Goal: Task Accomplishment & Management: Manage account settings

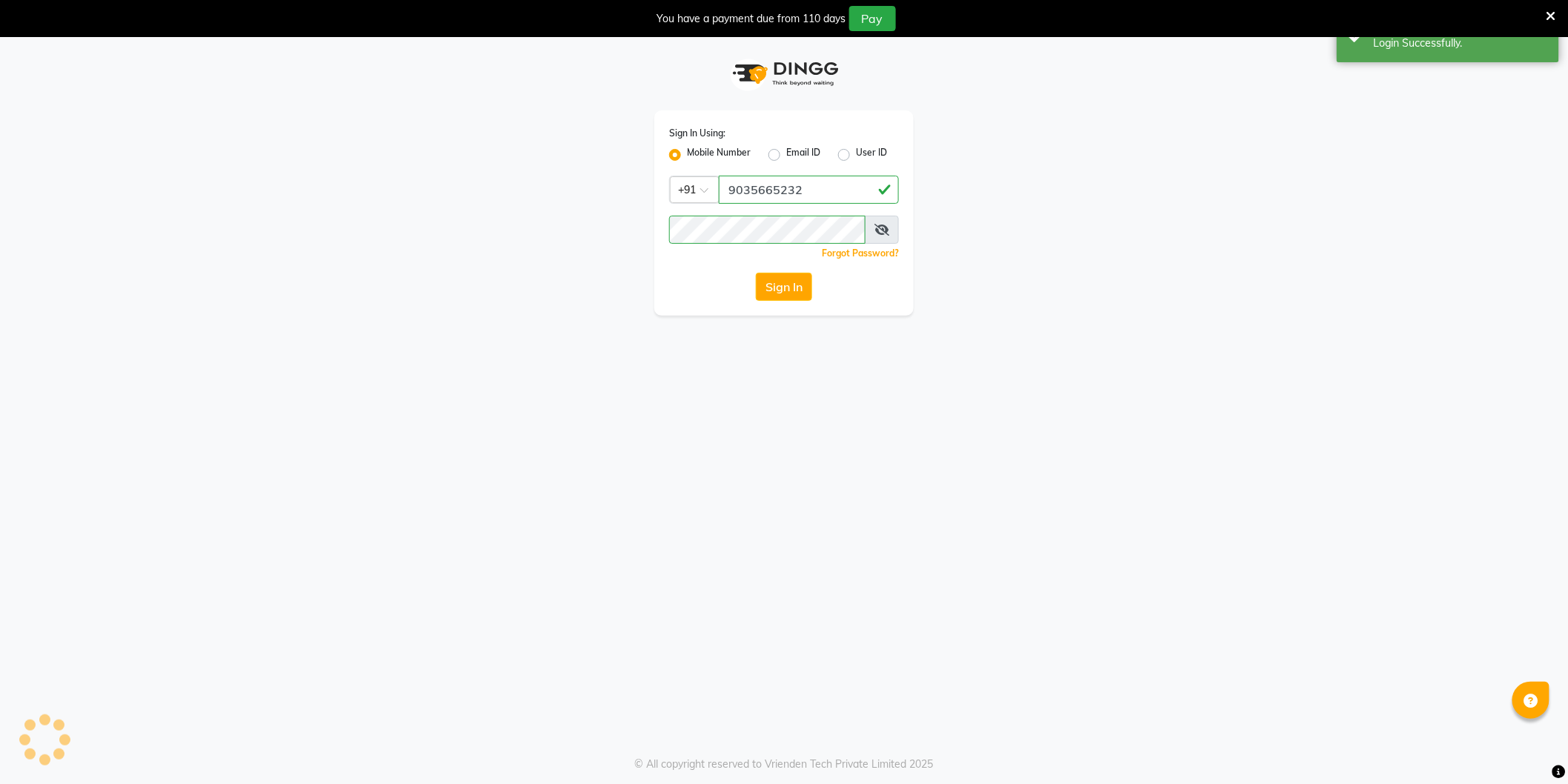
select select "106"
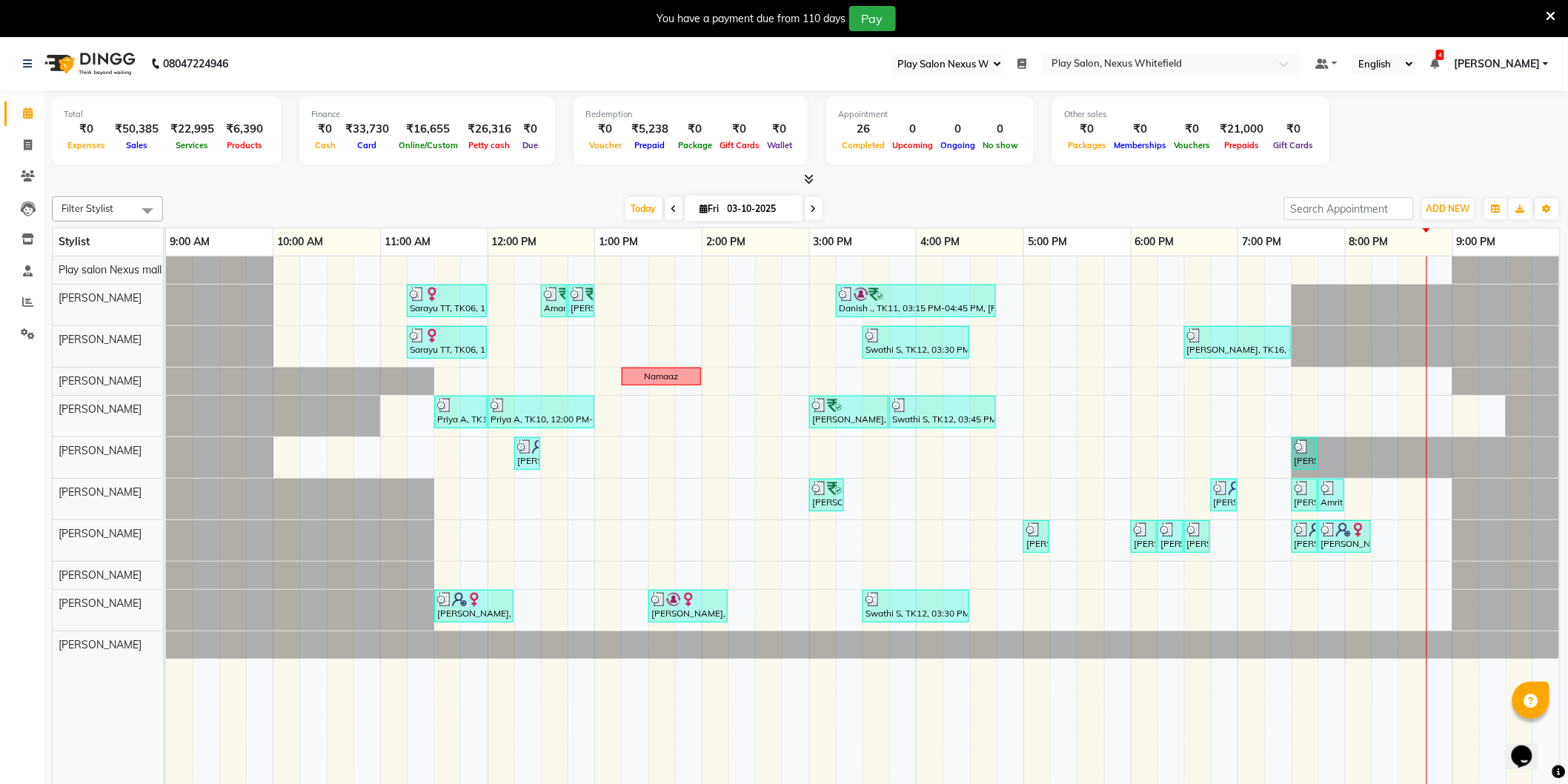
click at [1078, 441] on div "Sarayu TT, TK06, 11:15 AM-12:00 PM, Hair Cut [DEMOGRAPHIC_DATA] (Senior Stylist…" at bounding box center [863, 532] width 1394 height 550
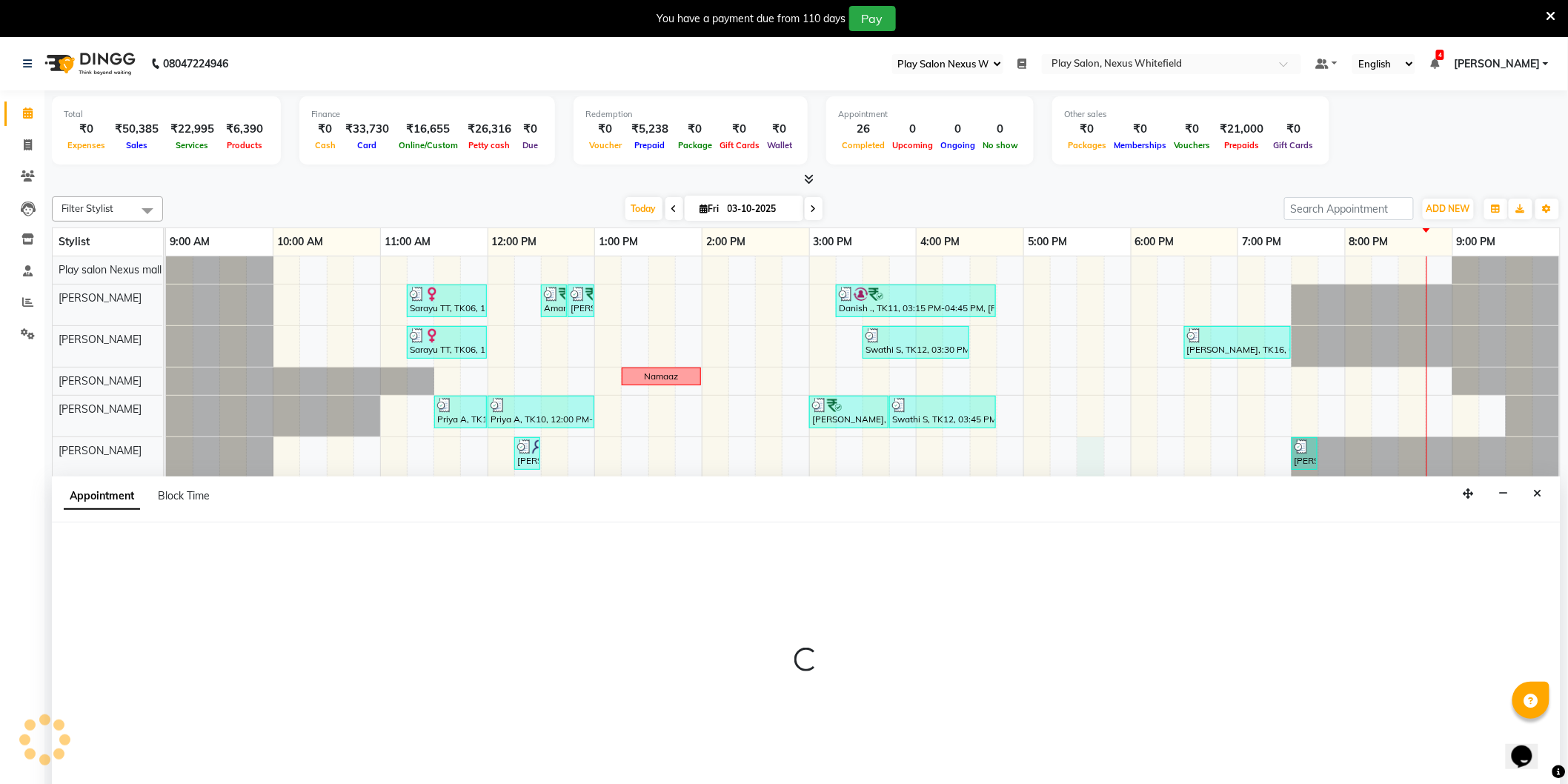
scroll to position [37, 0]
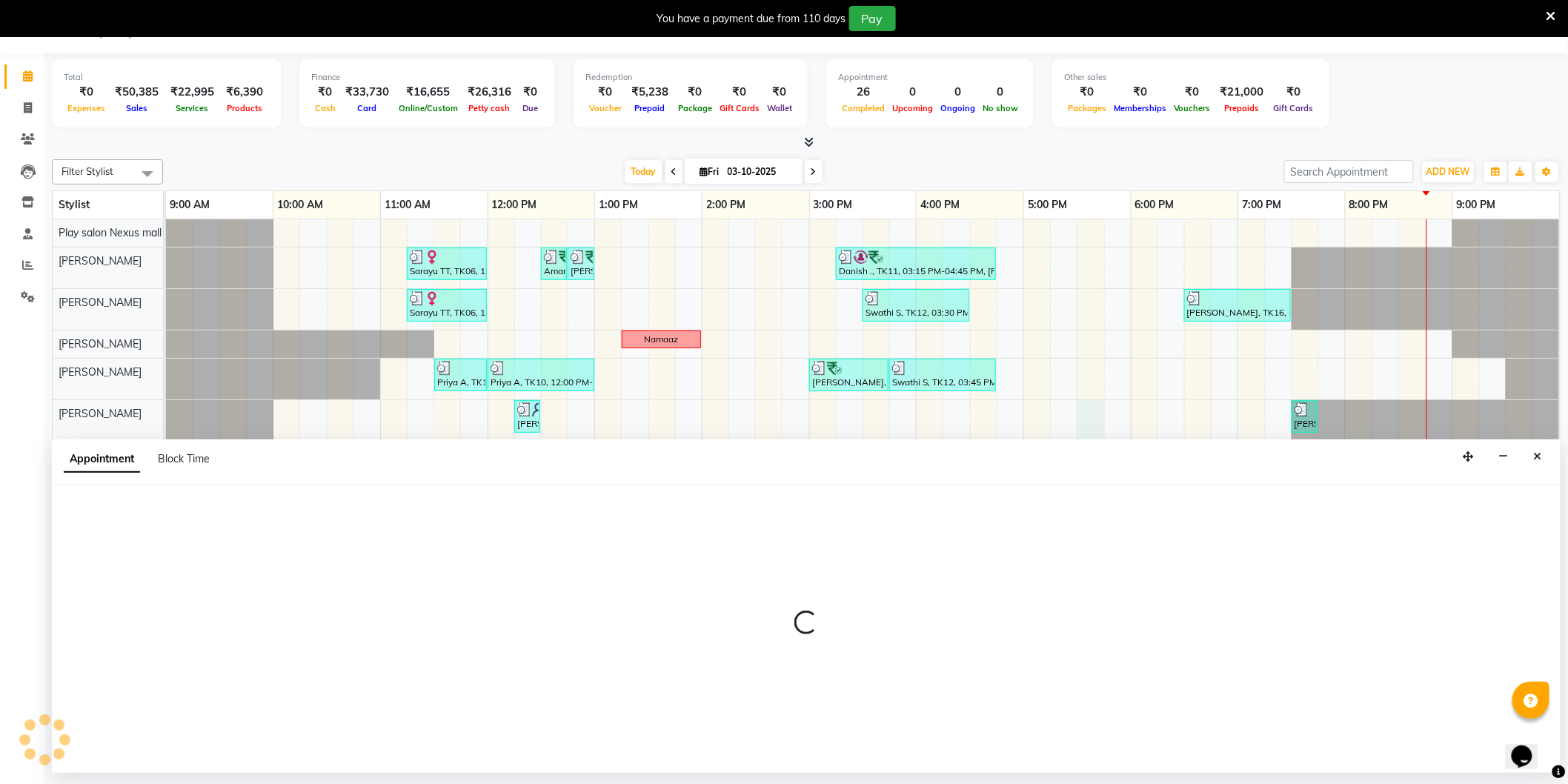
select select "81404"
select select "1050"
select select "tentative"
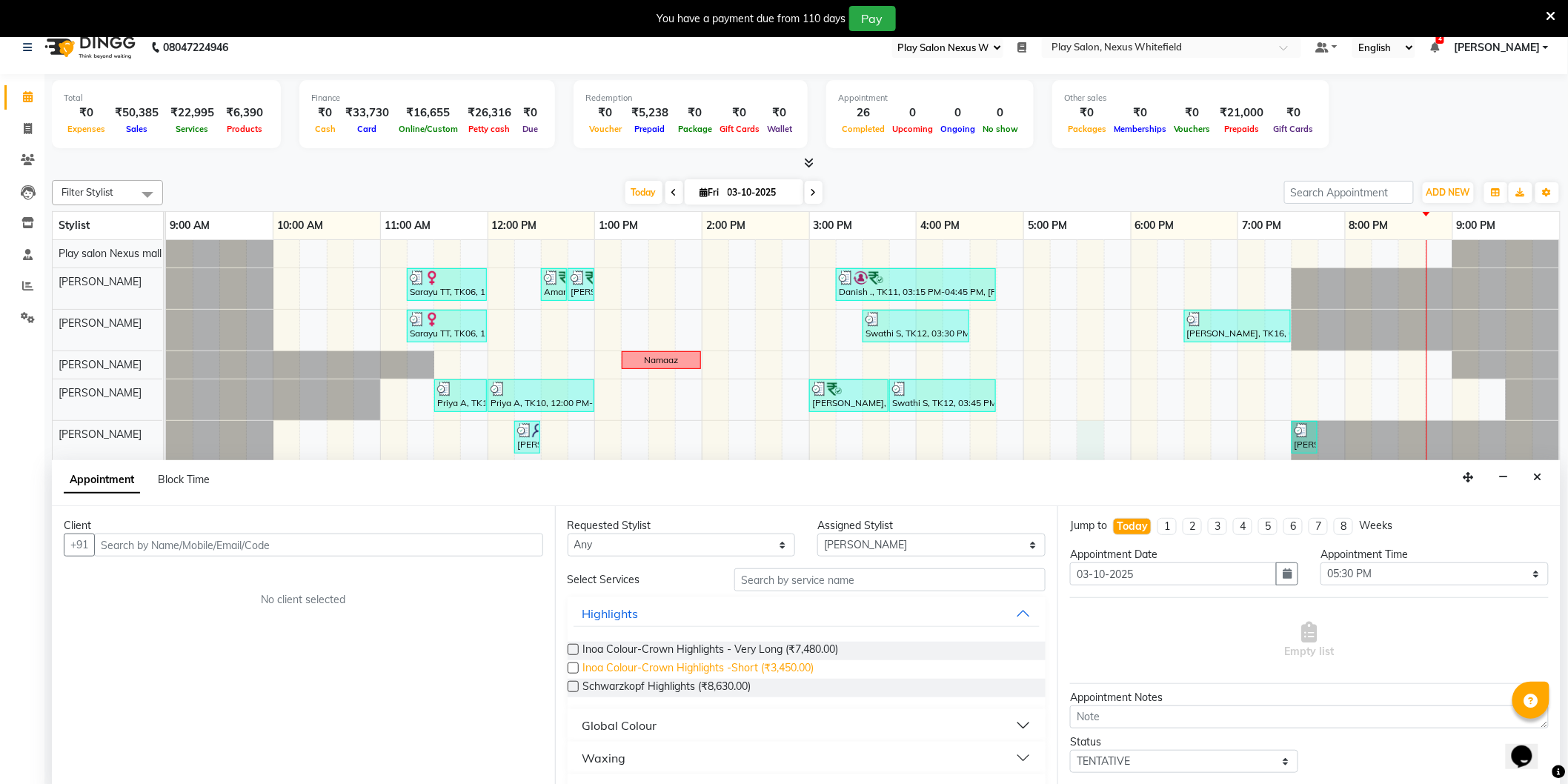
scroll to position [0, 0]
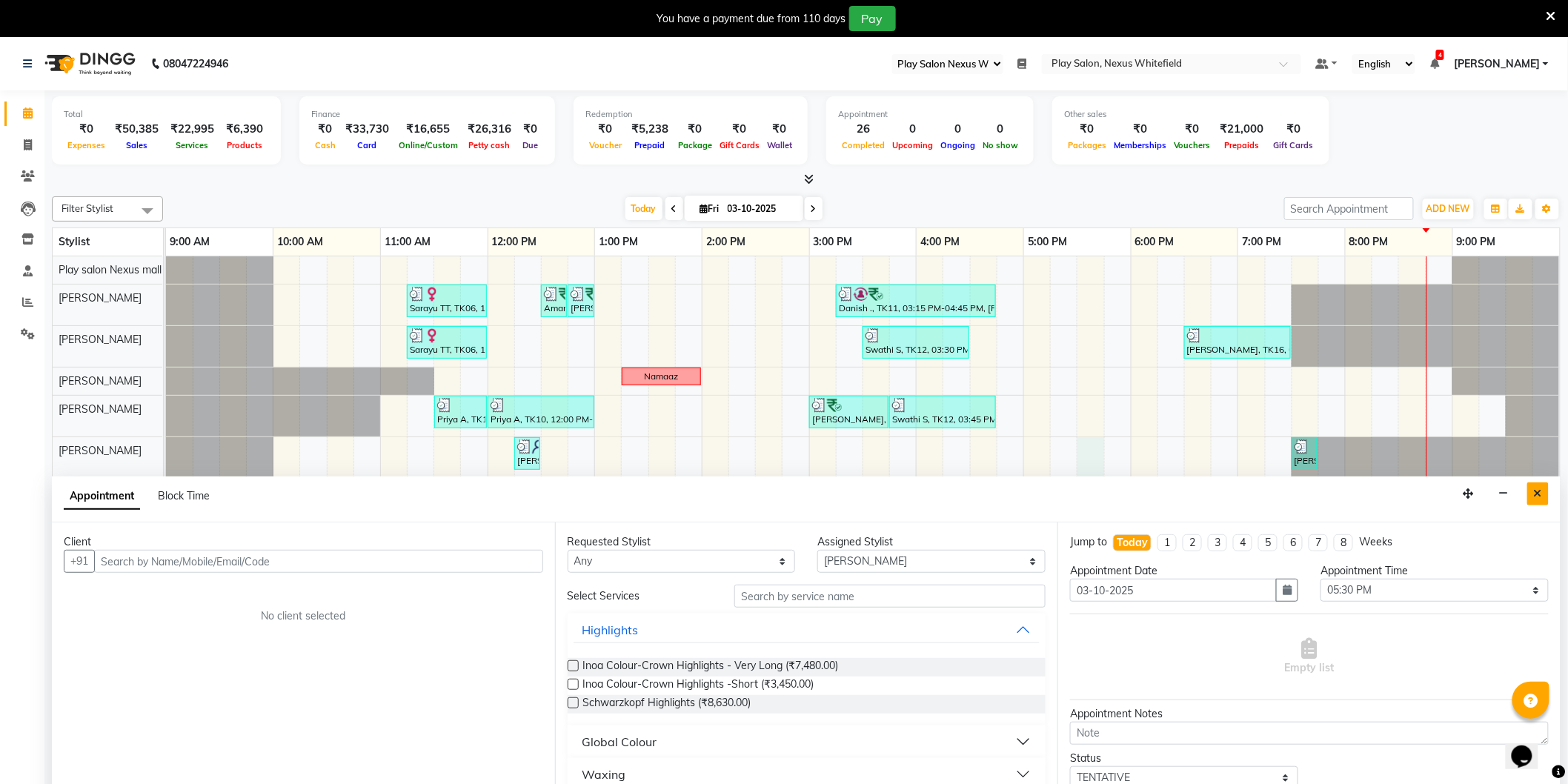
click at [1539, 498] on icon "Close" at bounding box center [1537, 494] width 8 height 11
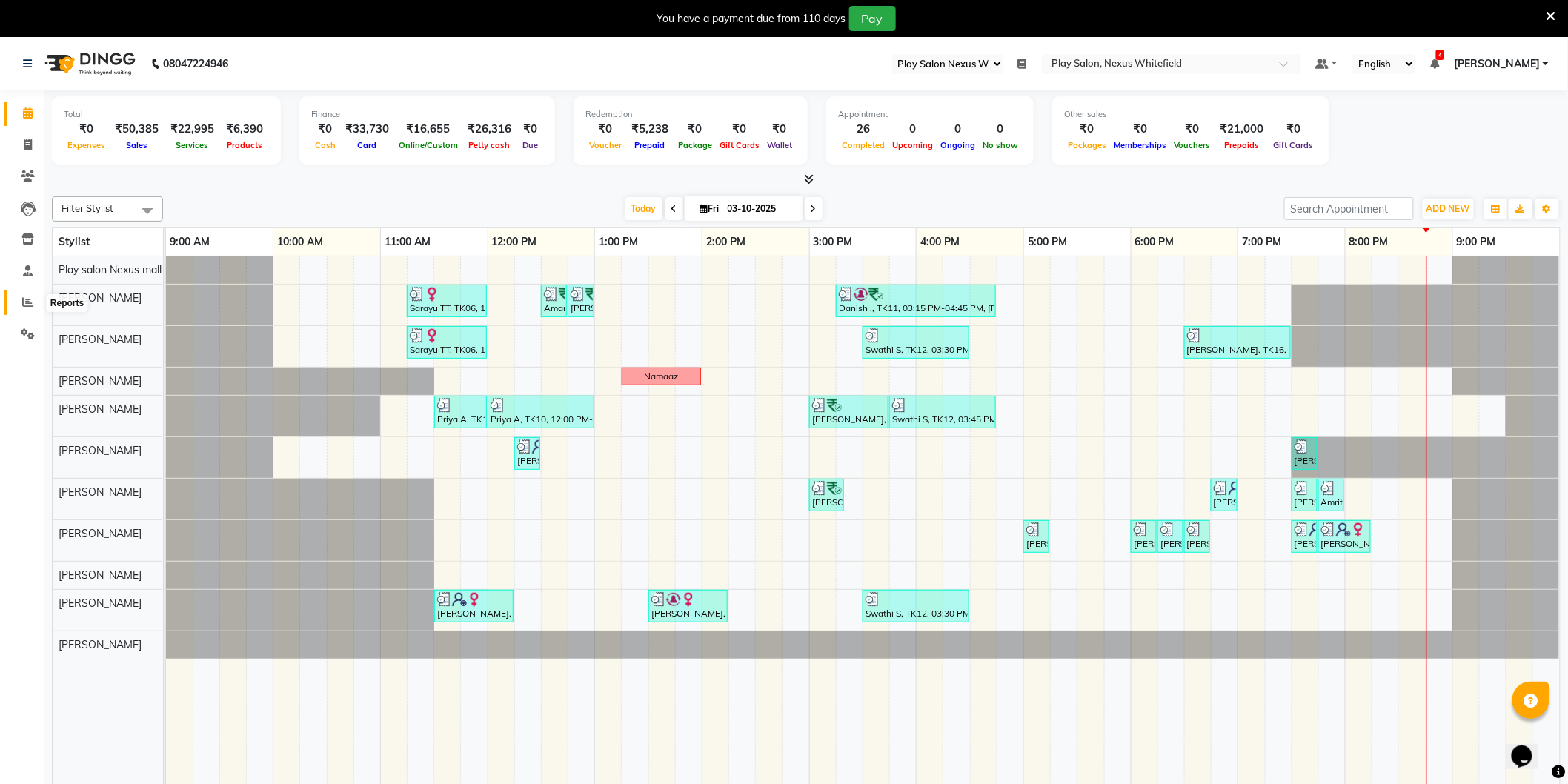
click at [32, 301] on icon at bounding box center [27, 301] width 11 height 11
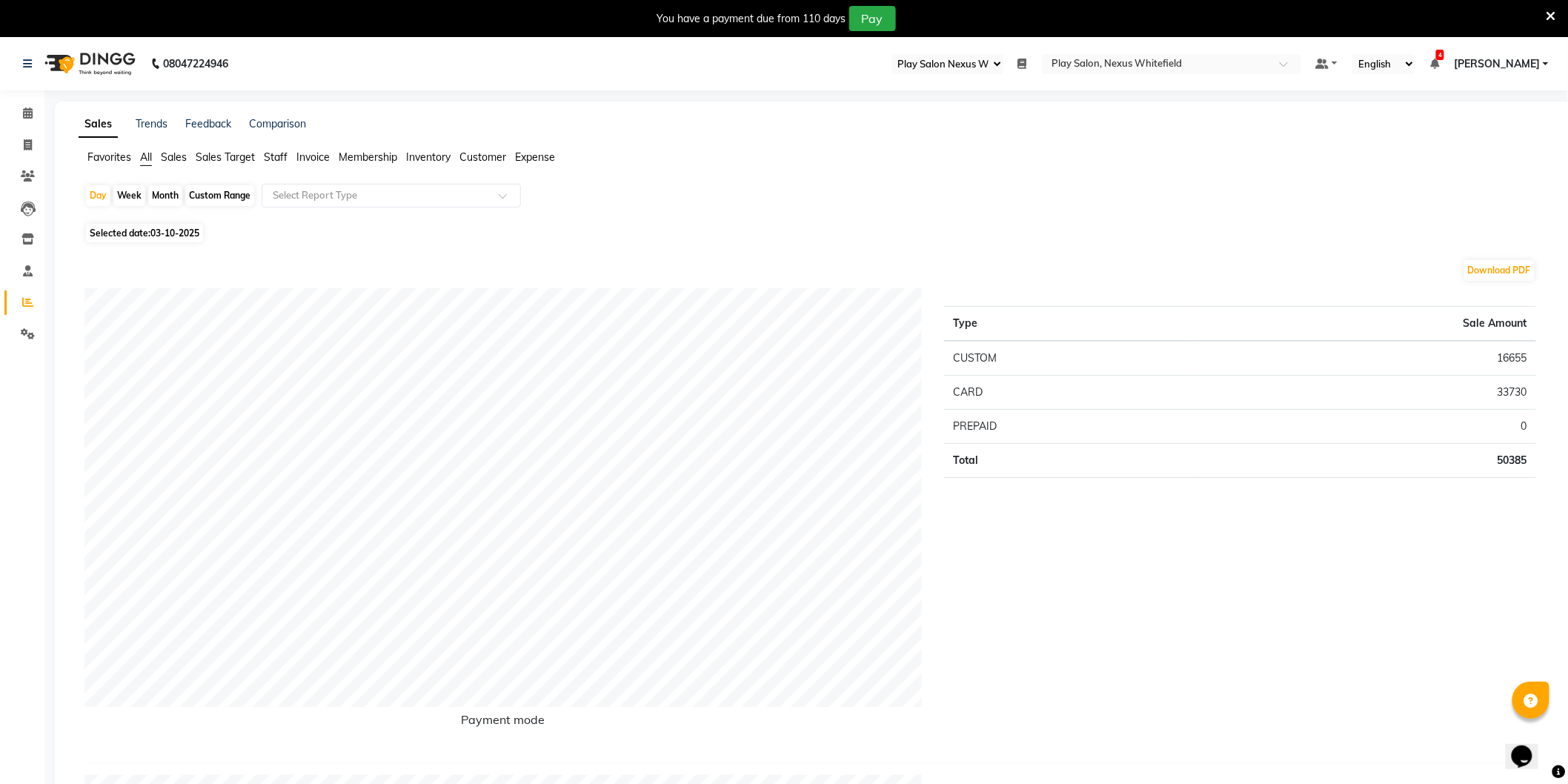
click at [271, 161] on span "Staff" at bounding box center [275, 157] width 24 height 13
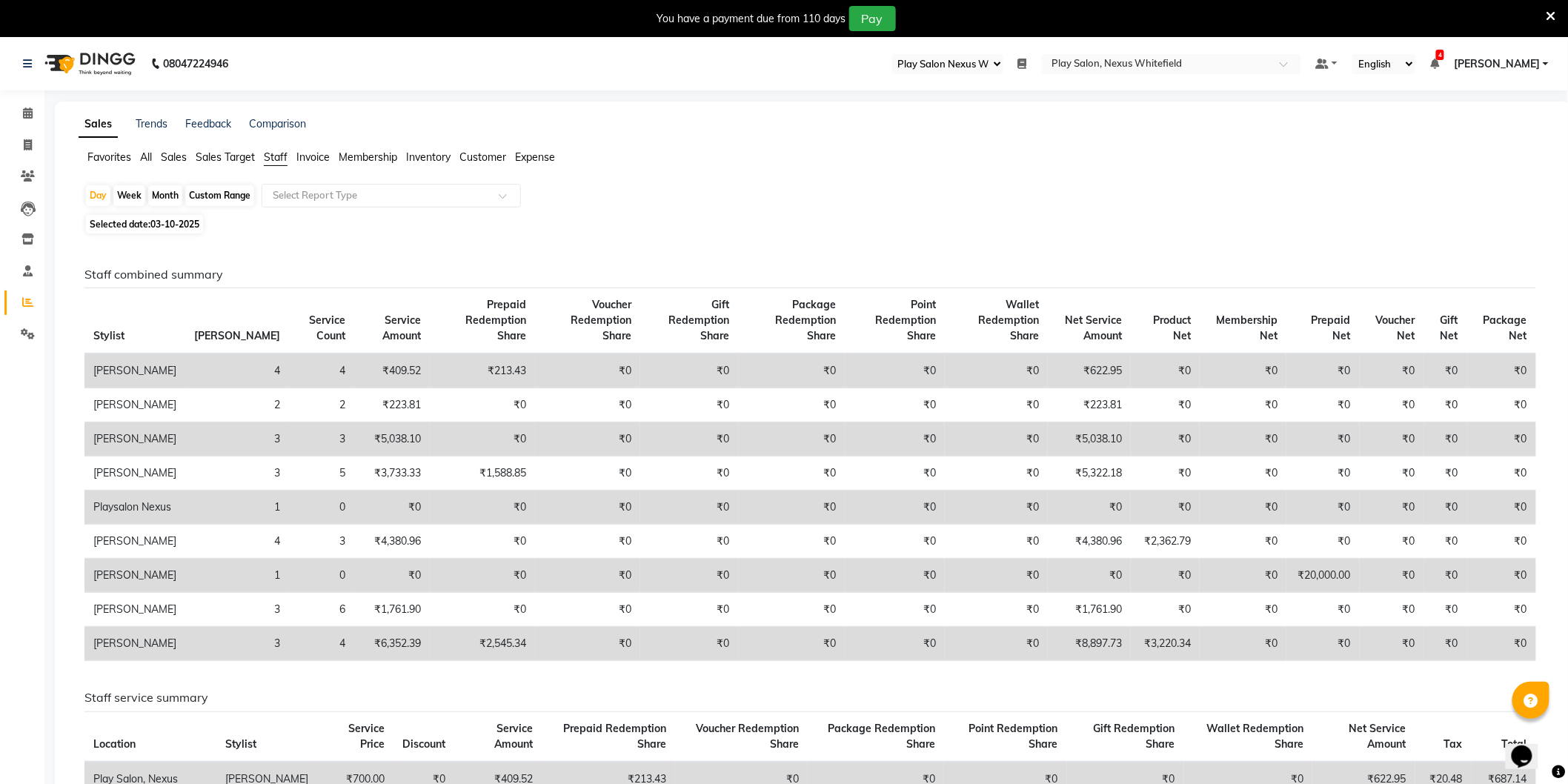
click at [148, 159] on span "All" at bounding box center [146, 157] width 12 height 13
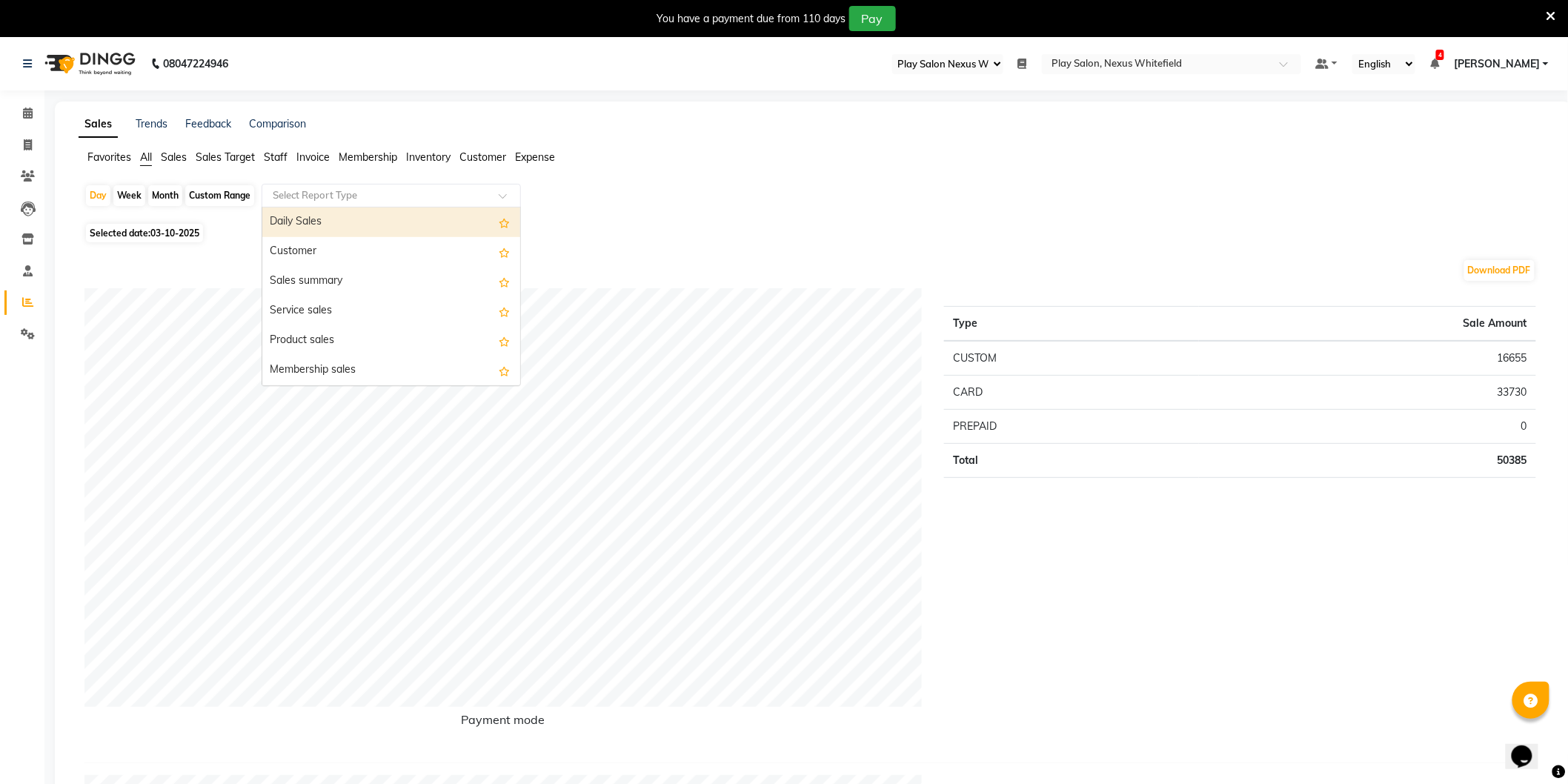
click at [326, 200] on input "text" at bounding box center [376, 195] width 214 height 15
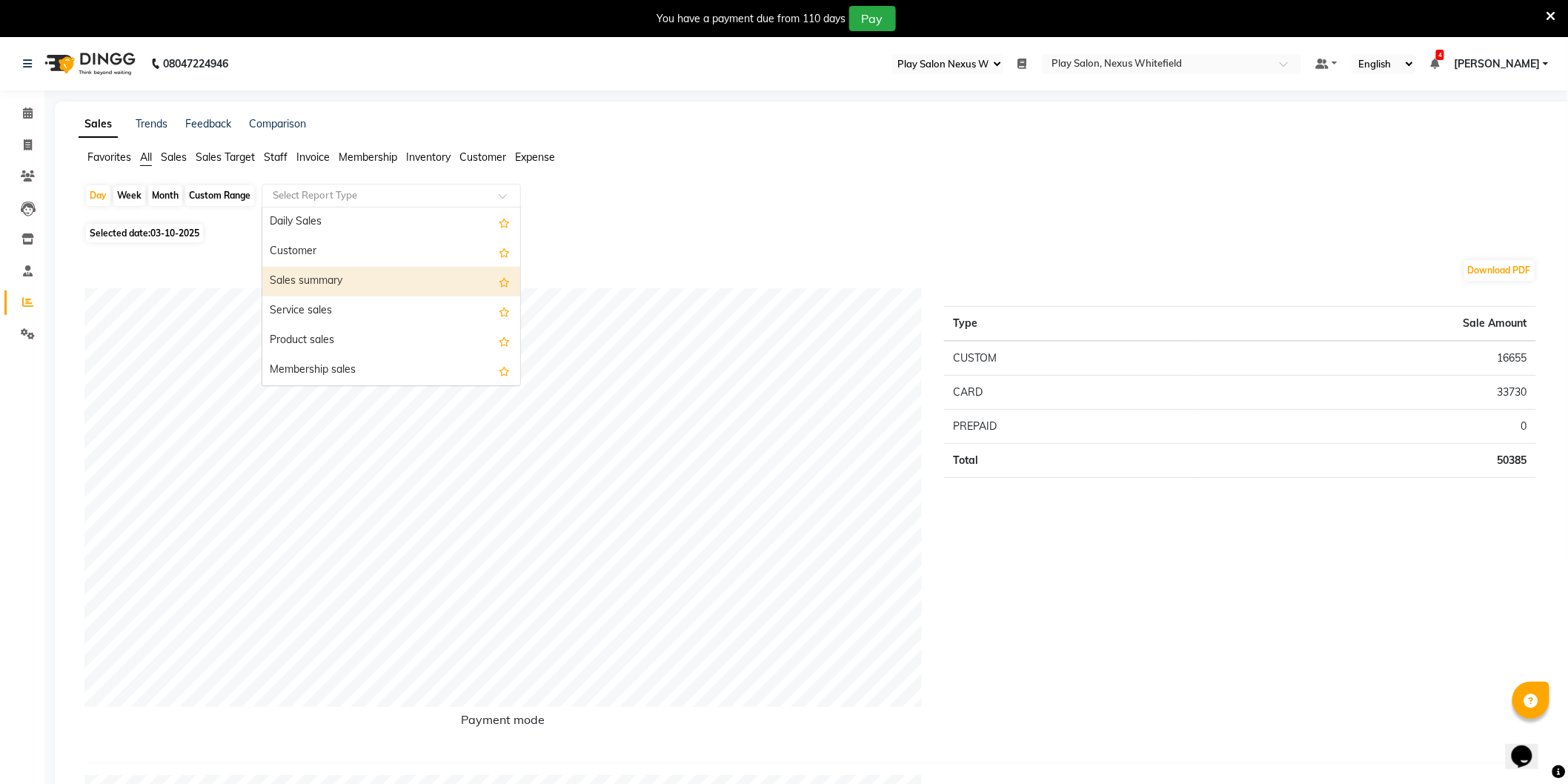
click at [305, 276] on div "Sales summary" at bounding box center [391, 282] width 257 height 30
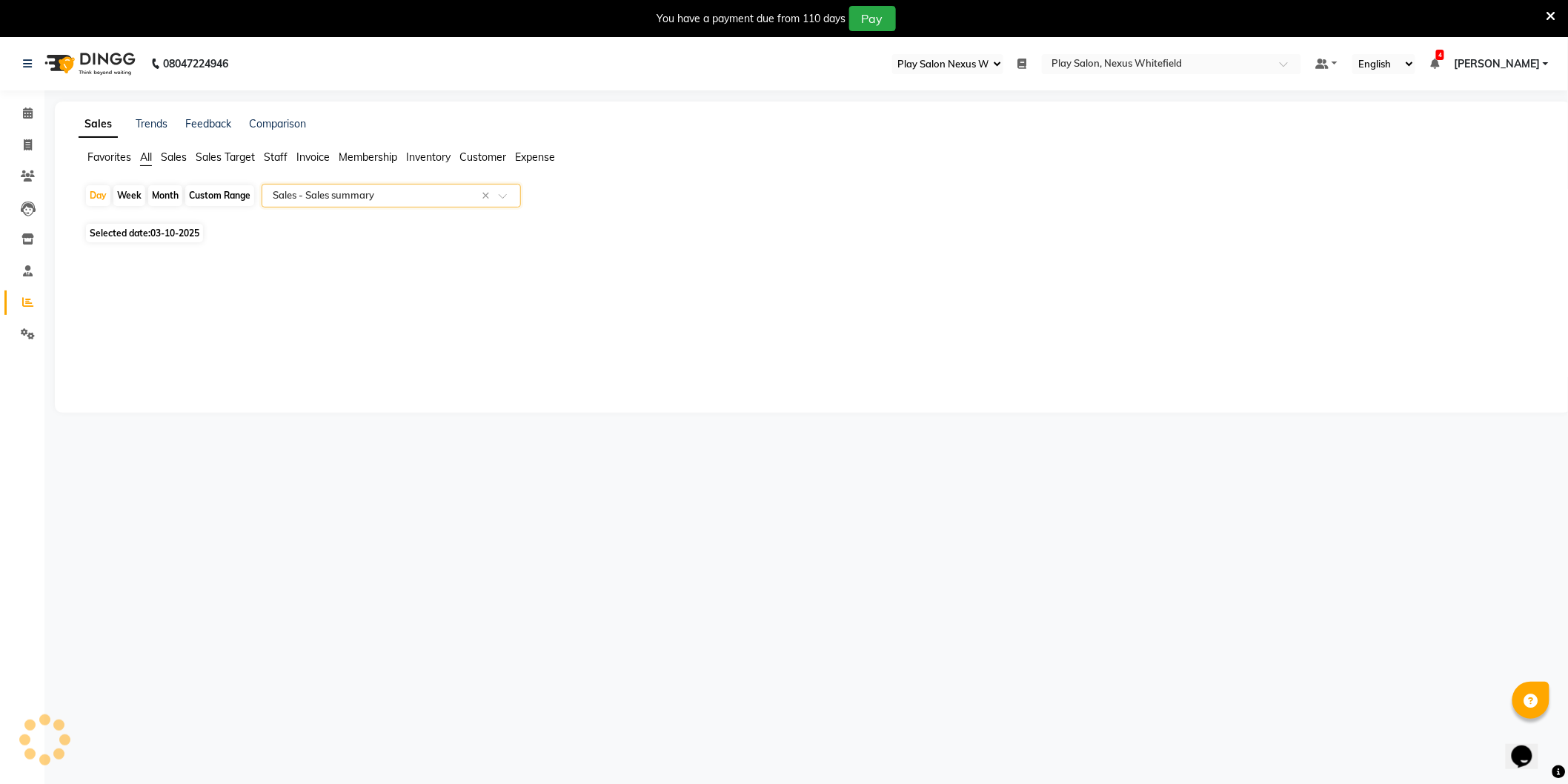
select select "full_report"
select select "csv"
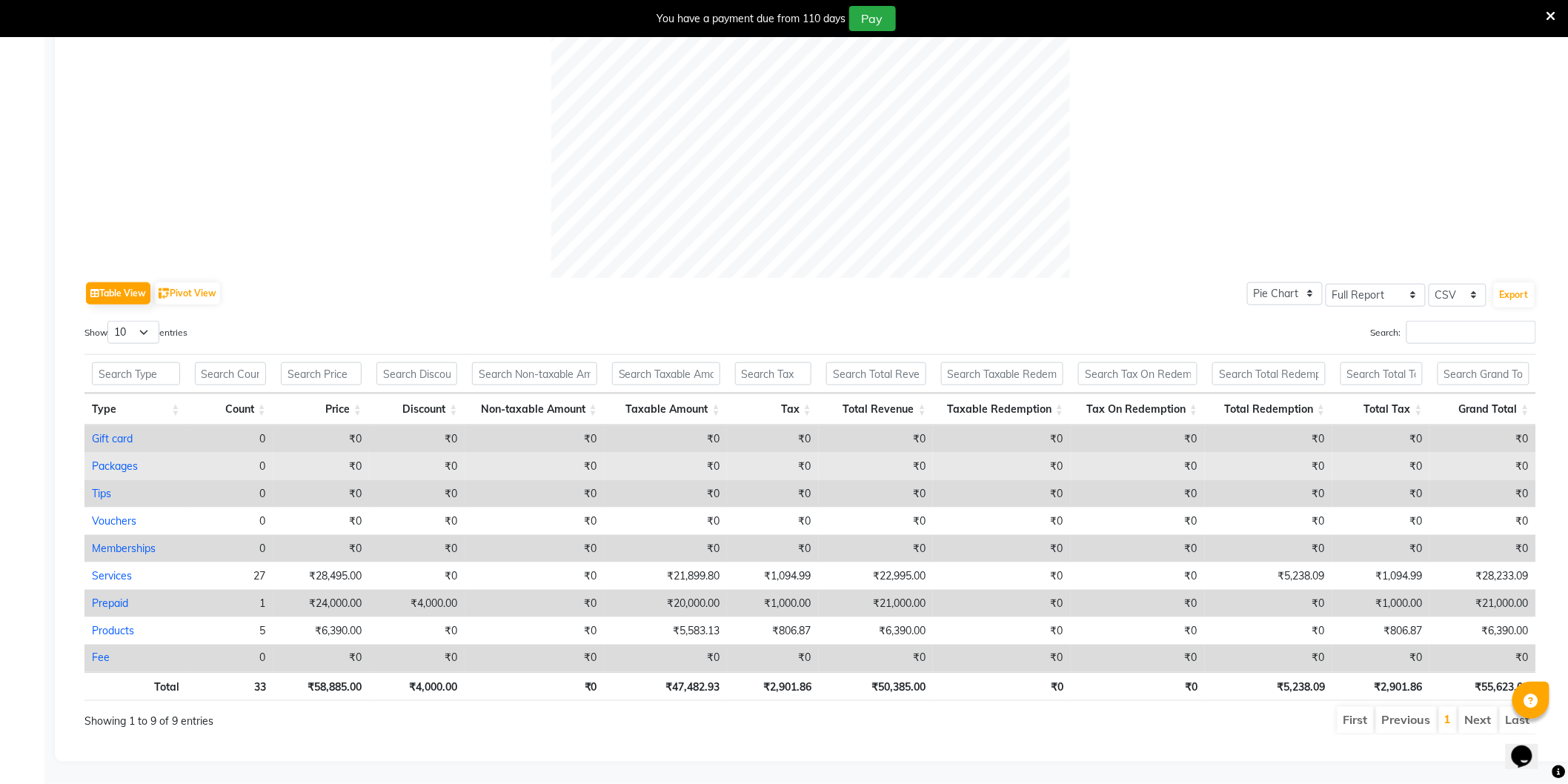
scroll to position [529, 0]
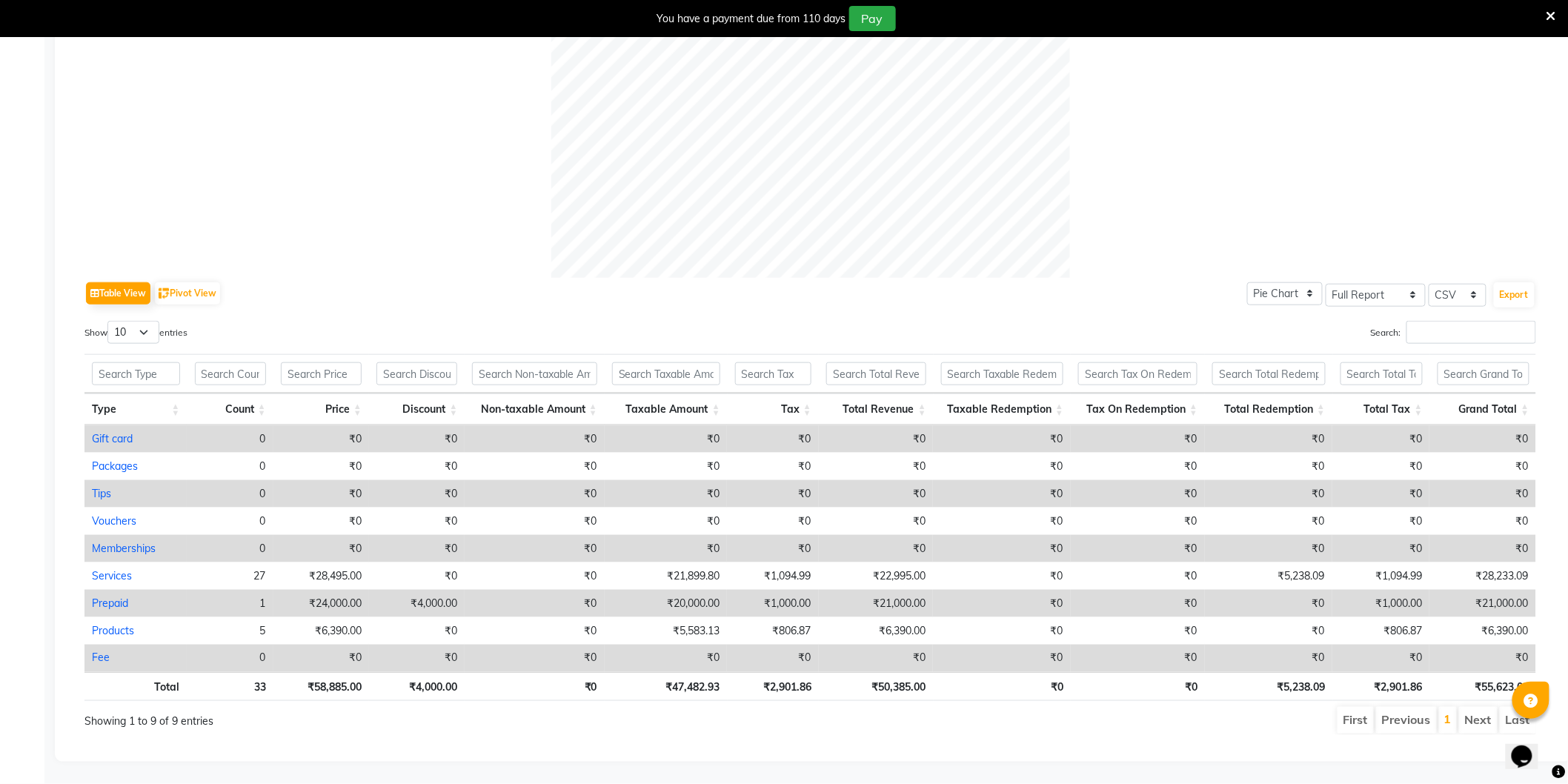
drag, startPoint x: 293, startPoint y: 211, endPoint x: 293, endPoint y: 196, distance: 15.0
click at [293, 211] on div at bounding box center [810, 18] width 1452 height 519
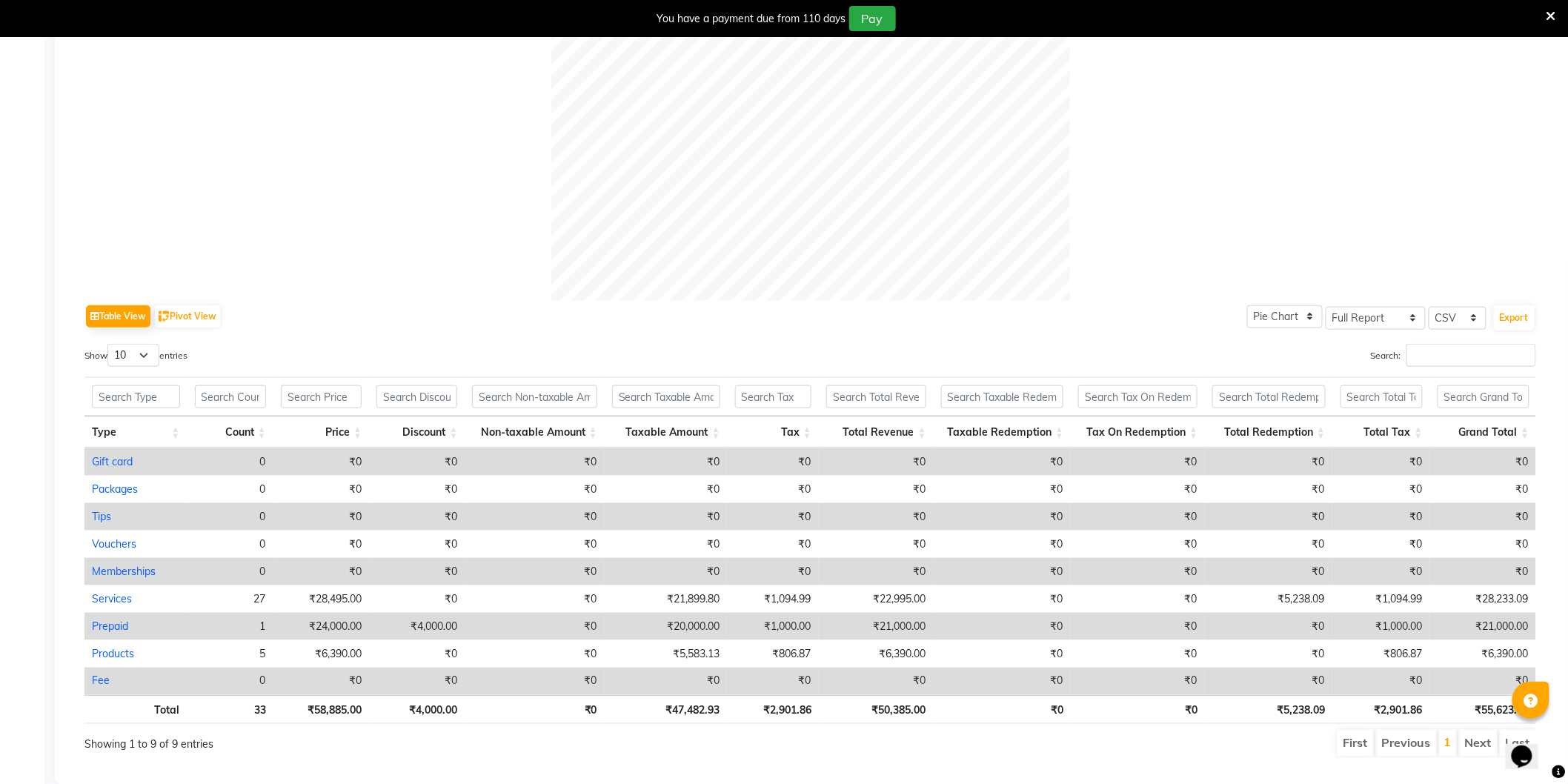
scroll to position [0, 0]
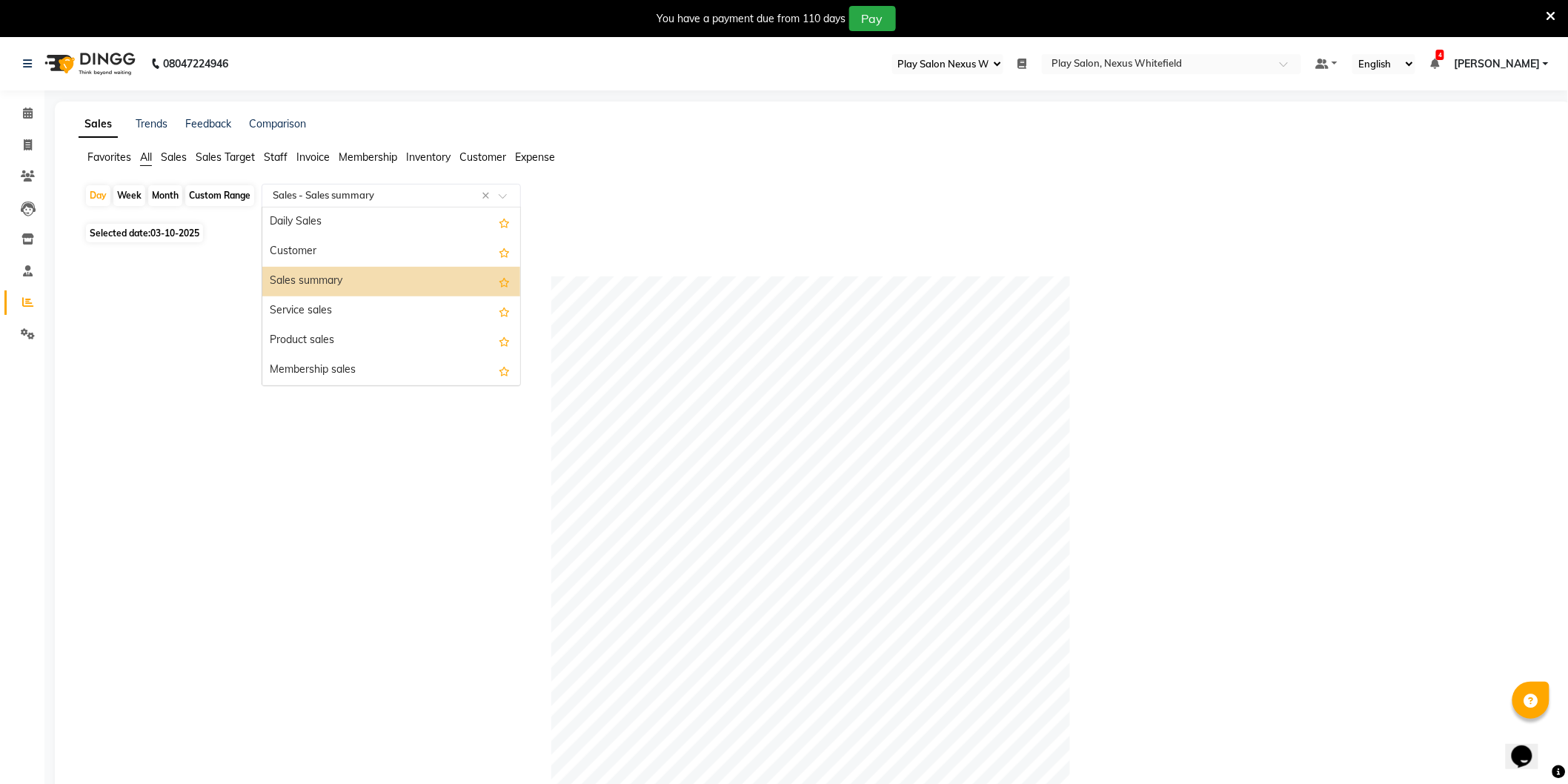
click at [320, 203] on div "Select Report Type × Sales - Sales summary ×" at bounding box center [391, 195] width 259 height 24
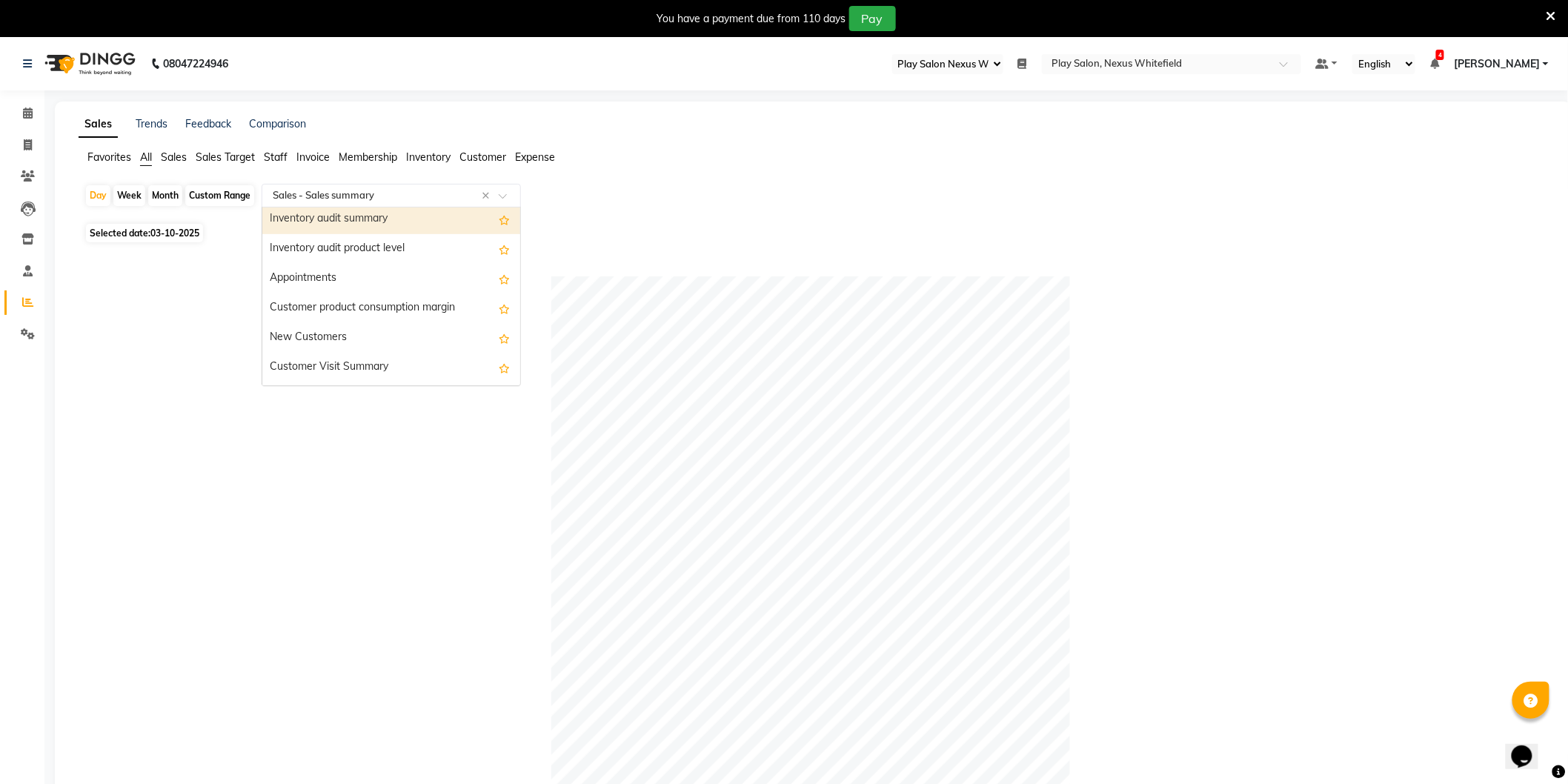
scroll to position [1511, 0]
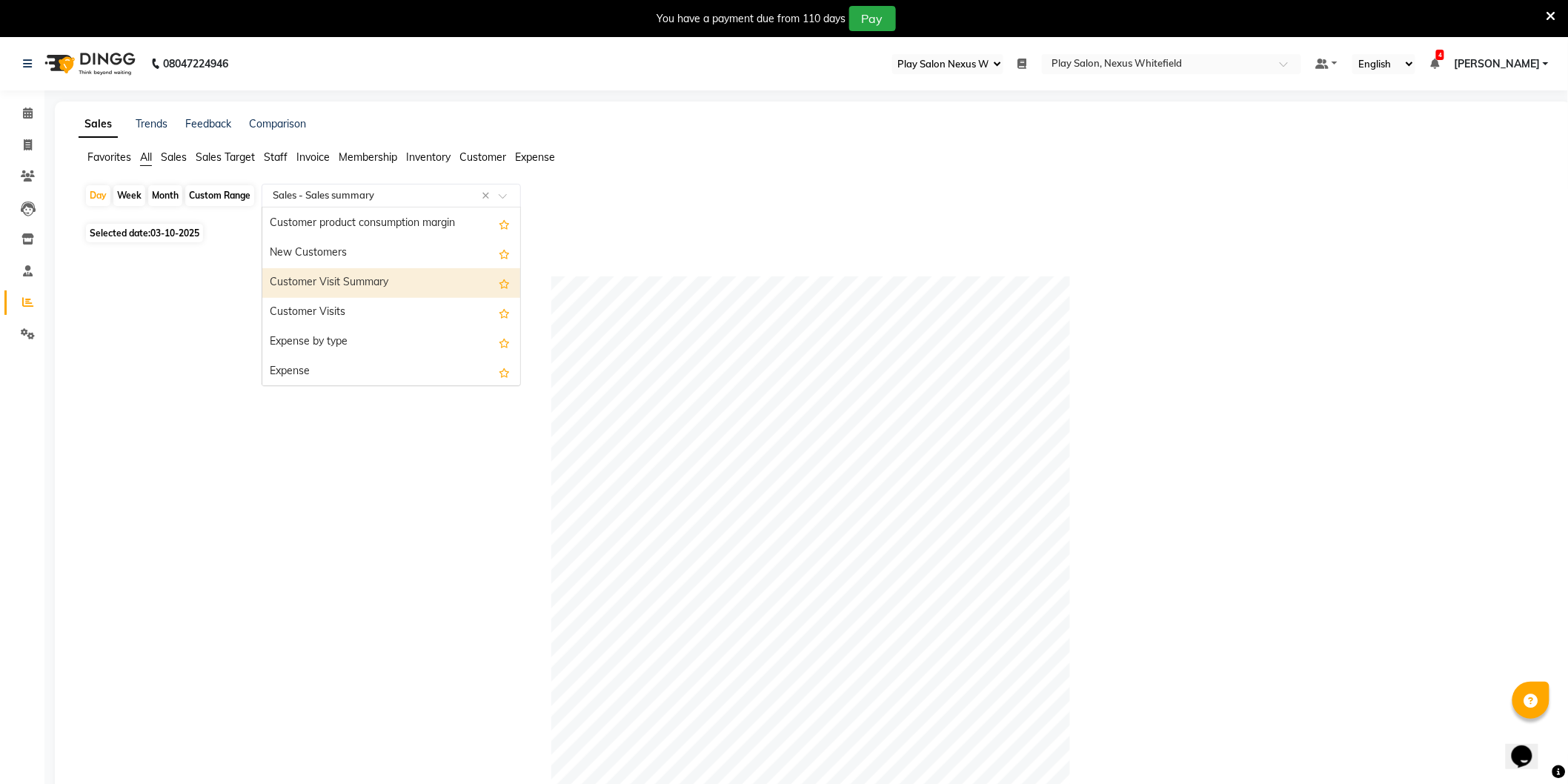
click at [342, 286] on div "Customer Visit Summary" at bounding box center [391, 283] width 257 height 30
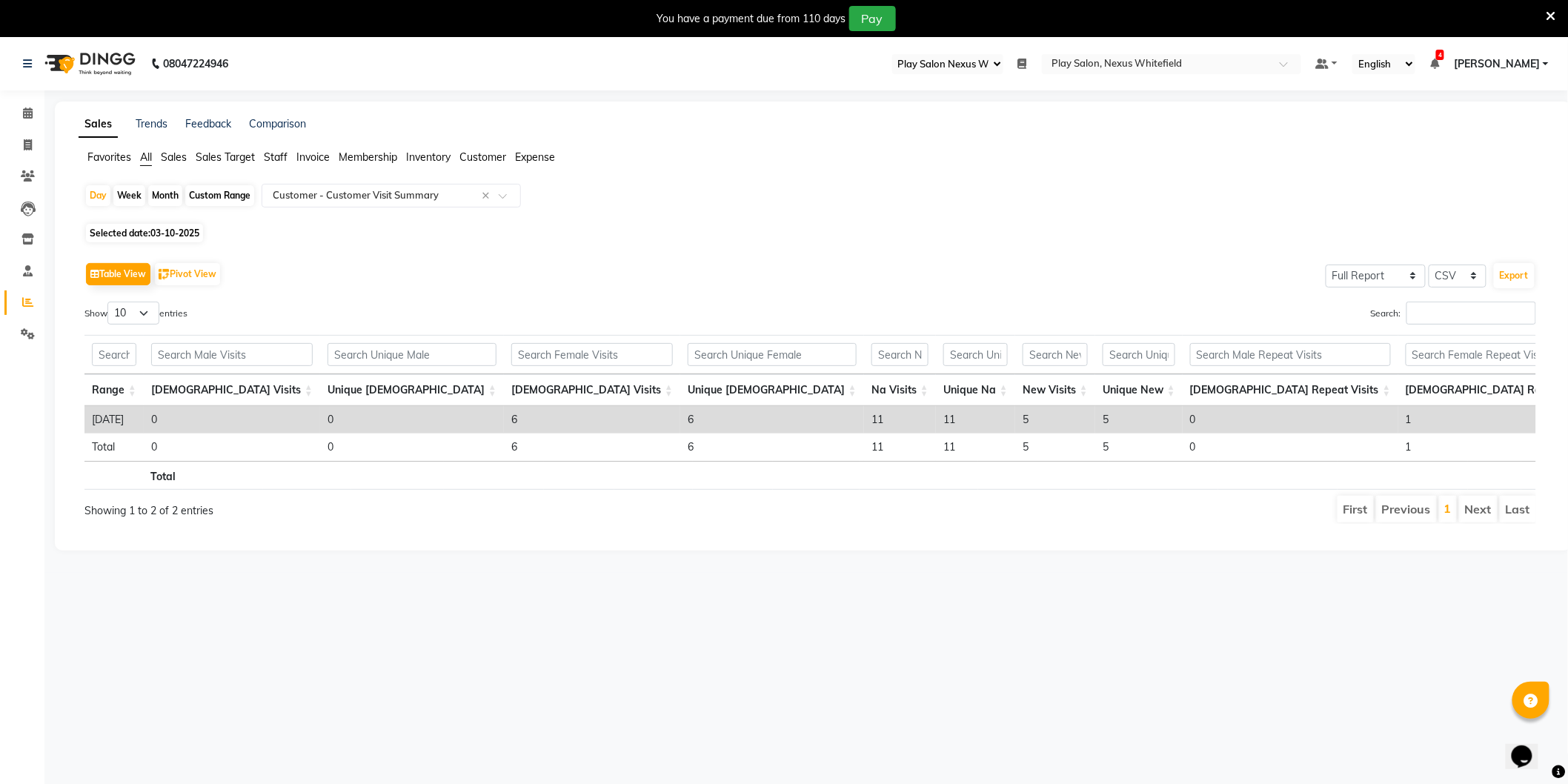
click at [297, 301] on div "Show 10 25 50 100 entries" at bounding box center [441, 315] width 715 height 29
click at [320, 201] on input "text" at bounding box center [376, 195] width 214 height 15
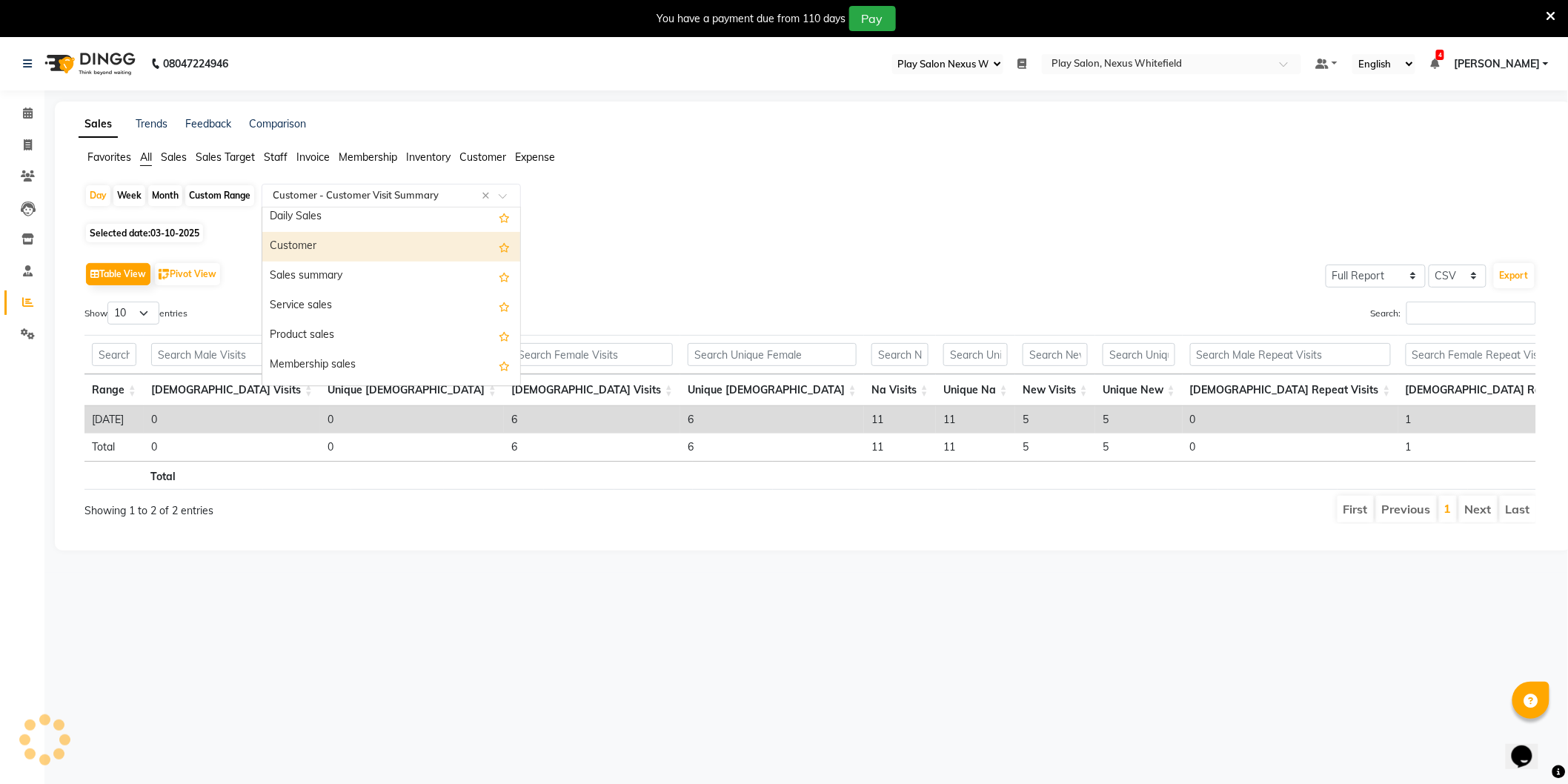
scroll to position [0, 0]
drag, startPoint x: 312, startPoint y: 226, endPoint x: 294, endPoint y: 225, distance: 18.0
click at [310, 225] on div "Daily Sales" at bounding box center [391, 222] width 257 height 30
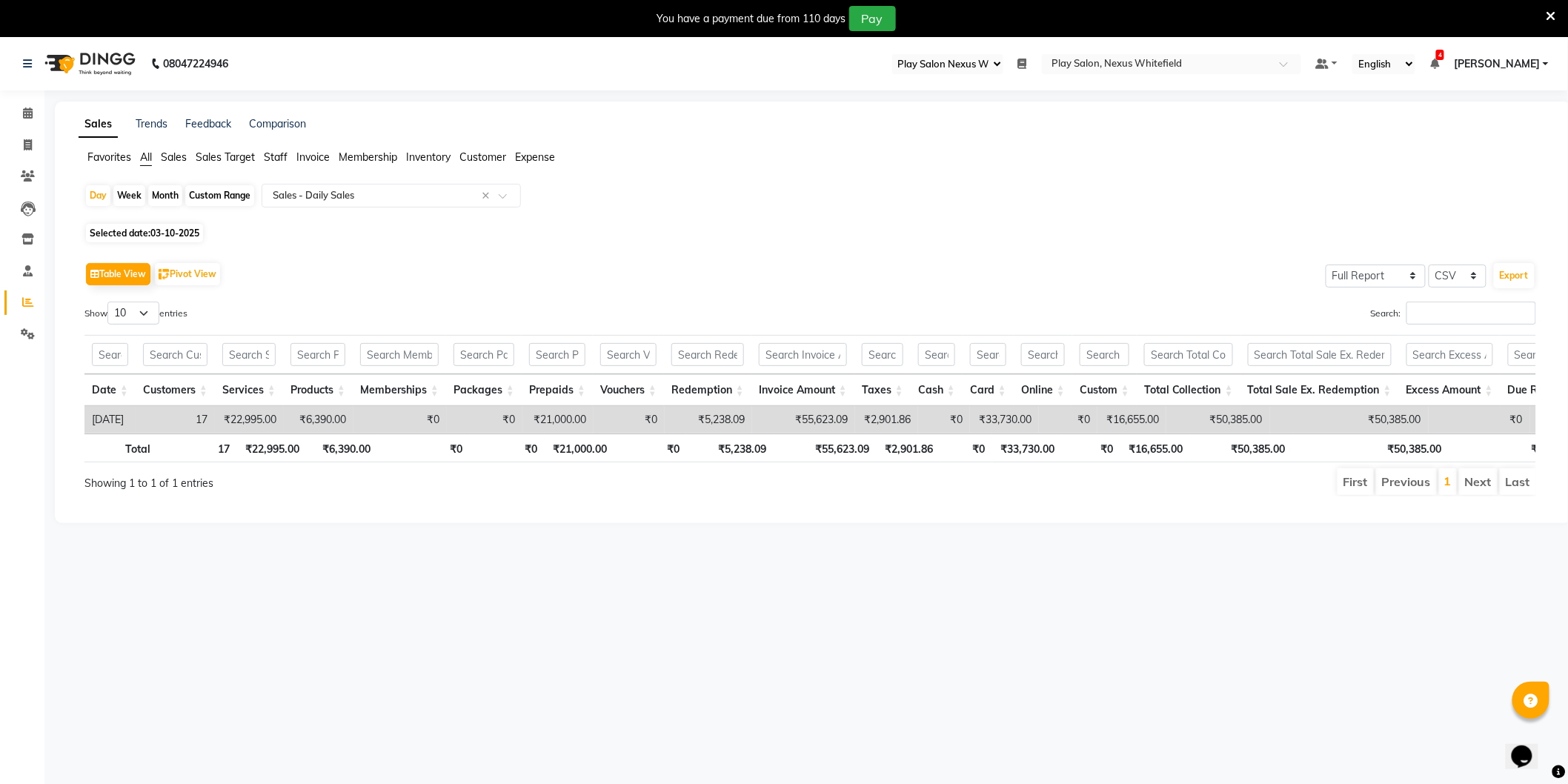
drag, startPoint x: 1067, startPoint y: 171, endPoint x: 1039, endPoint y: 171, distance: 28.0
click at [1052, 171] on div "Favorites All Sales Sales Target Staff Invoice Membership Inventory Customer Ex…" at bounding box center [812, 164] width 1491 height 28
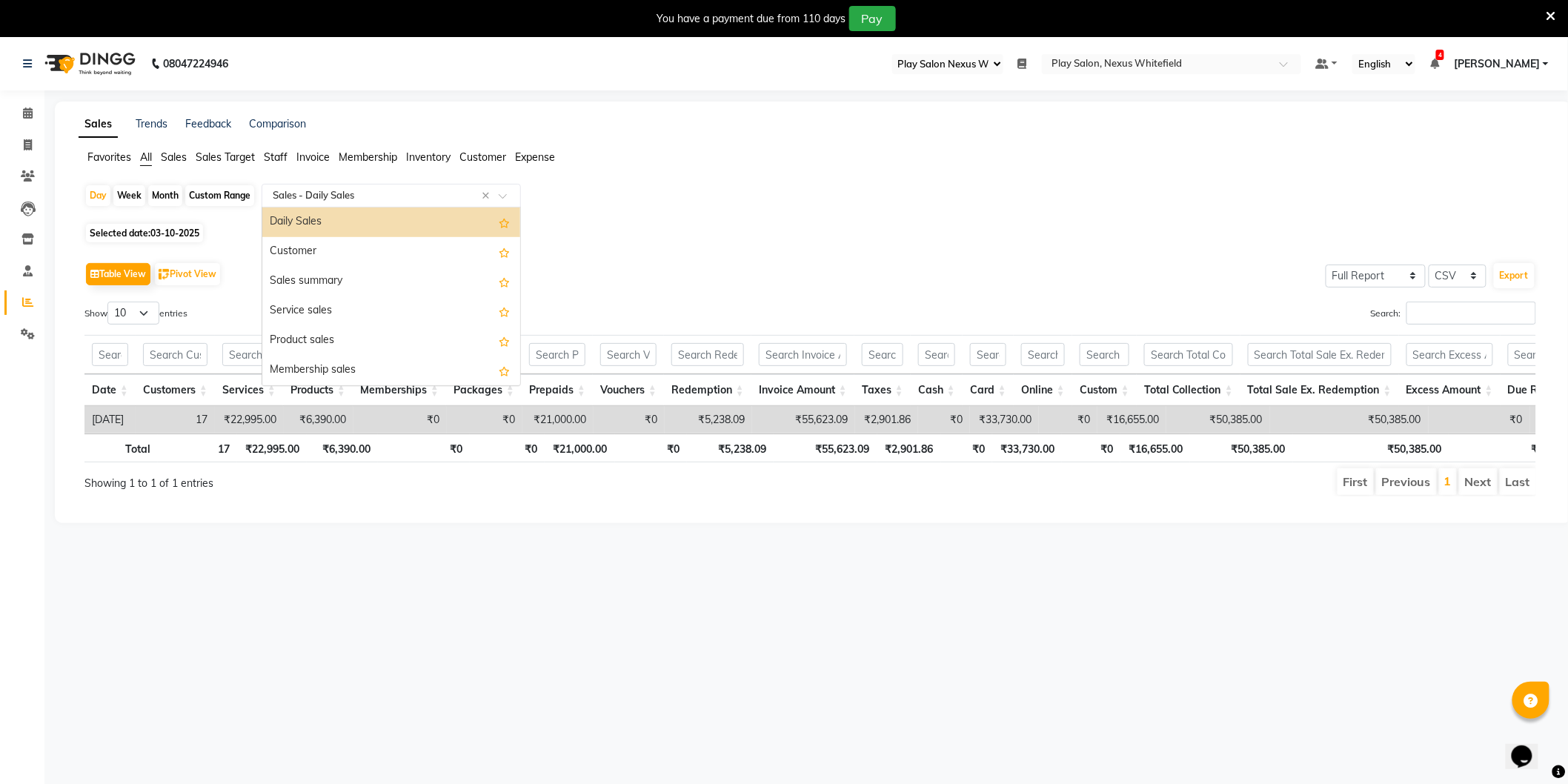
click at [305, 204] on div "Select Report Type × Sales - Daily Sales ×" at bounding box center [391, 195] width 259 height 24
click at [320, 279] on div "Sales summary" at bounding box center [391, 282] width 257 height 30
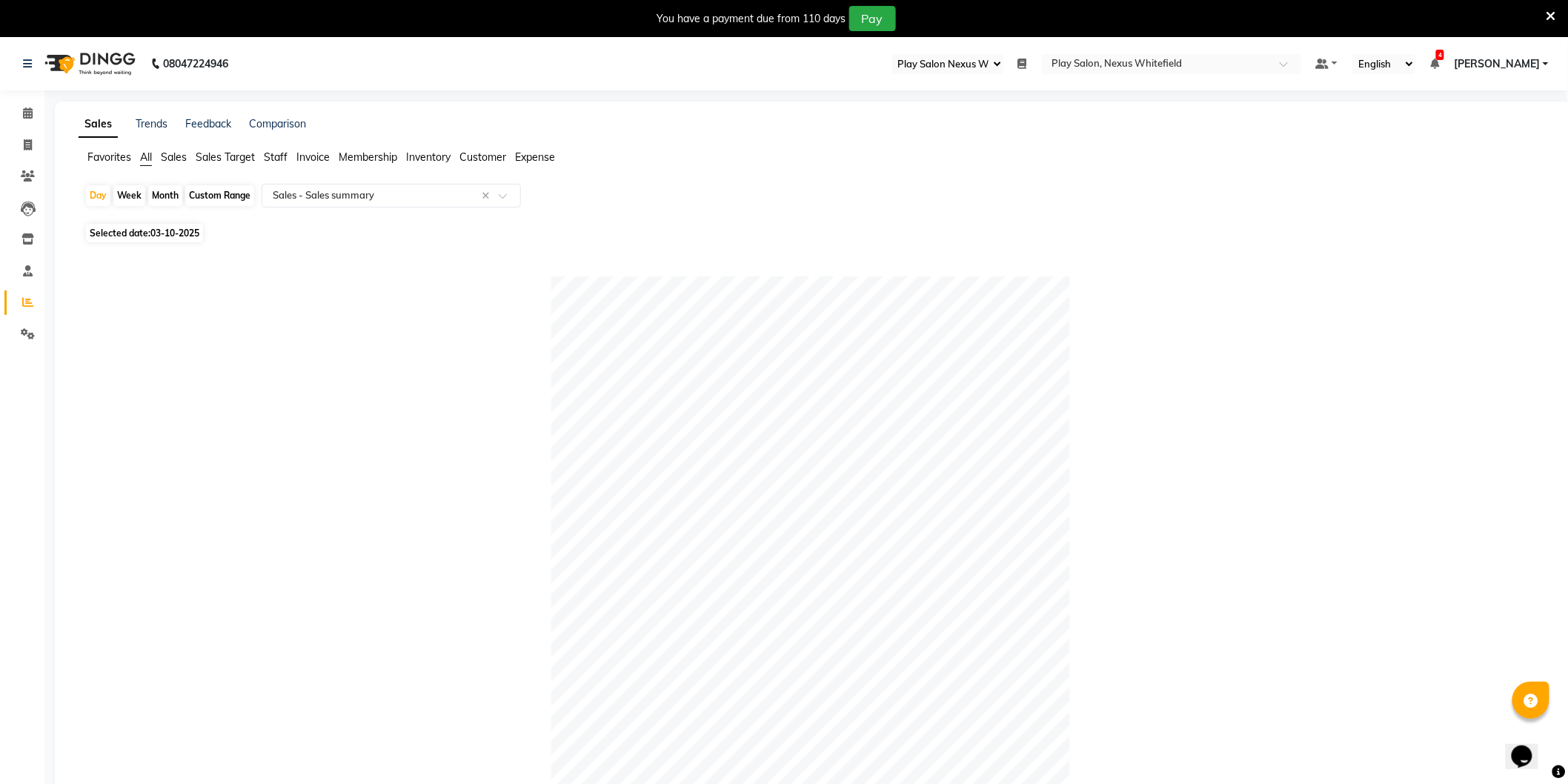
click at [213, 197] on div "Custom Range" at bounding box center [220, 196] width 69 height 21
select select "10"
select select "2025"
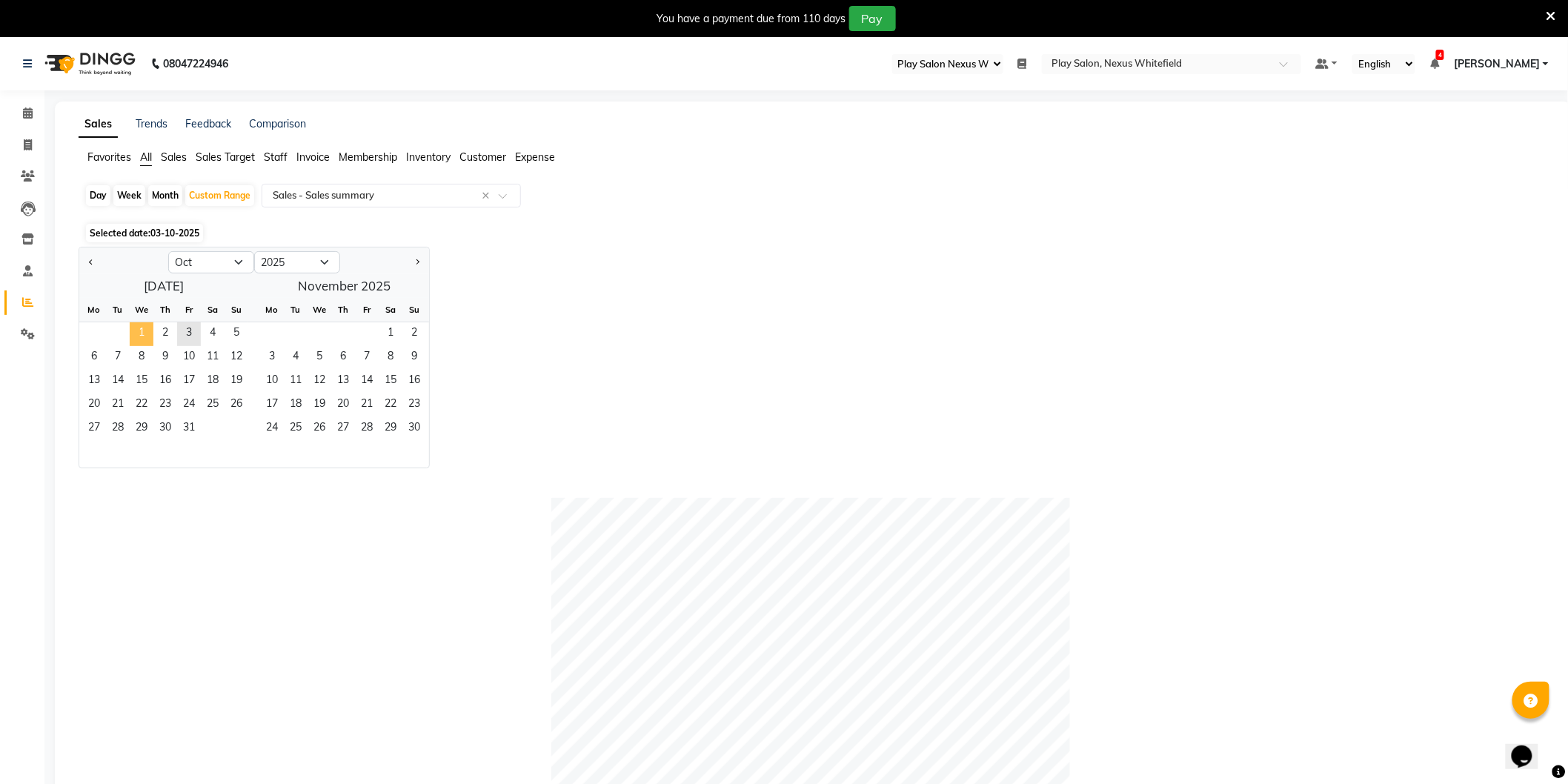
click at [144, 335] on span "1" at bounding box center [141, 334] width 24 height 24
click at [188, 334] on span "3" at bounding box center [188, 334] width 24 height 24
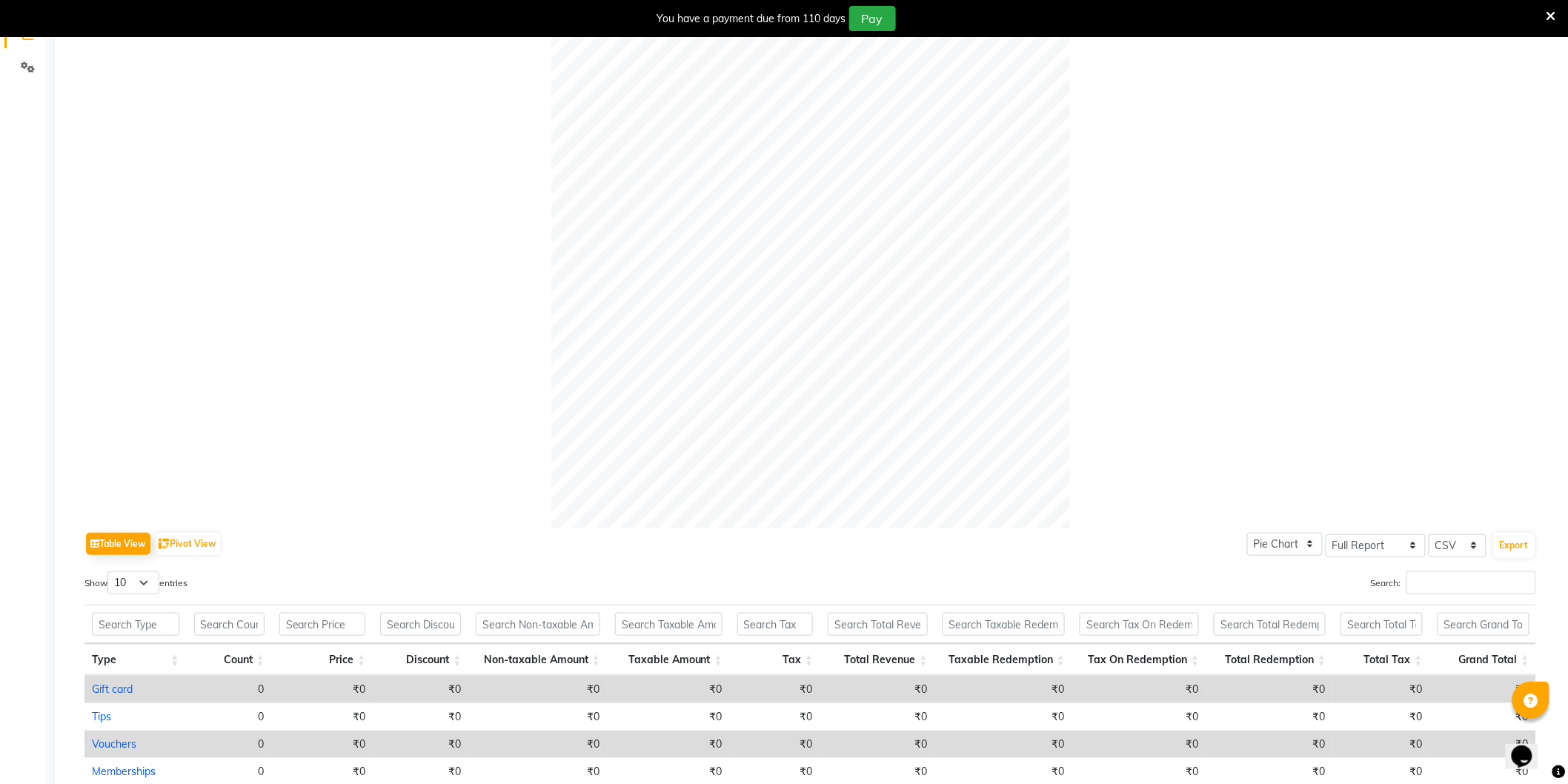
scroll to position [529, 0]
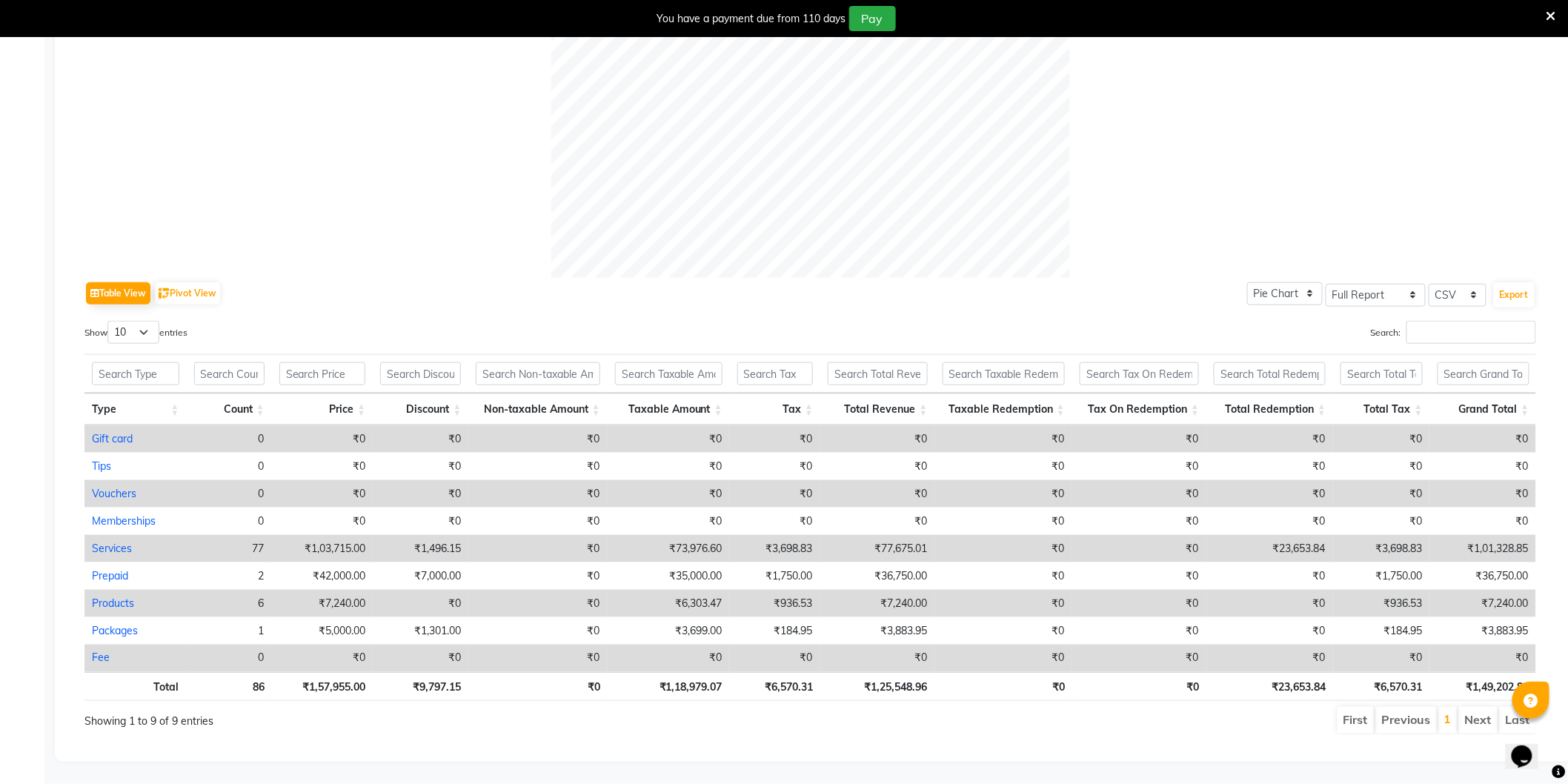
drag, startPoint x: 686, startPoint y: 275, endPoint x: 596, endPoint y: 267, distance: 90.4
click at [682, 278] on div "Table View Pivot View Pie Chart Bar Chart Select Full Report Filtered Report Se…" at bounding box center [810, 293] width 1452 height 32
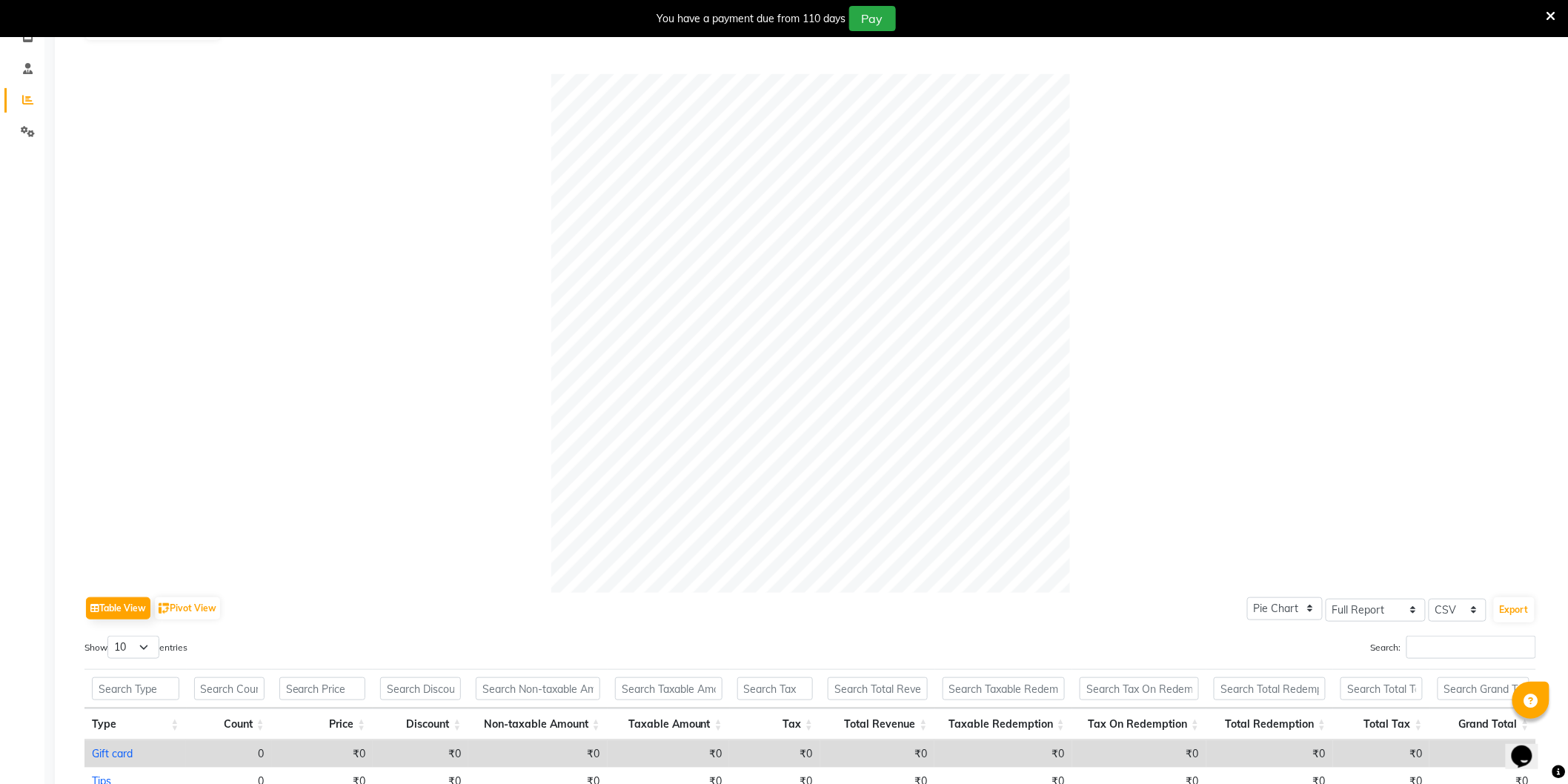
scroll to position [0, 0]
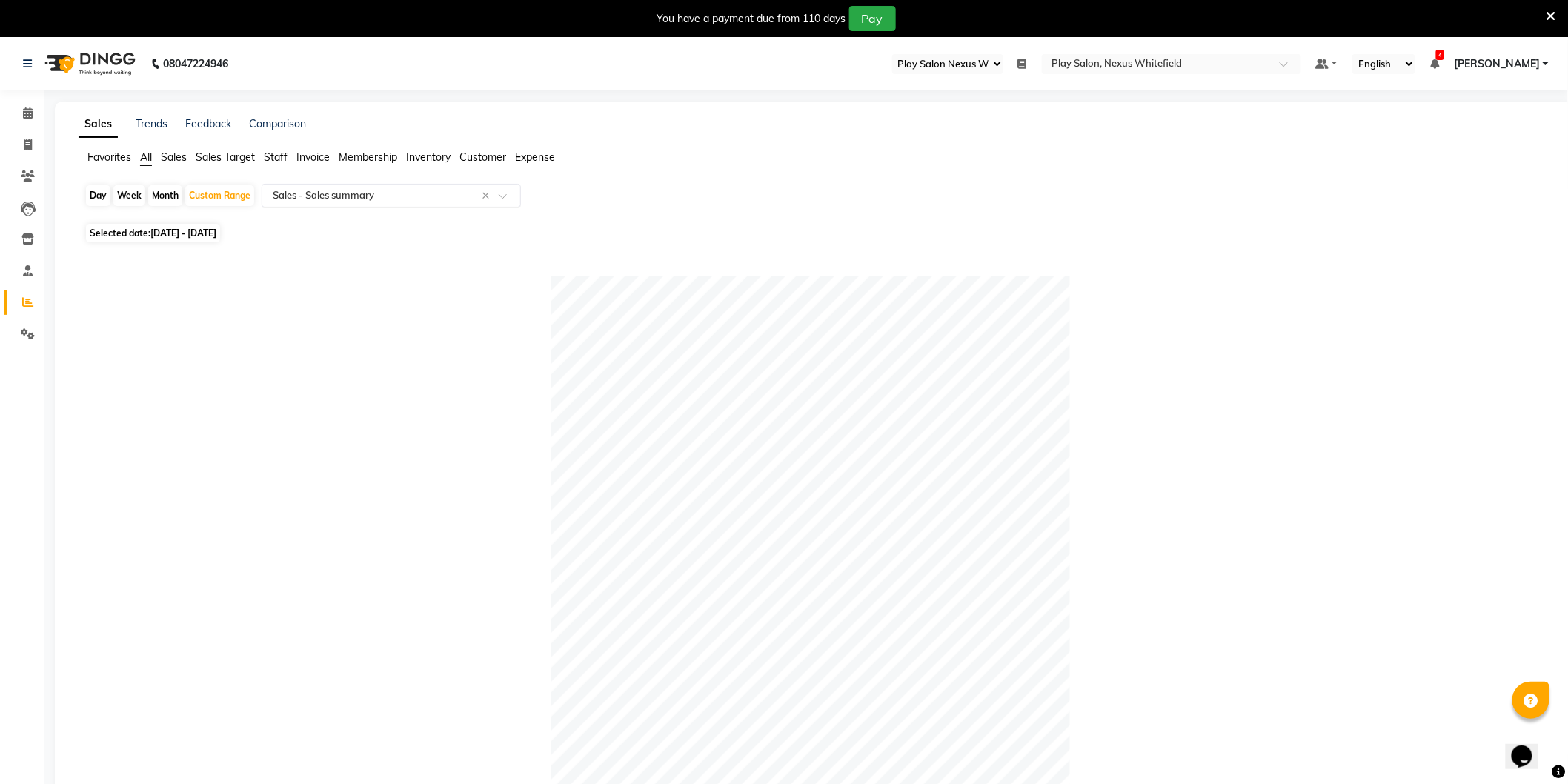
click at [334, 197] on input "text" at bounding box center [376, 195] width 214 height 15
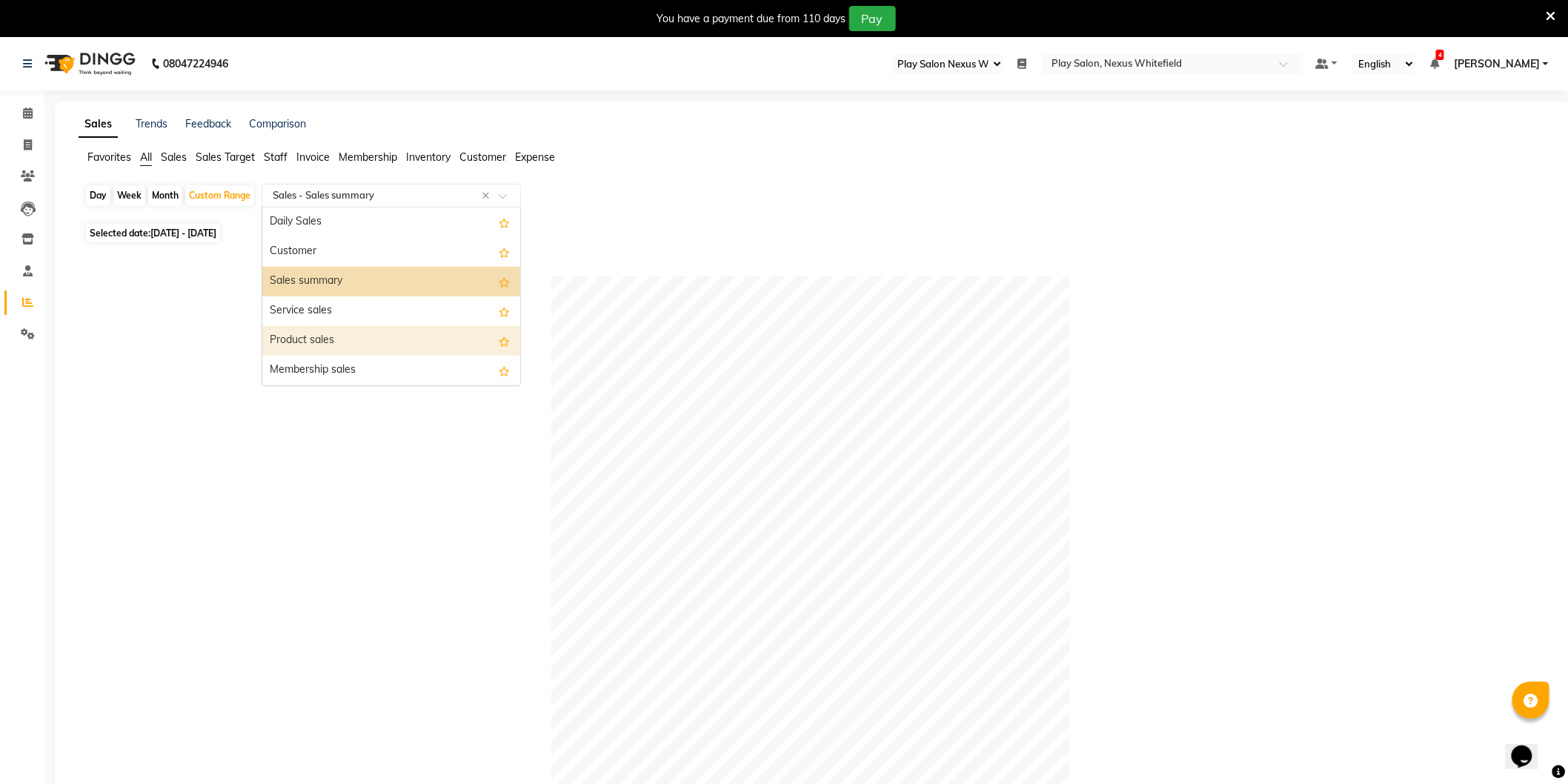
click at [311, 340] on div "Product sales" at bounding box center [391, 341] width 257 height 30
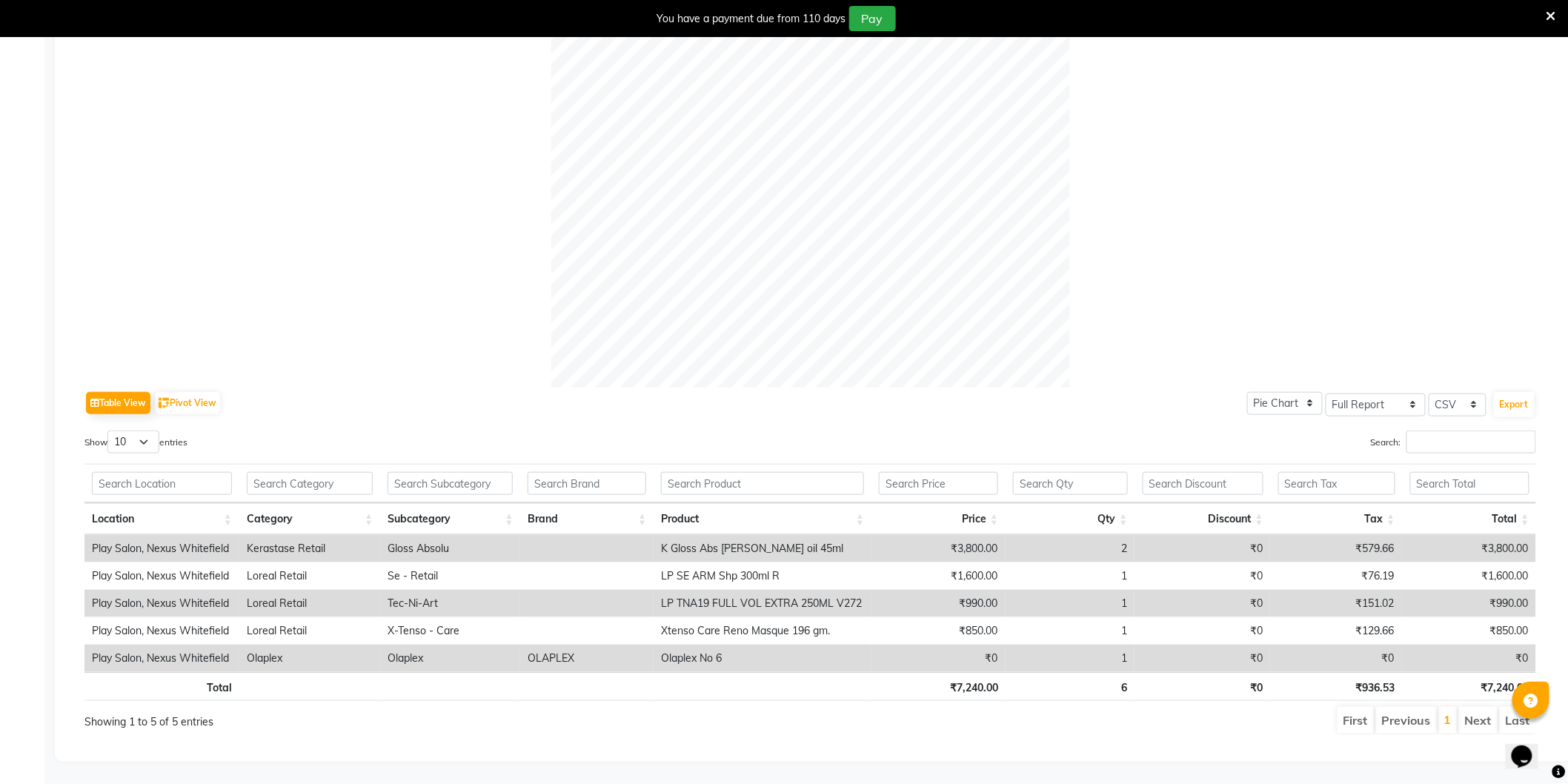
scroll to position [420, 0]
drag, startPoint x: 608, startPoint y: 392, endPoint x: 600, endPoint y: 378, distance: 16.1
click at [600, 388] on div "Table View Pivot View Pie Chart Bar Chart Select Full Report Filtered Report Se…" at bounding box center [810, 404] width 1452 height 32
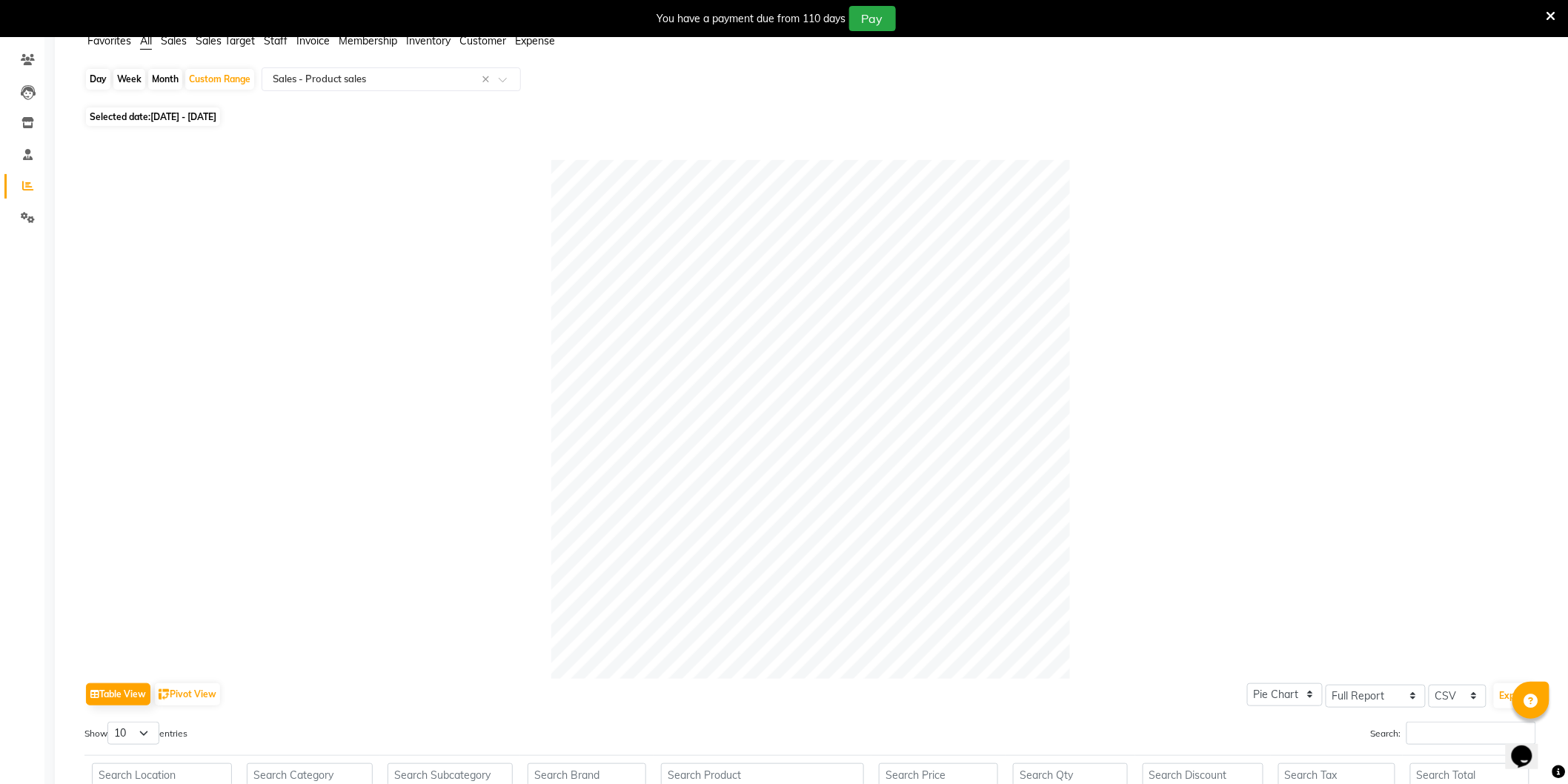
scroll to position [0, 0]
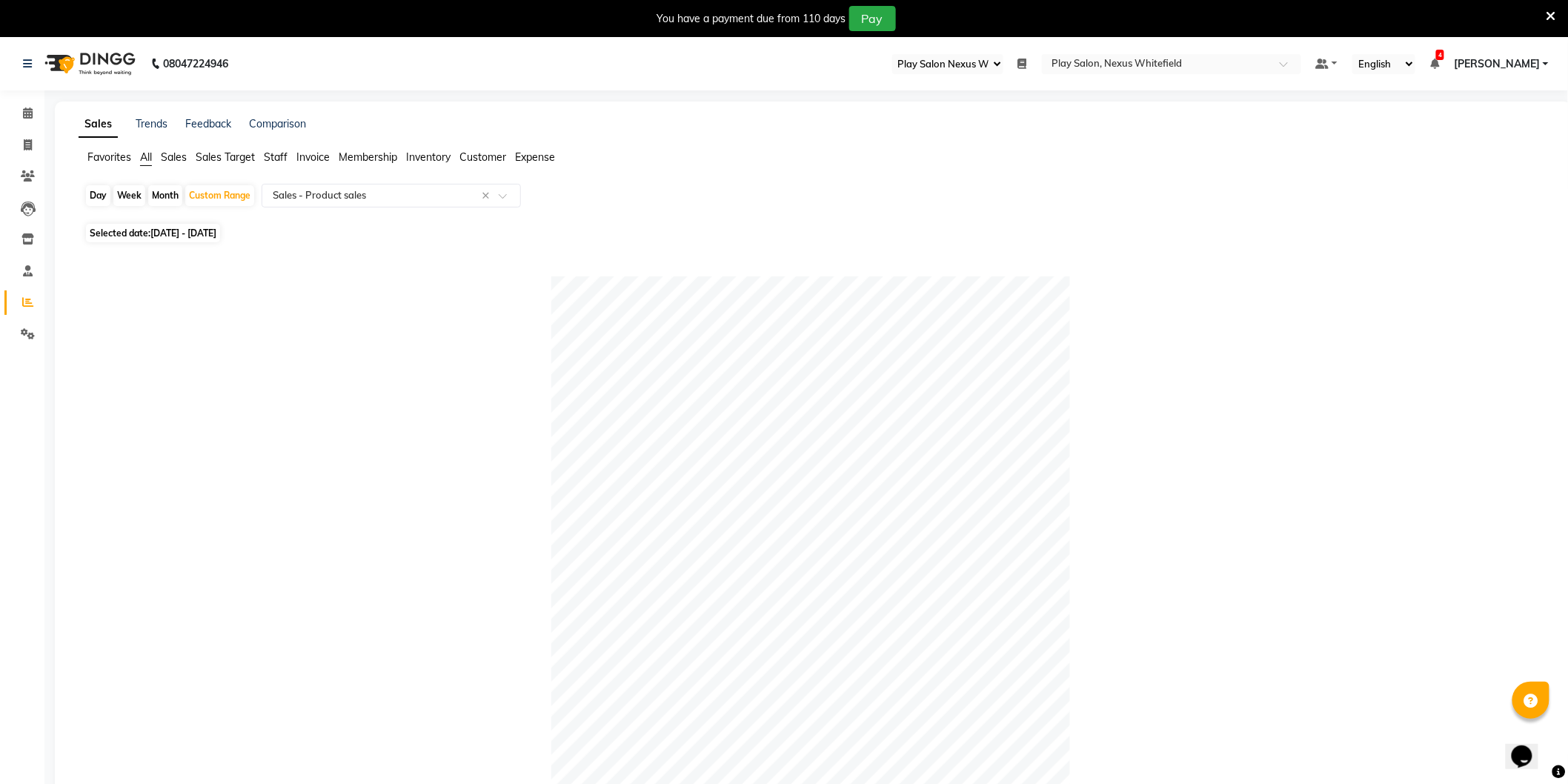
click at [283, 156] on span "Staff" at bounding box center [275, 157] width 24 height 13
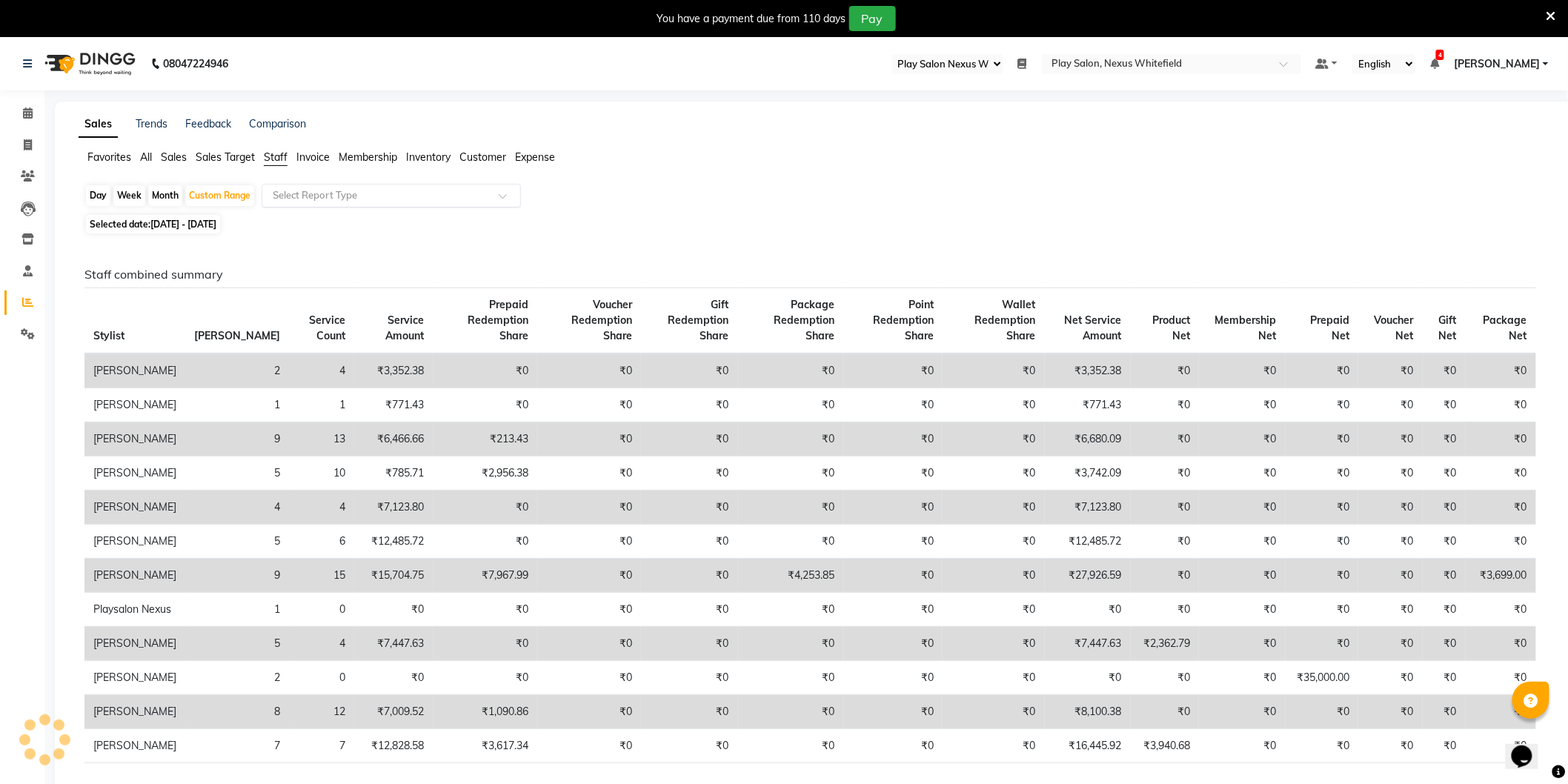
click at [363, 205] on div "Select Report Type" at bounding box center [391, 195] width 259 height 24
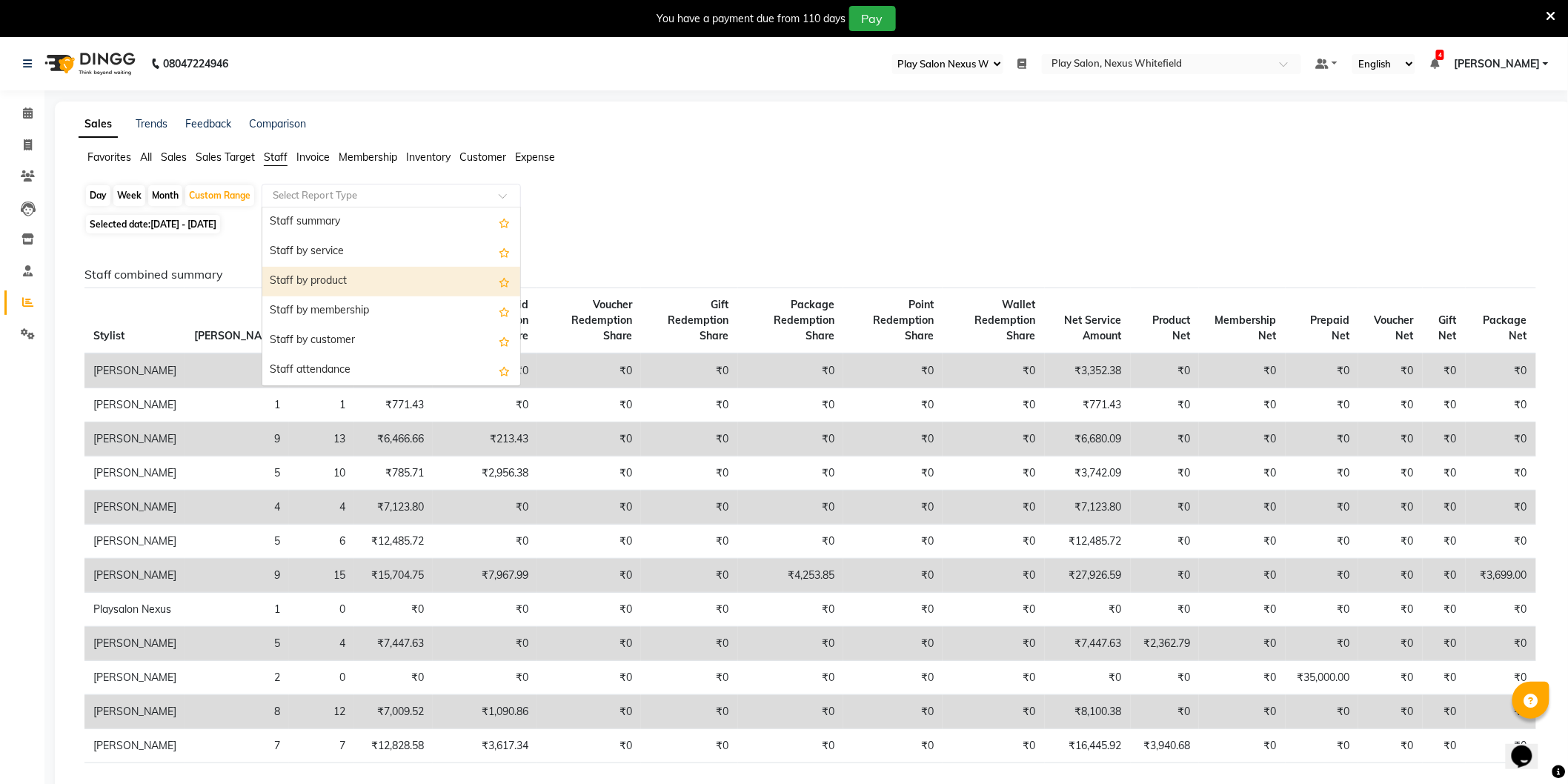
click at [344, 280] on div "Staff by product" at bounding box center [391, 282] width 257 height 30
select select "full_report"
select select "csv"
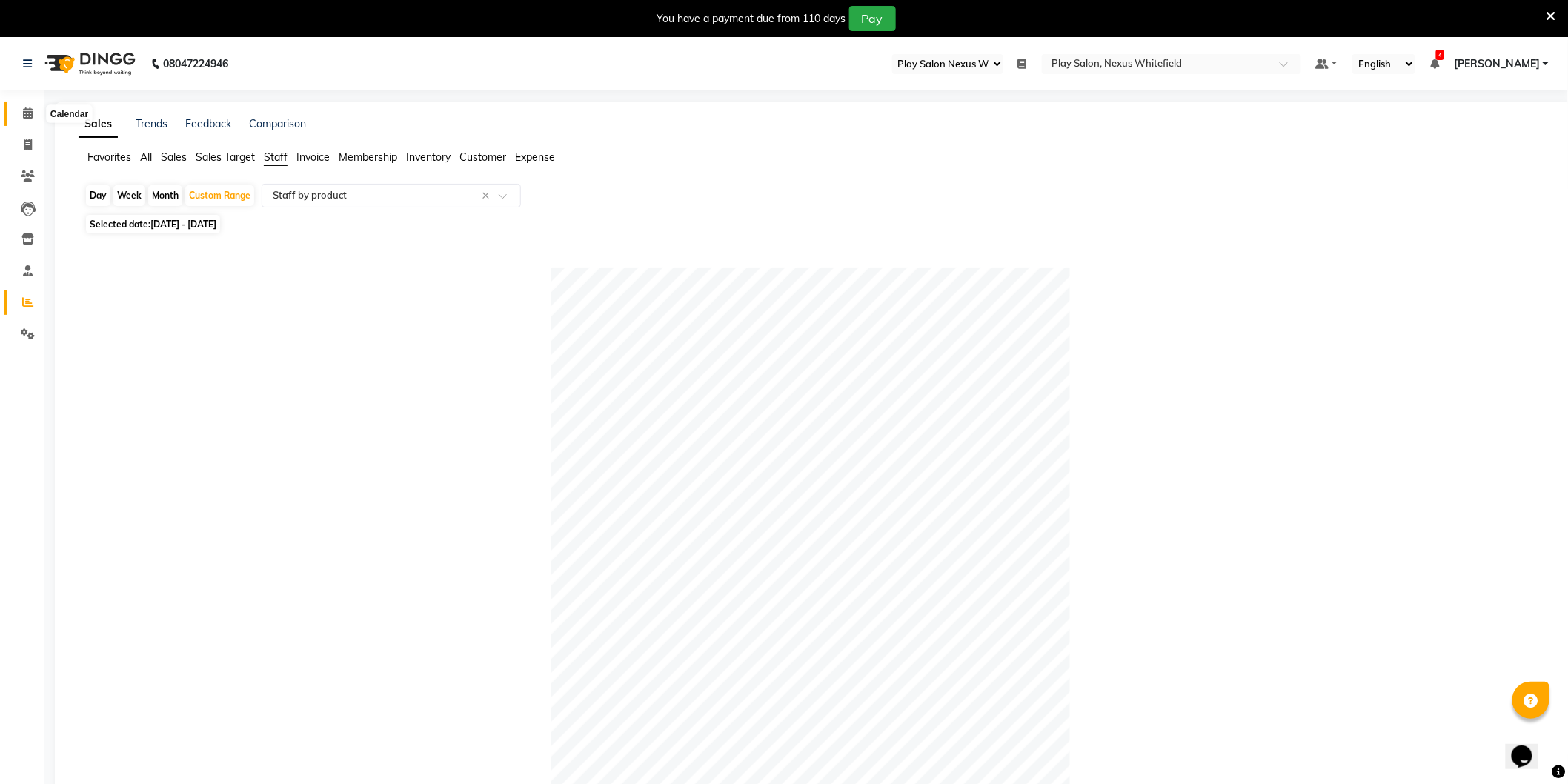
click at [30, 116] on icon at bounding box center [27, 113] width 10 height 11
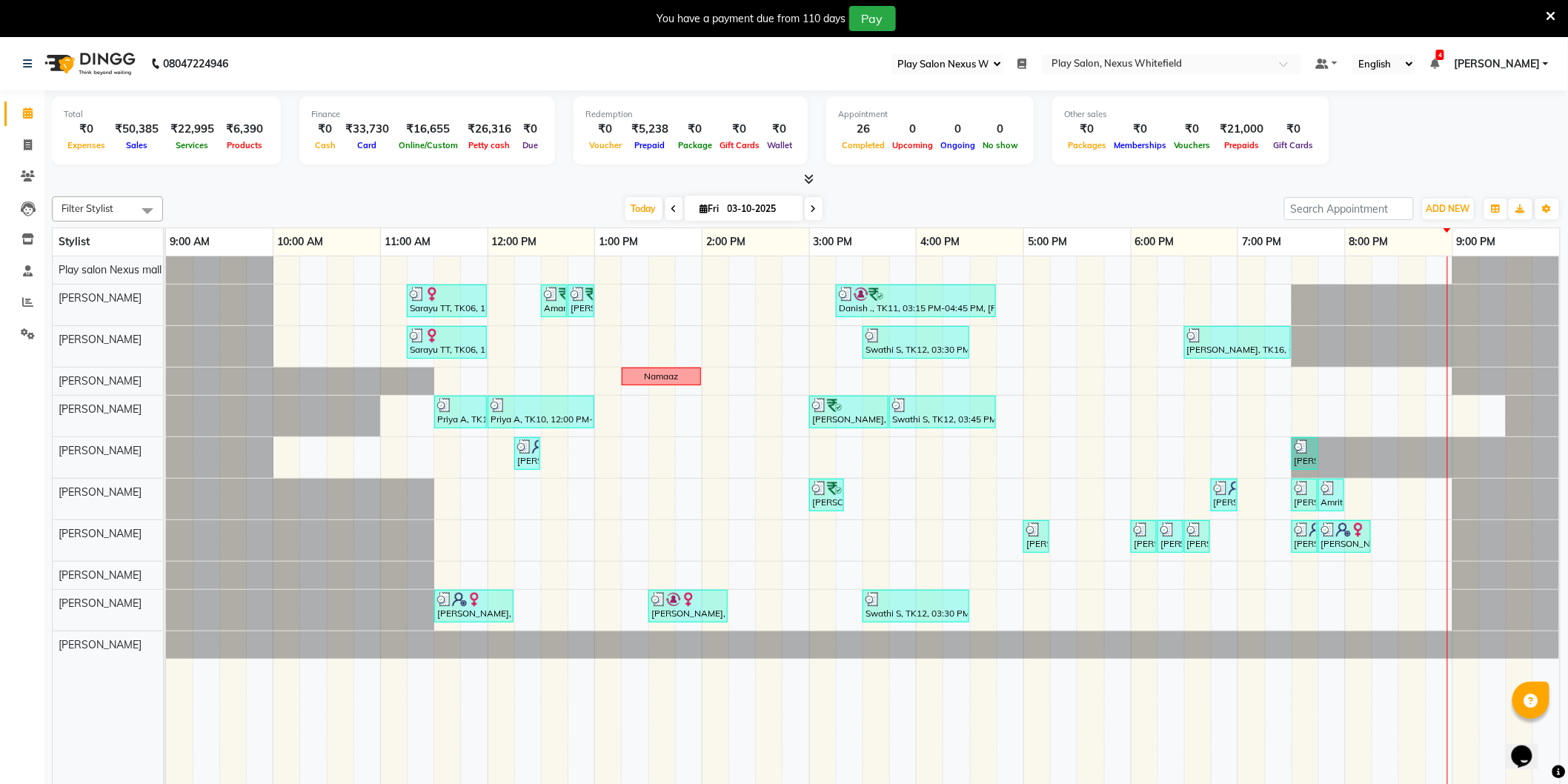
click at [811, 205] on icon at bounding box center [813, 209] width 6 height 9
type input "04-10-2025"
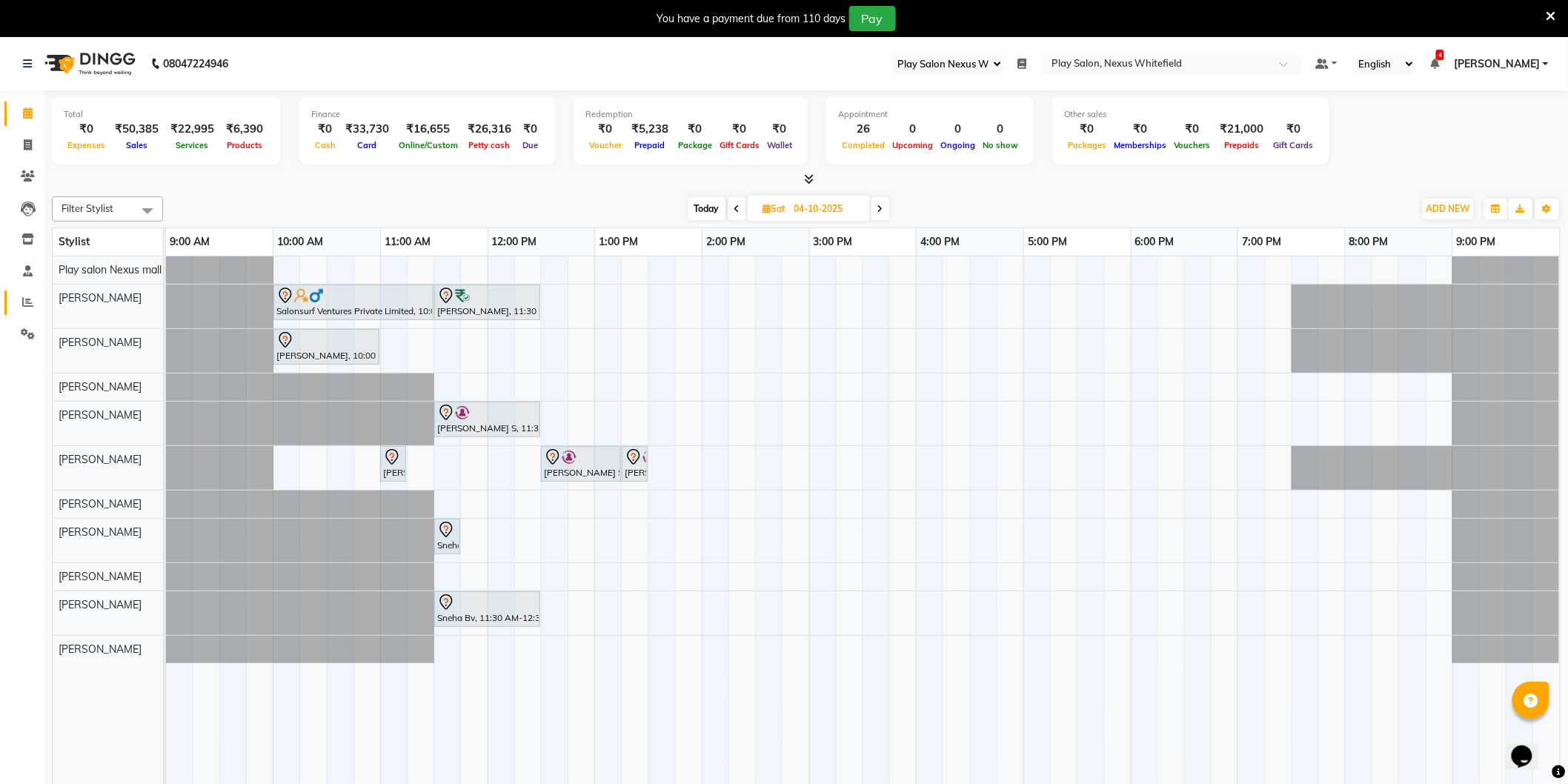
click at [26, 304] on icon at bounding box center [27, 301] width 11 height 11
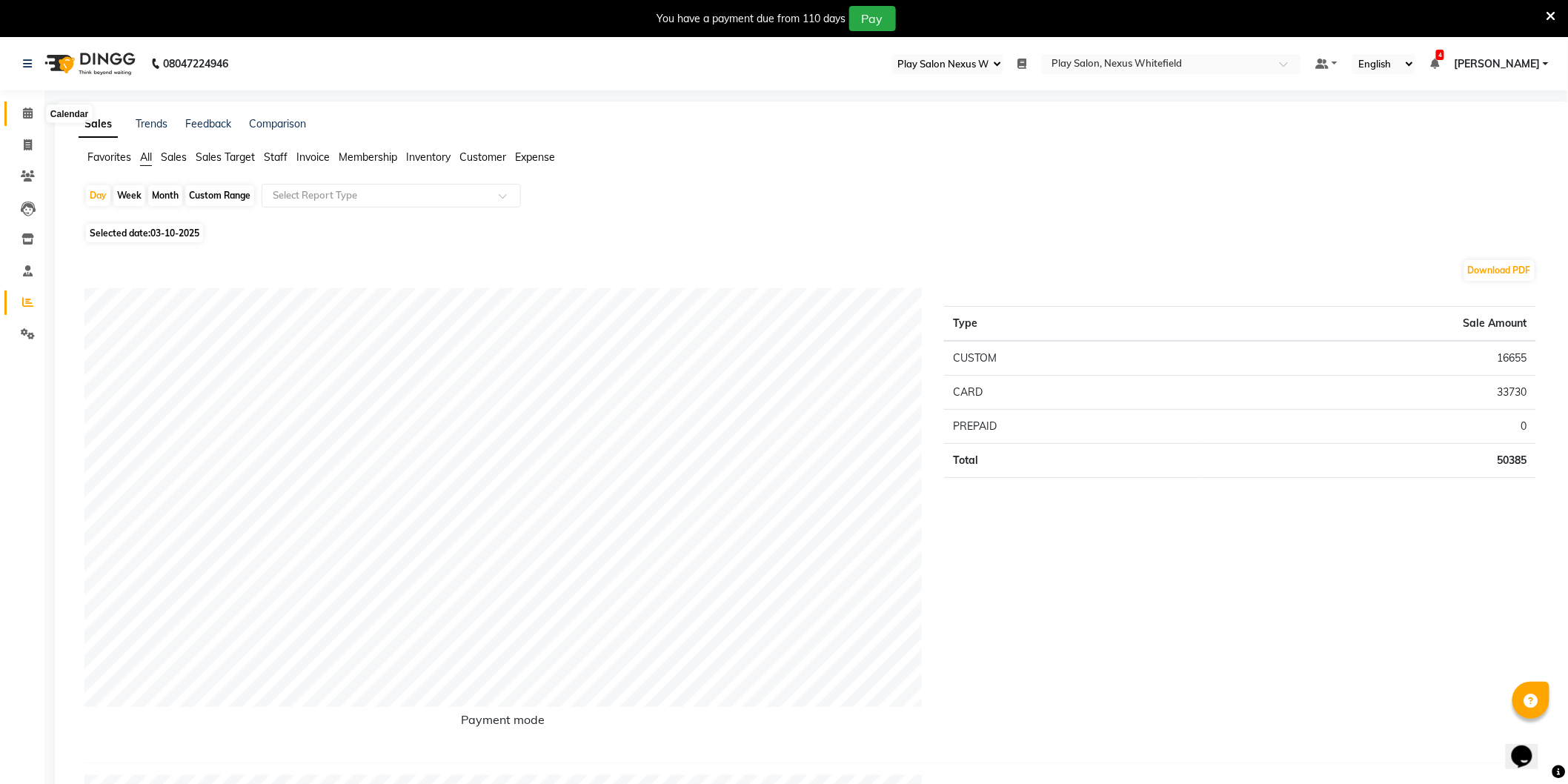
click at [20, 115] on span at bounding box center [28, 113] width 26 height 17
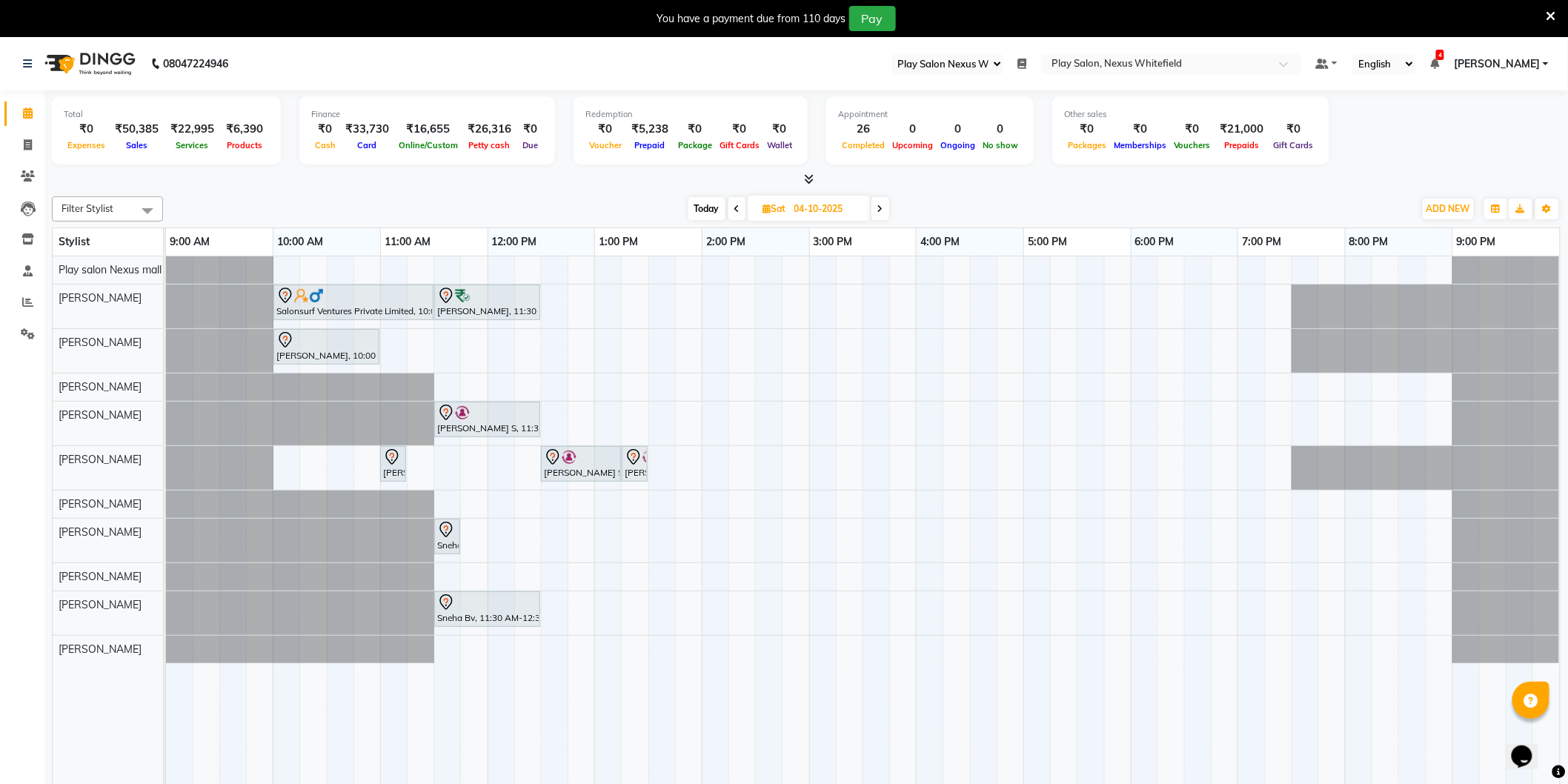
click at [704, 208] on span "Today" at bounding box center [707, 208] width 37 height 23
type input "03-10-2025"
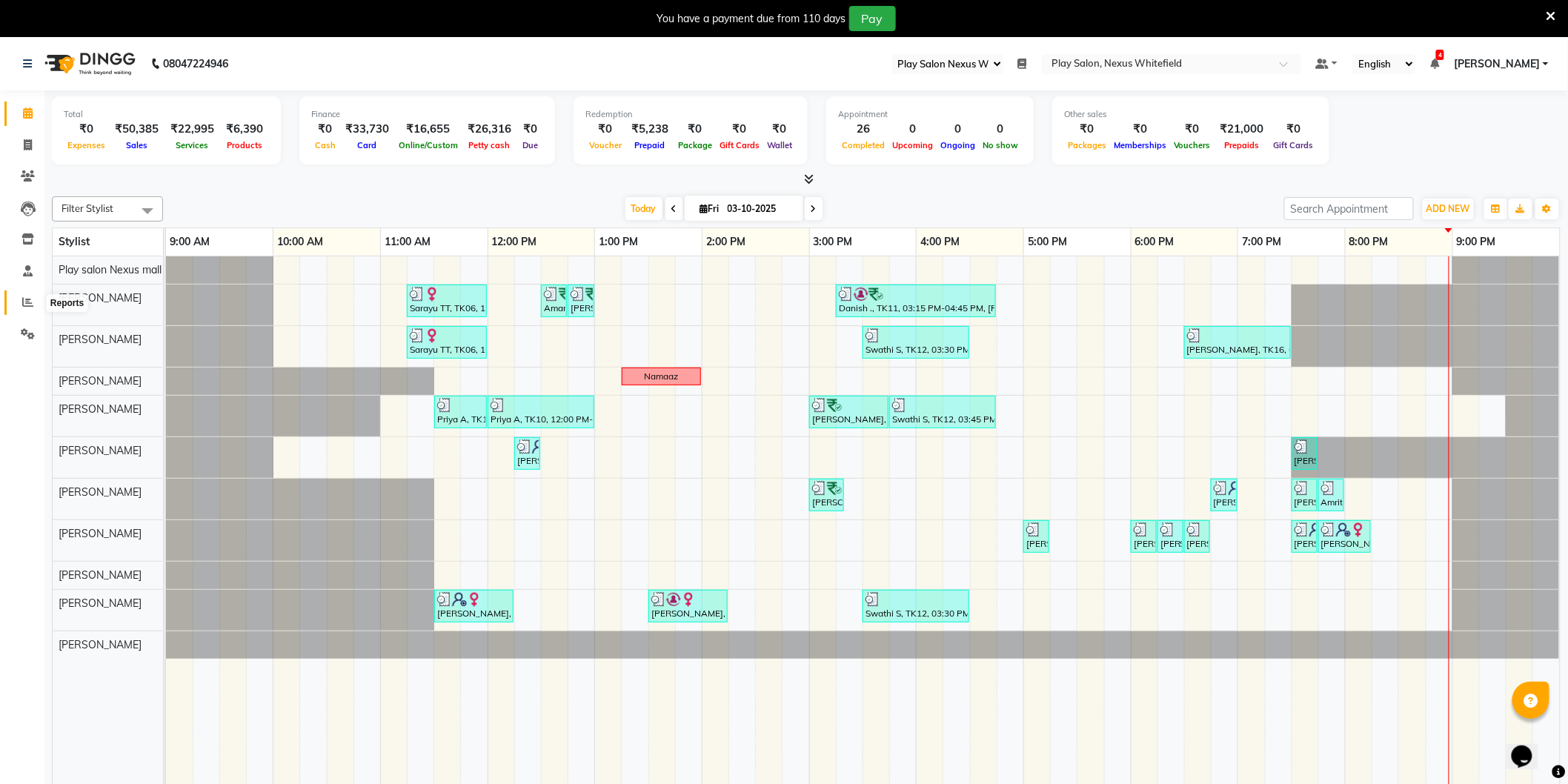
click at [30, 300] on icon at bounding box center [27, 301] width 11 height 11
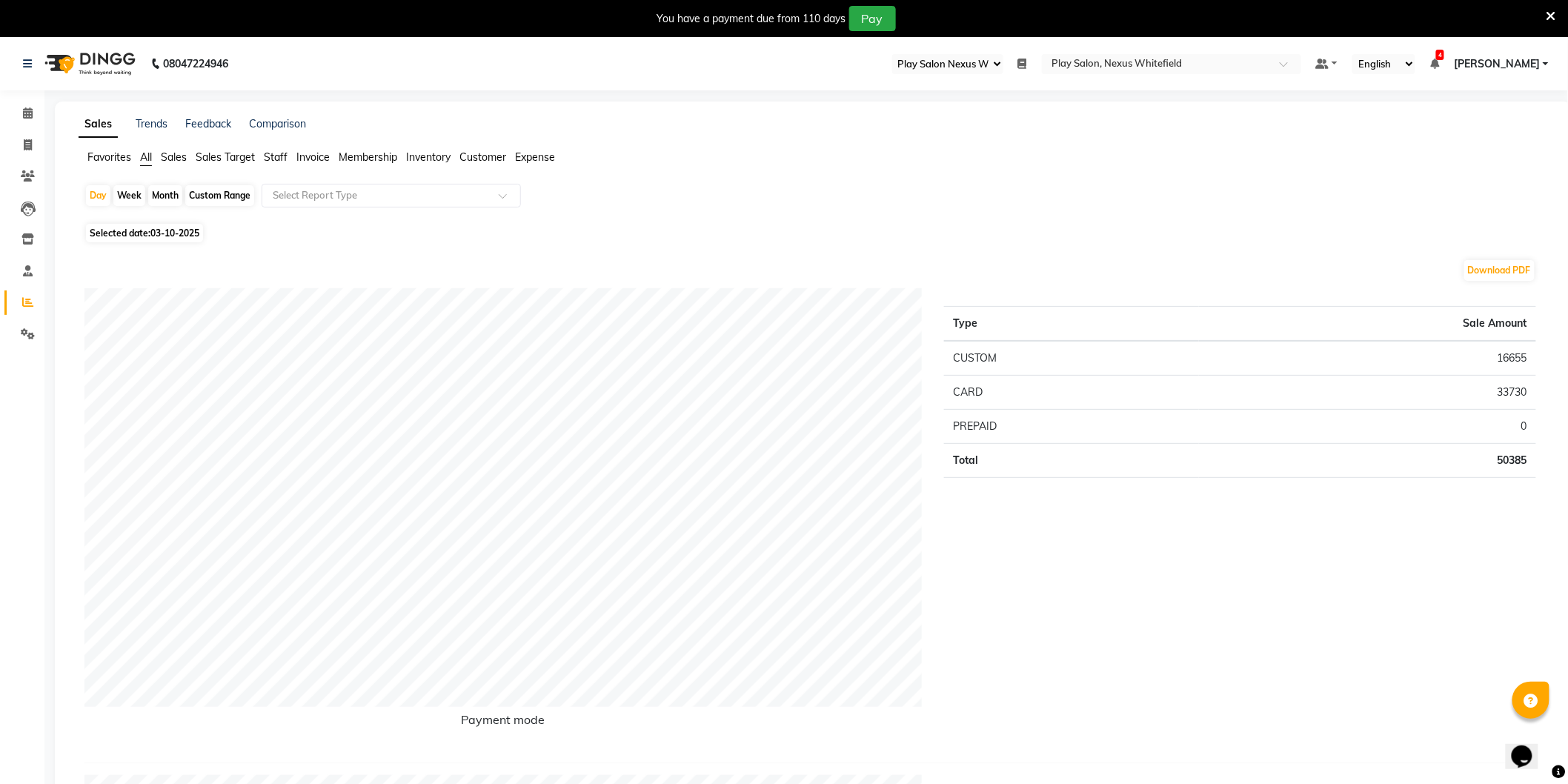
click at [277, 156] on span "Staff" at bounding box center [275, 157] width 24 height 13
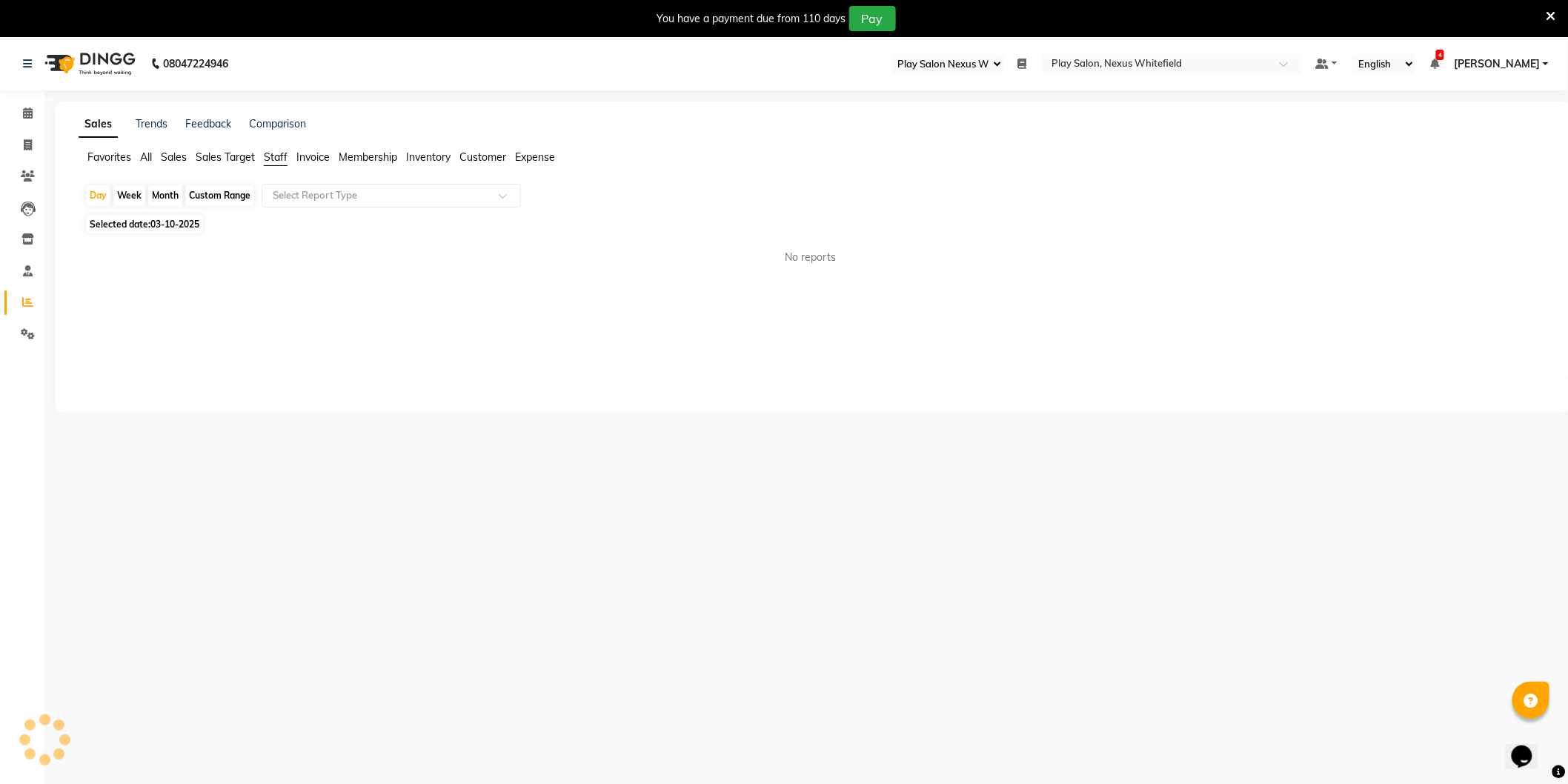
click at [217, 190] on div "Custom Range" at bounding box center [220, 196] width 69 height 21
select select "10"
select select "2025"
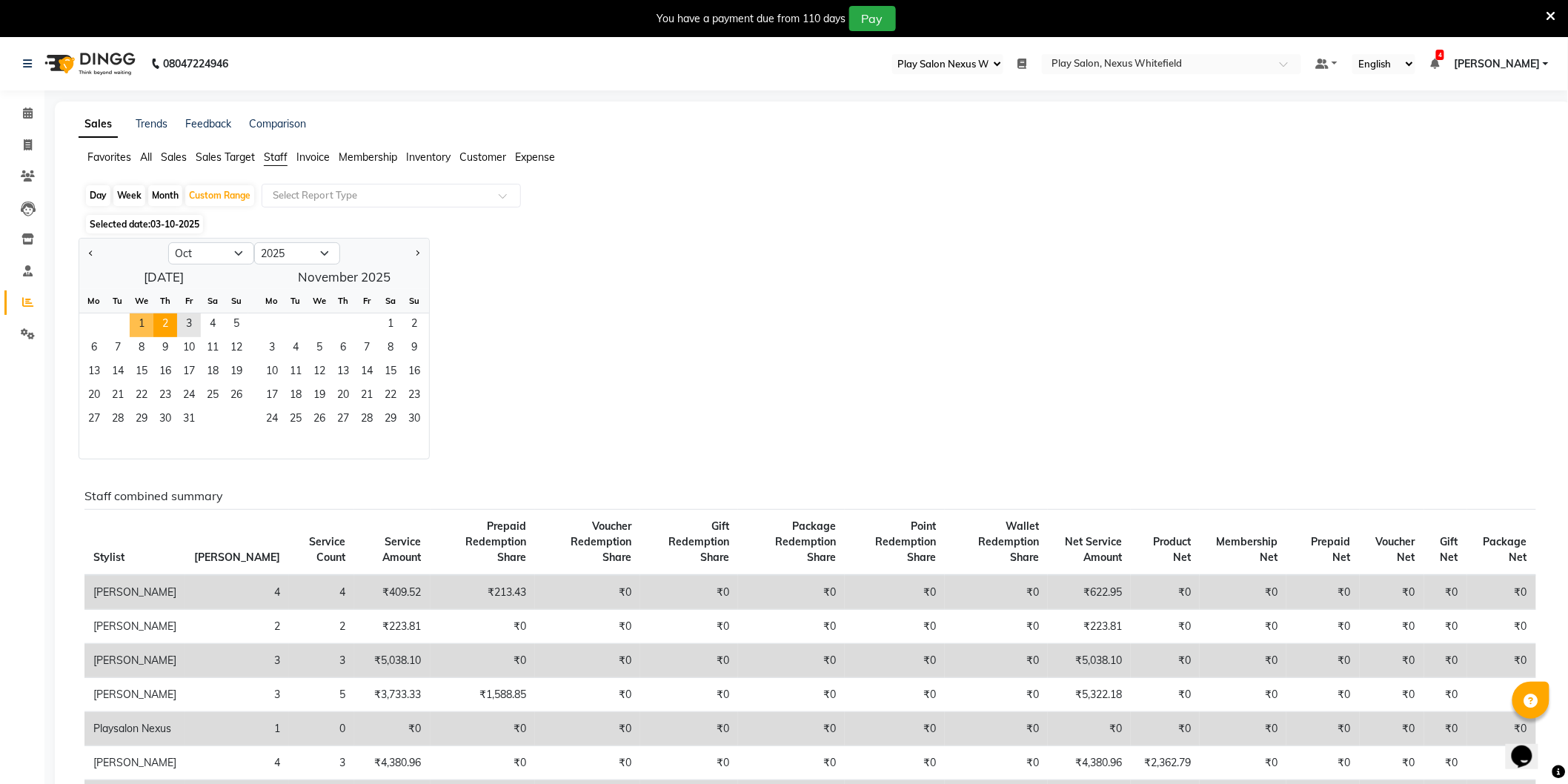
drag, startPoint x: 141, startPoint y: 326, endPoint x: 171, endPoint y: 327, distance: 30.0
click at [142, 325] on span "1" at bounding box center [141, 325] width 24 height 24
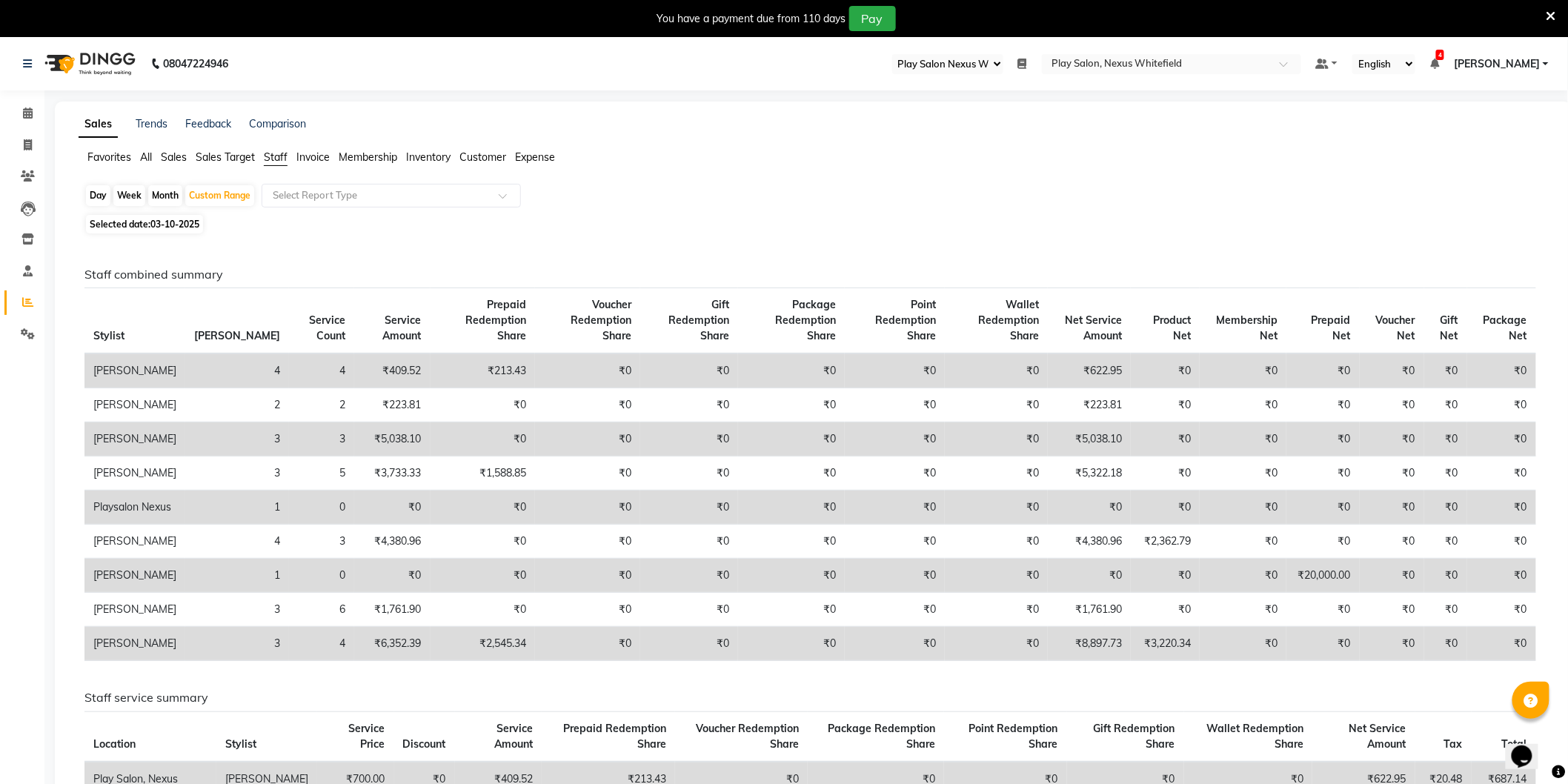
click at [187, 326] on th "[PERSON_NAME]" at bounding box center [237, 321] width 103 height 66
click at [209, 195] on div "Custom Range" at bounding box center [220, 196] width 69 height 21
select select "10"
select select "2025"
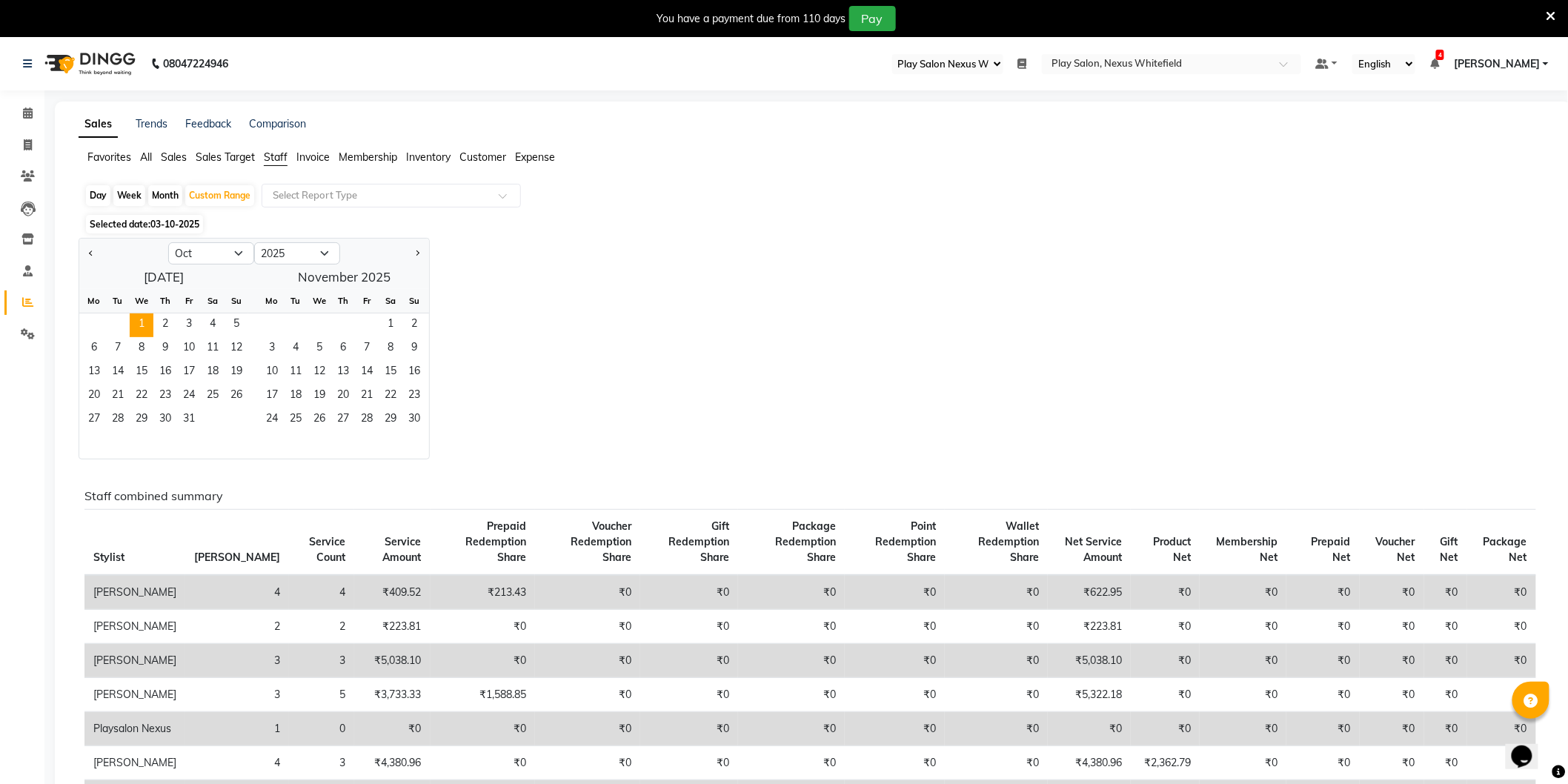
click at [166, 194] on div "Month" at bounding box center [165, 196] width 34 height 21
select select "10"
select select "2025"
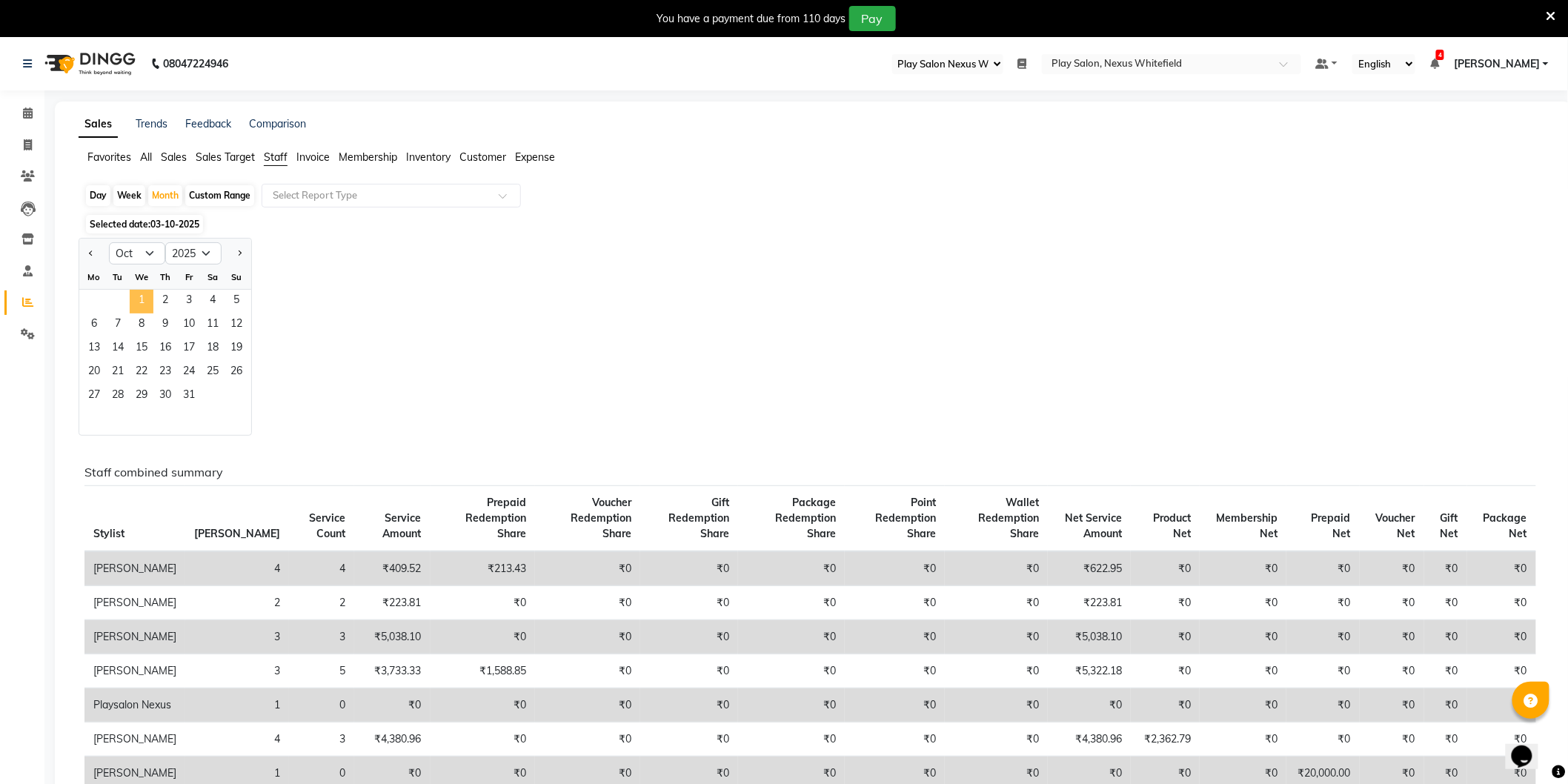
click at [143, 300] on span "1" at bounding box center [141, 301] width 24 height 24
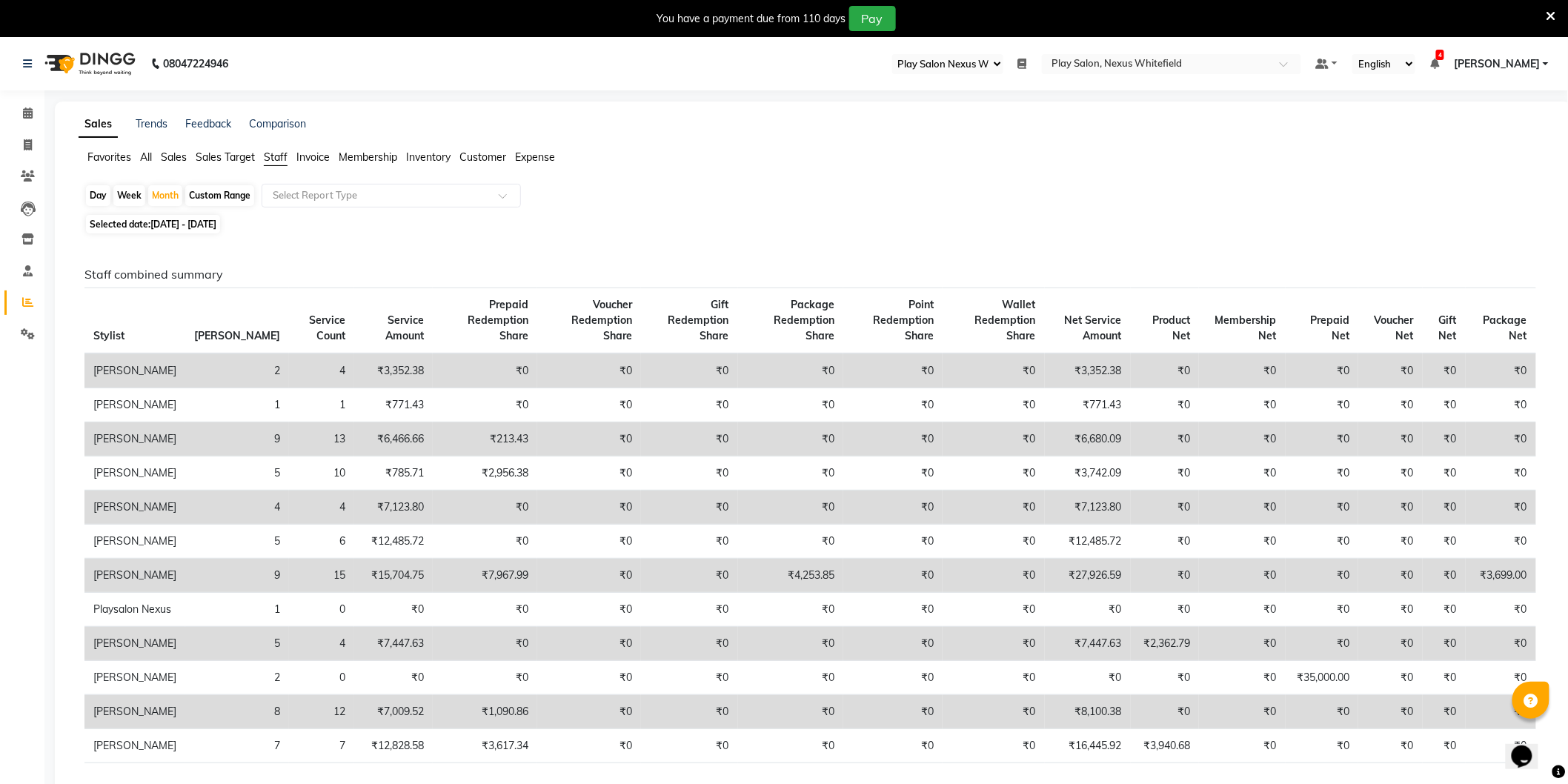
click at [1179, 190] on div "Day Week Month Custom Range Select Report Type" at bounding box center [812, 197] width 1457 height 26
click at [27, 301] on icon at bounding box center [27, 301] width 11 height 11
click at [278, 158] on span "Staff" at bounding box center [275, 157] width 24 height 13
click at [216, 223] on span "[DATE] - [DATE]" at bounding box center [183, 224] width 66 height 11
select select "10"
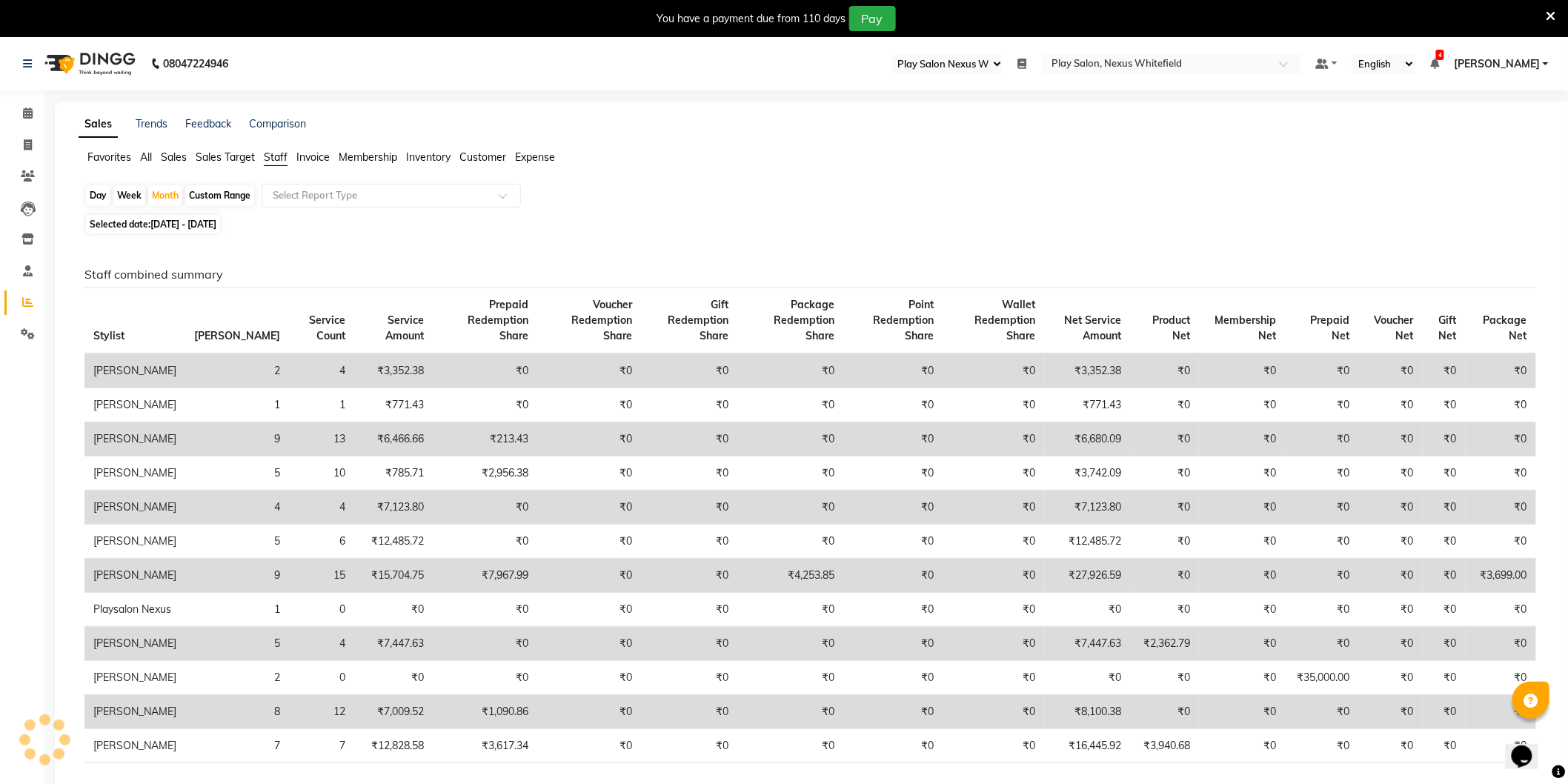
select select "2025"
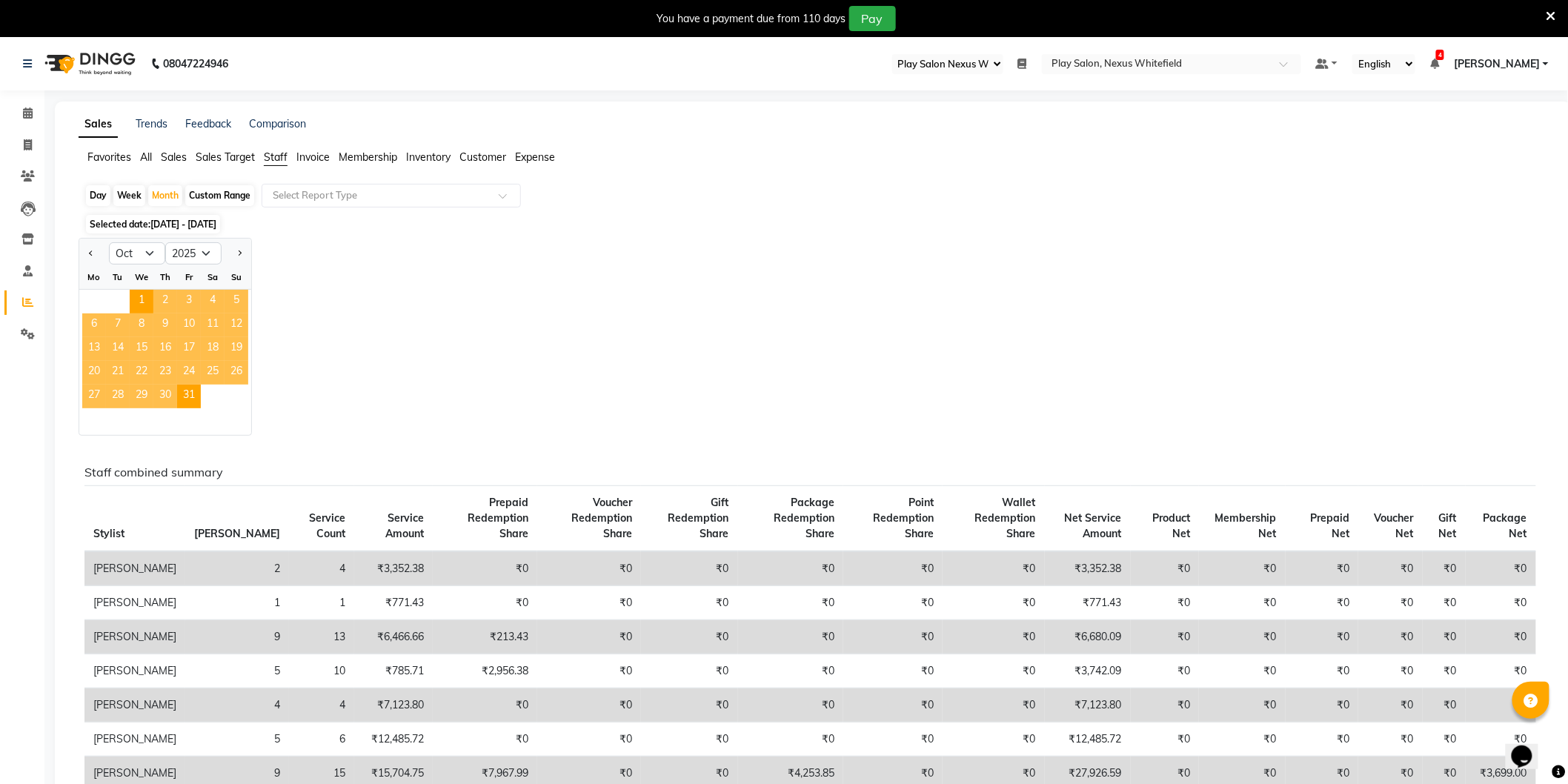
click at [100, 195] on div "Day" at bounding box center [98, 196] width 25 height 21
select select "10"
select select "2025"
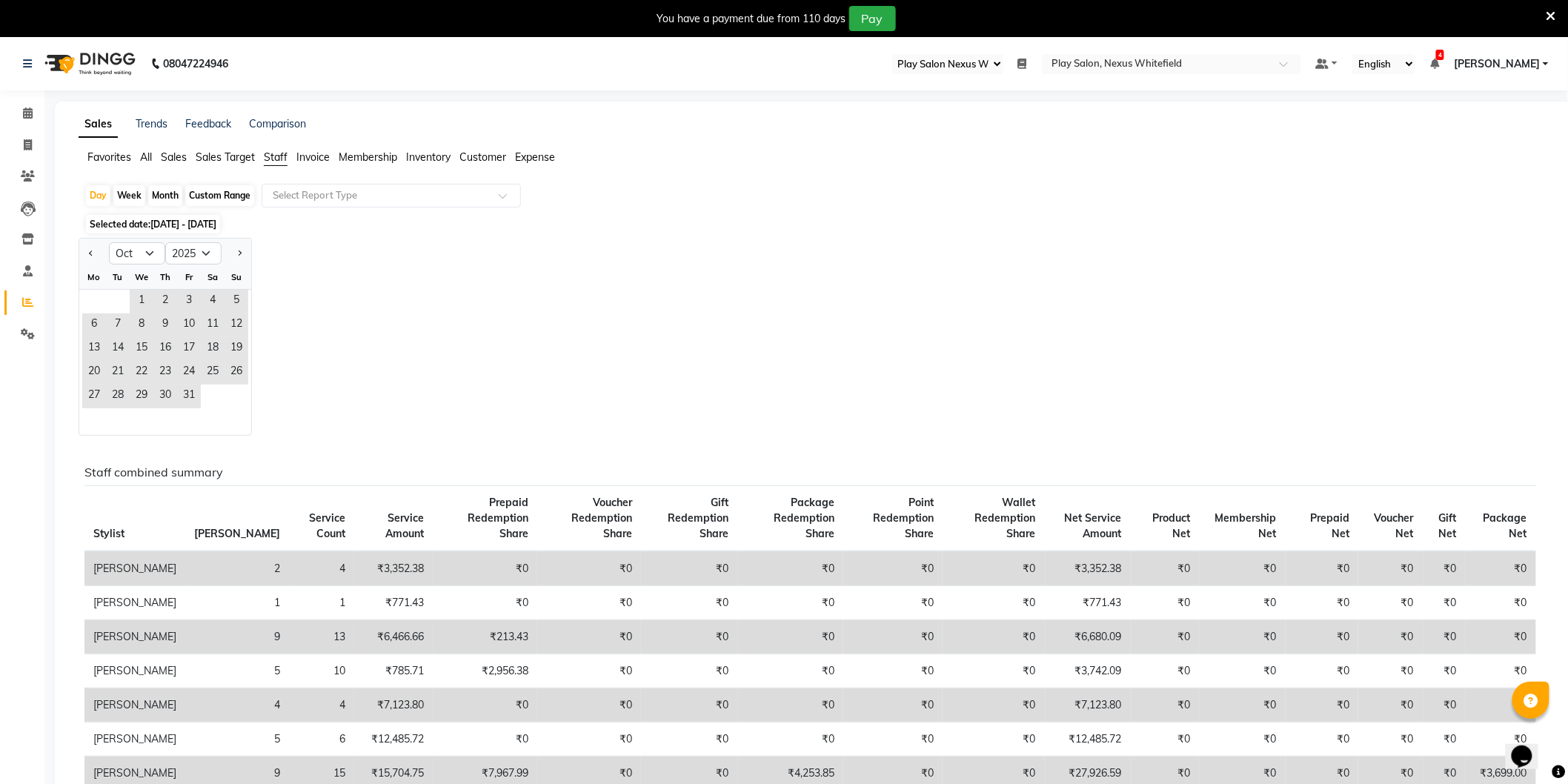
drag, startPoint x: 453, startPoint y: 269, endPoint x: 189, endPoint y: 280, distance: 264.2
click at [442, 268] on div "Jan Feb Mar Apr May Jun [DATE] Aug Sep Oct Nov [DATE] 2016 2017 2018 2019 2020 …" at bounding box center [813, 337] width 1469 height 198
click at [137, 299] on span "1" at bounding box center [141, 301] width 24 height 24
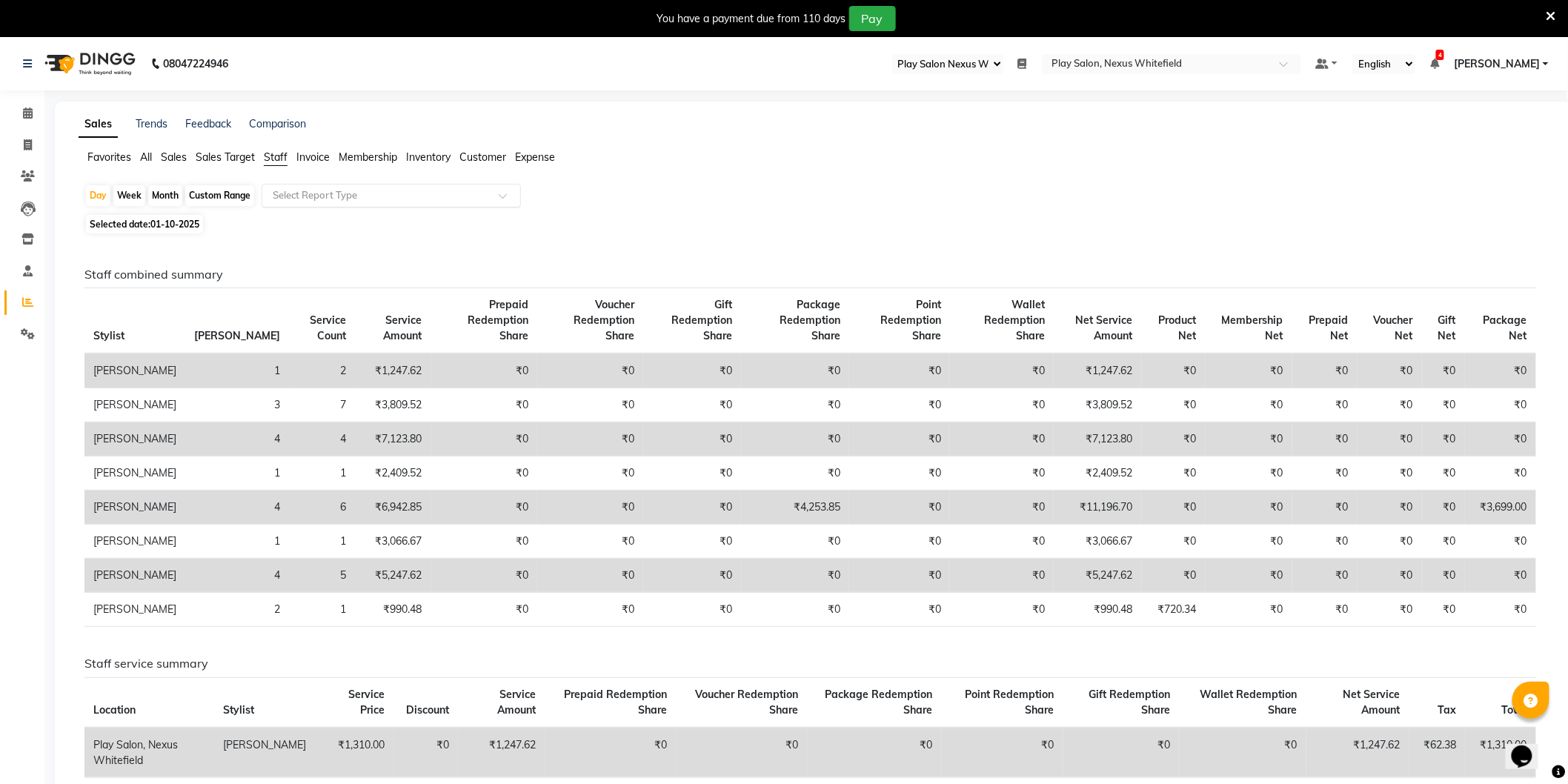
click at [332, 202] on input "text" at bounding box center [376, 195] width 214 height 15
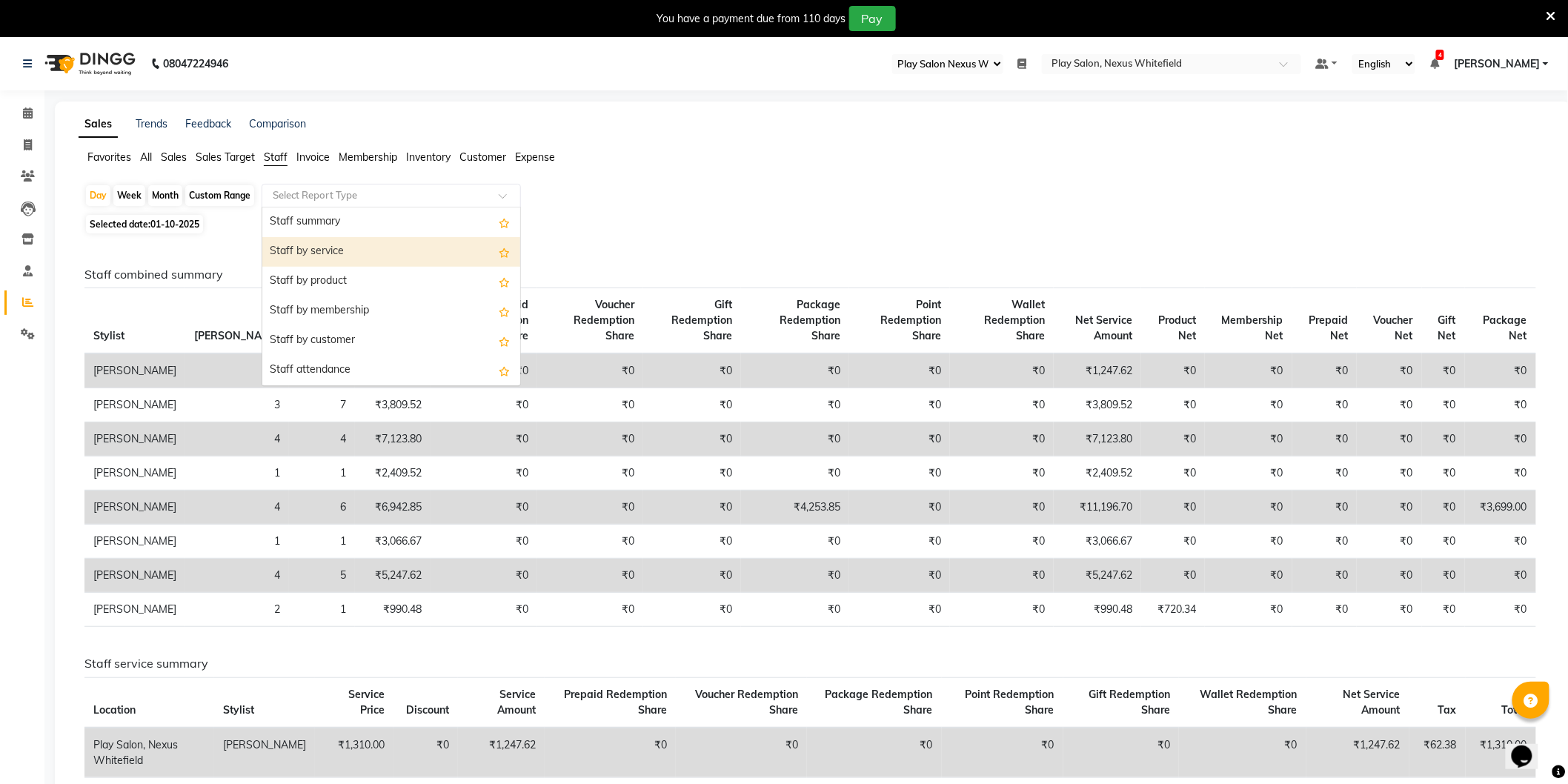
click at [326, 254] on div "Staff by service" at bounding box center [391, 252] width 257 height 30
select select "full_report"
select select "csv"
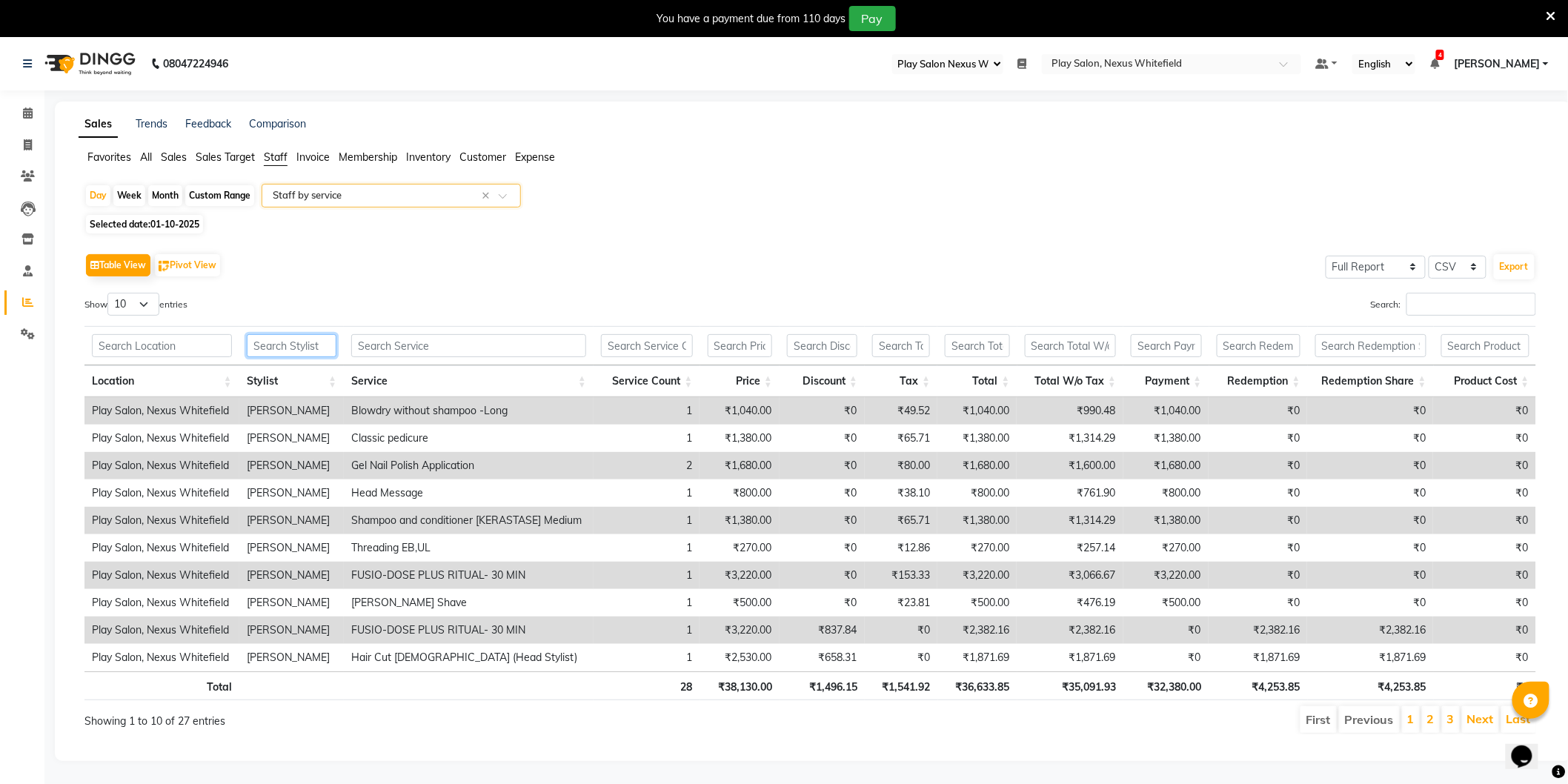
click at [275, 341] on input "text" at bounding box center [292, 346] width 90 height 23
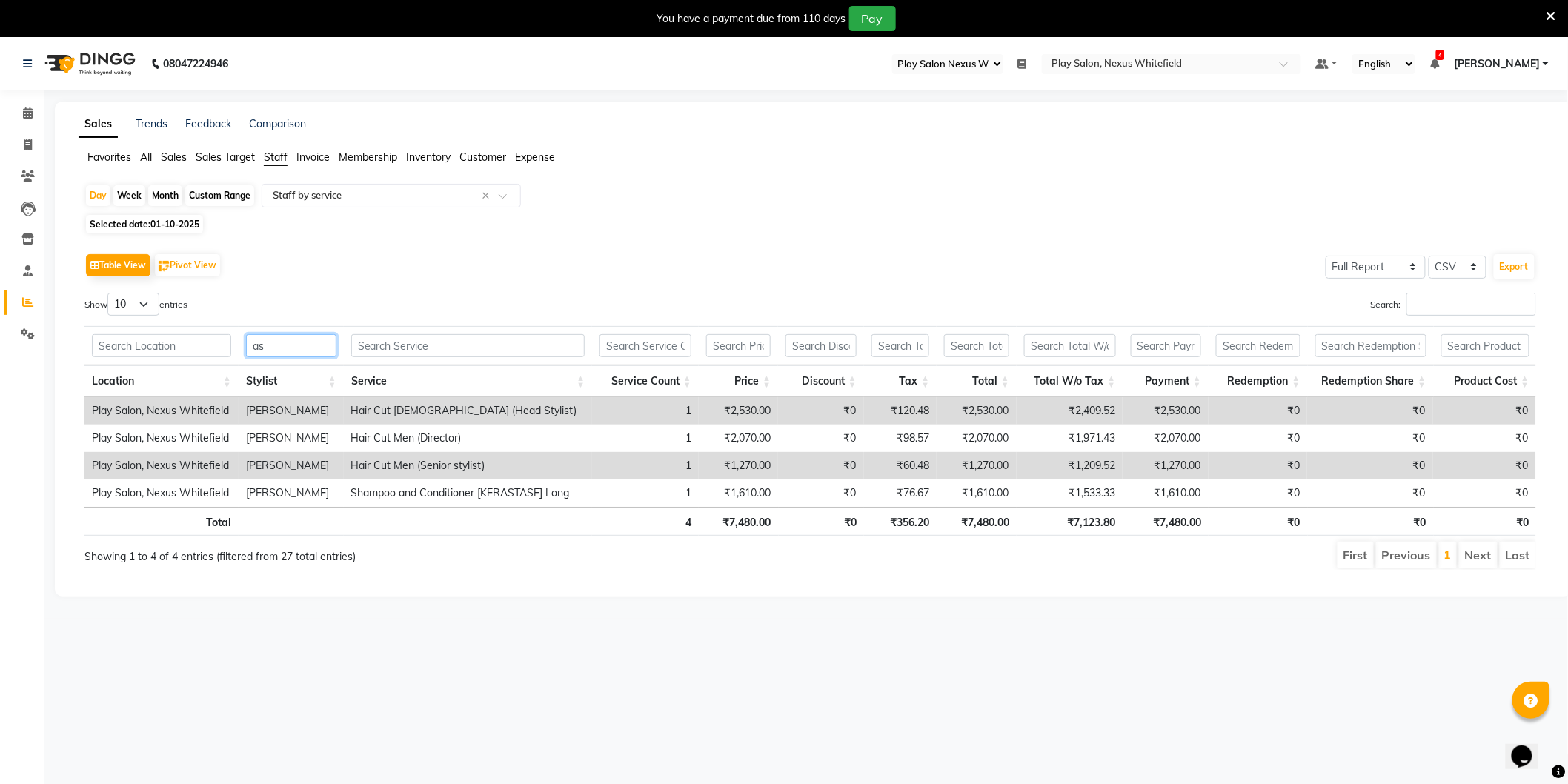
type input "a"
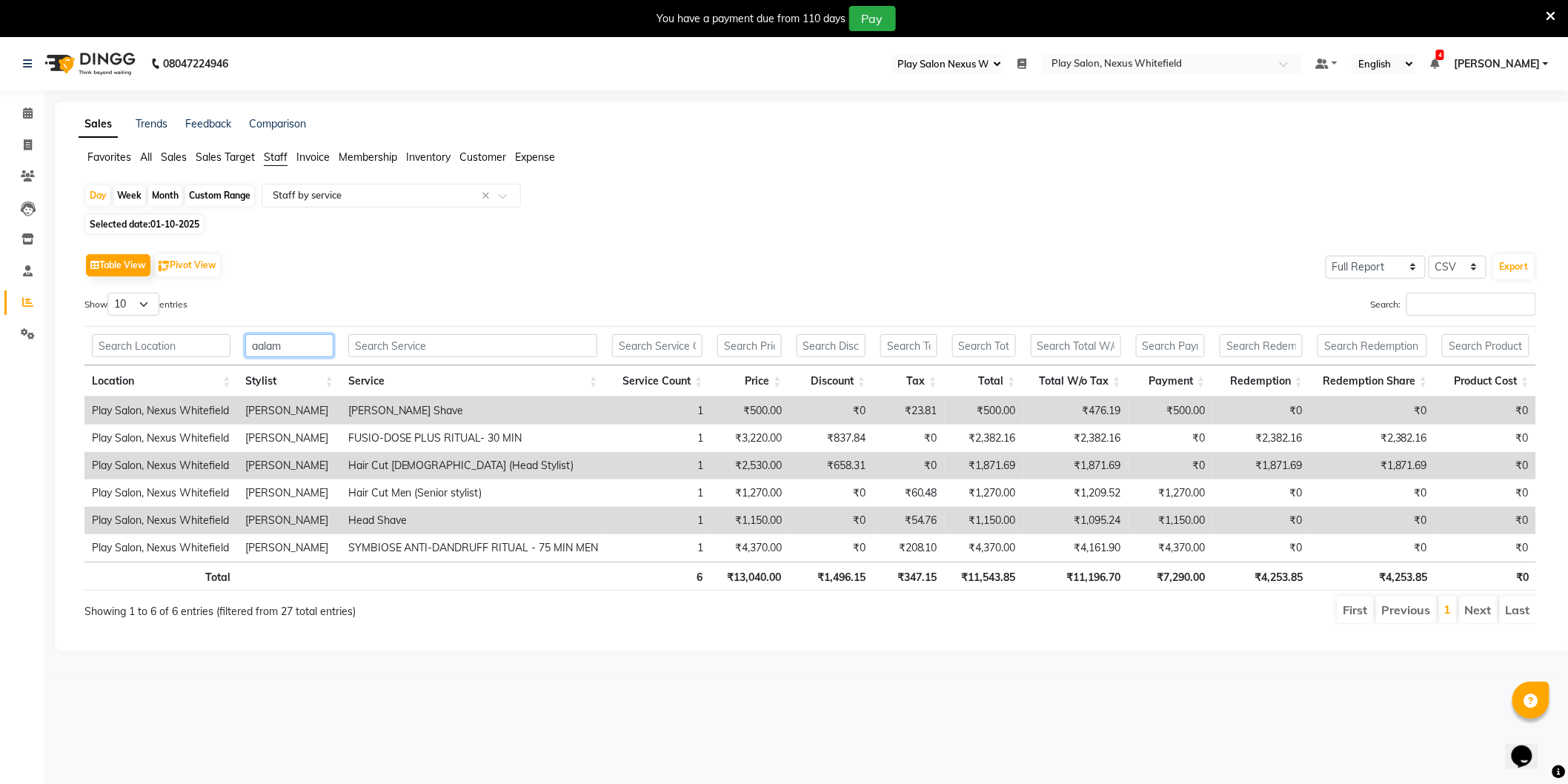
drag, startPoint x: 275, startPoint y: 343, endPoint x: 203, endPoint y: 344, distance: 72.0
click at [203, 344] on tr "aalam" at bounding box center [810, 345] width 1452 height 39
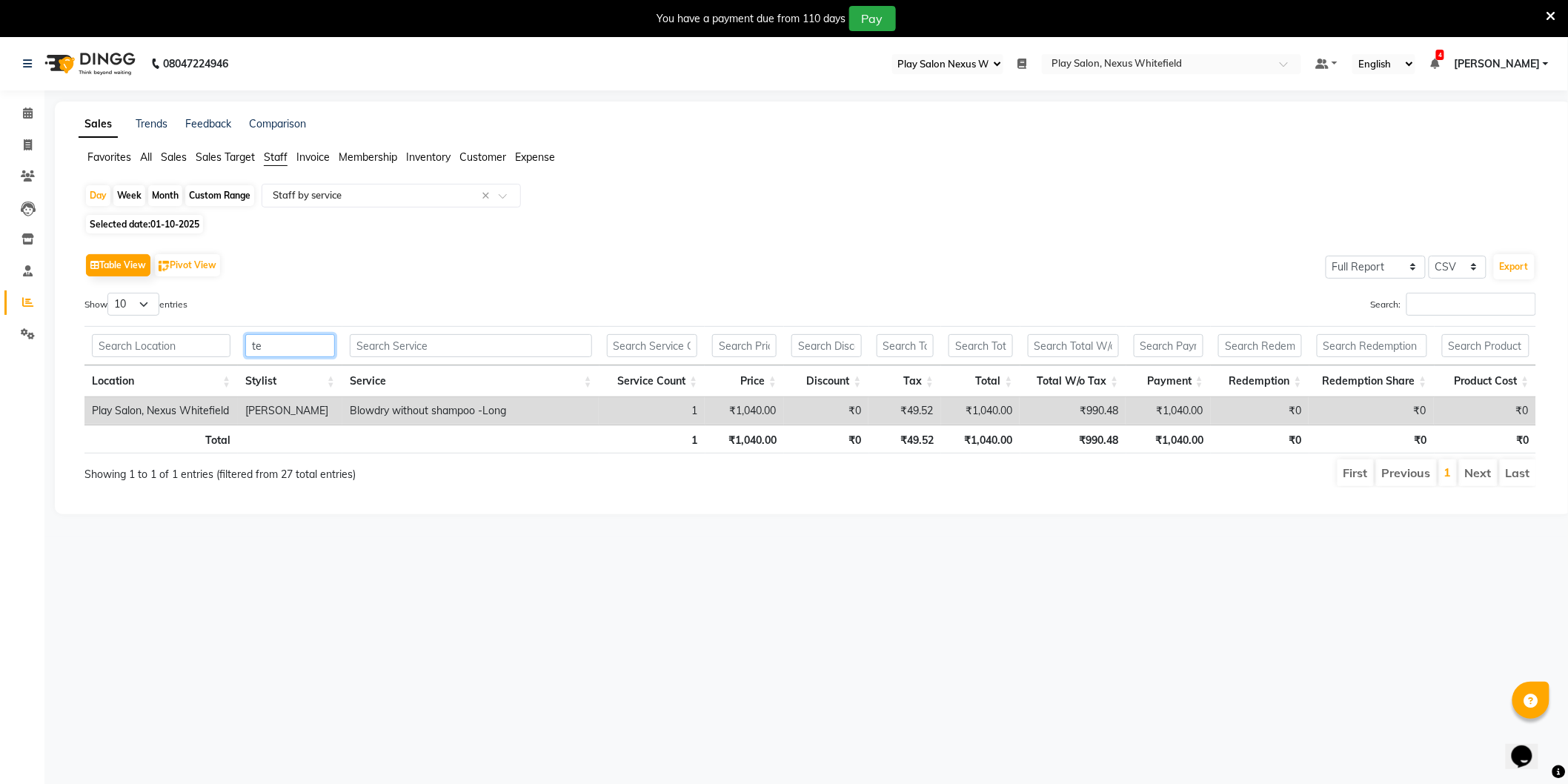
type input "t"
type input "s"
type input "d"
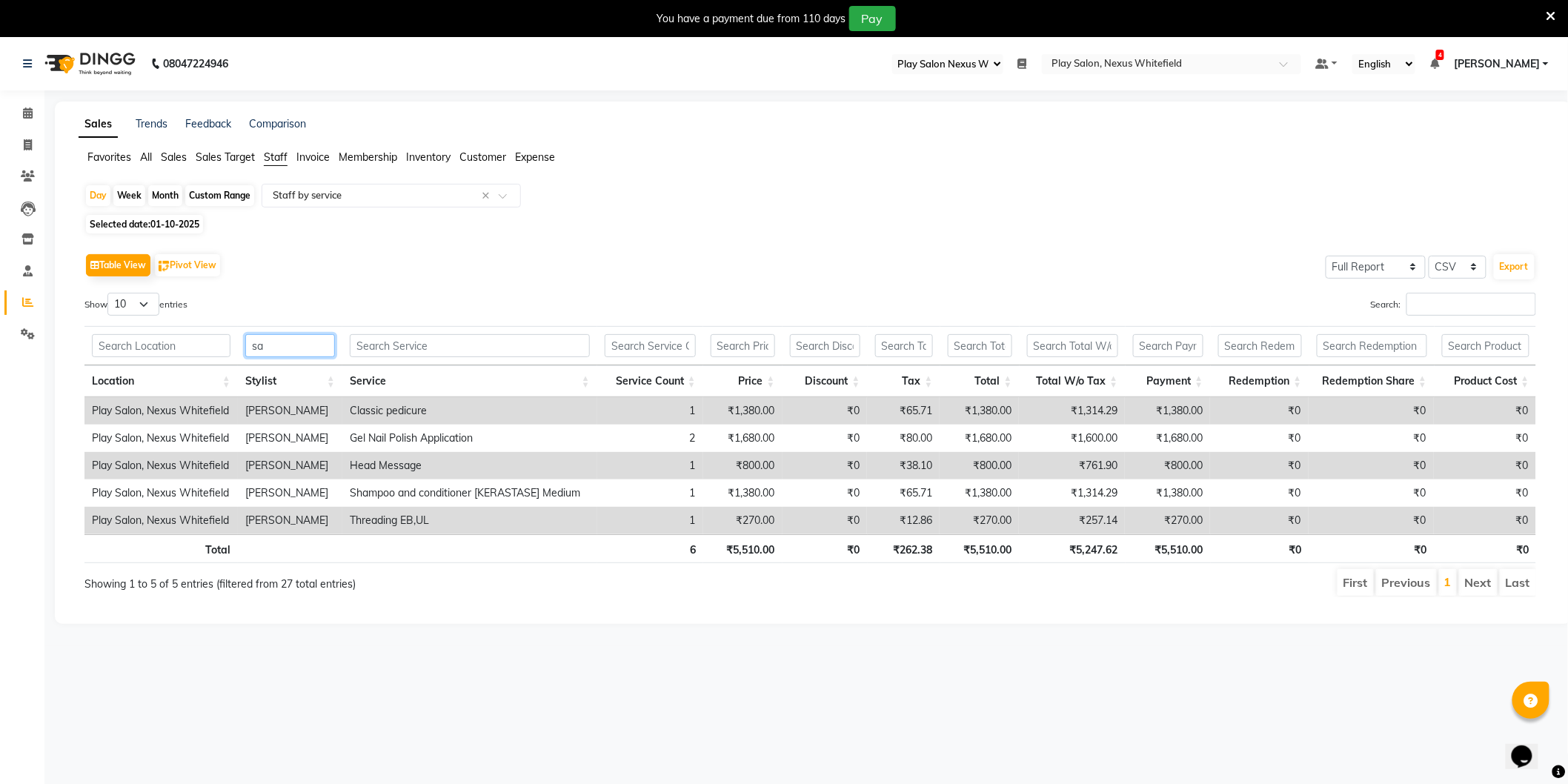
type input "s"
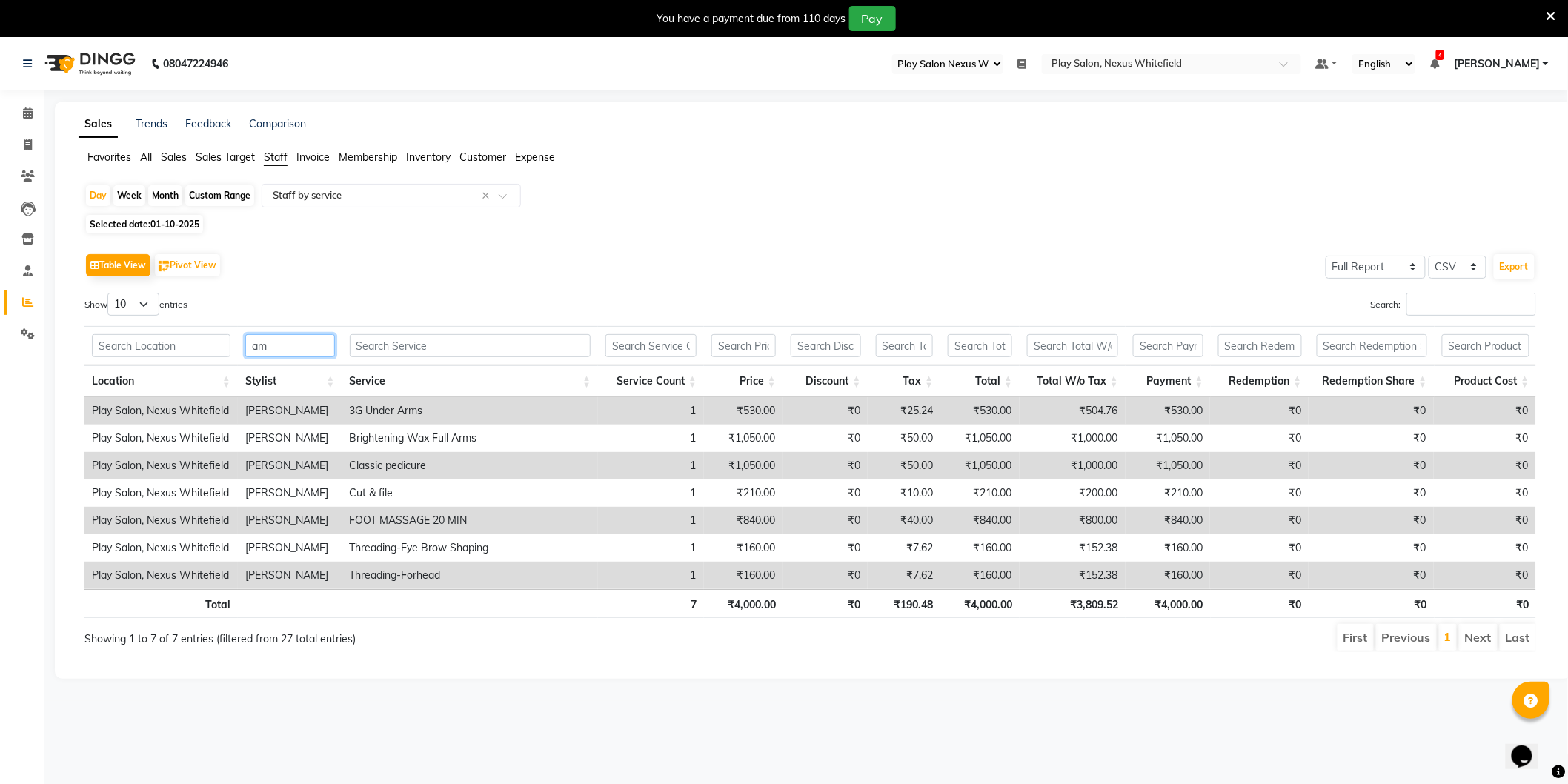
type input "a"
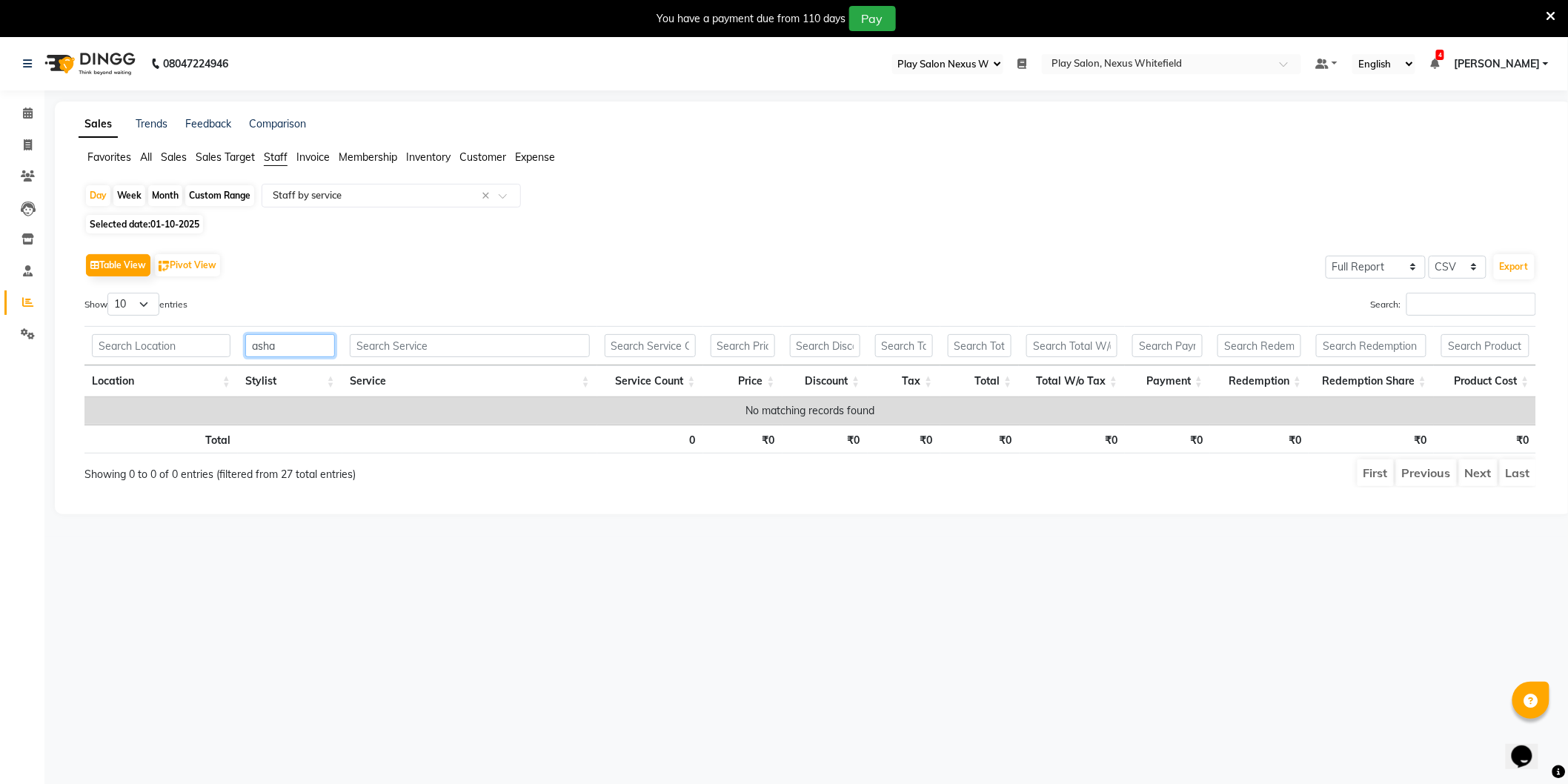
type input "asha"
click at [156, 226] on span "01-10-2025" at bounding box center [175, 224] width 49 height 11
select select "10"
select select "2025"
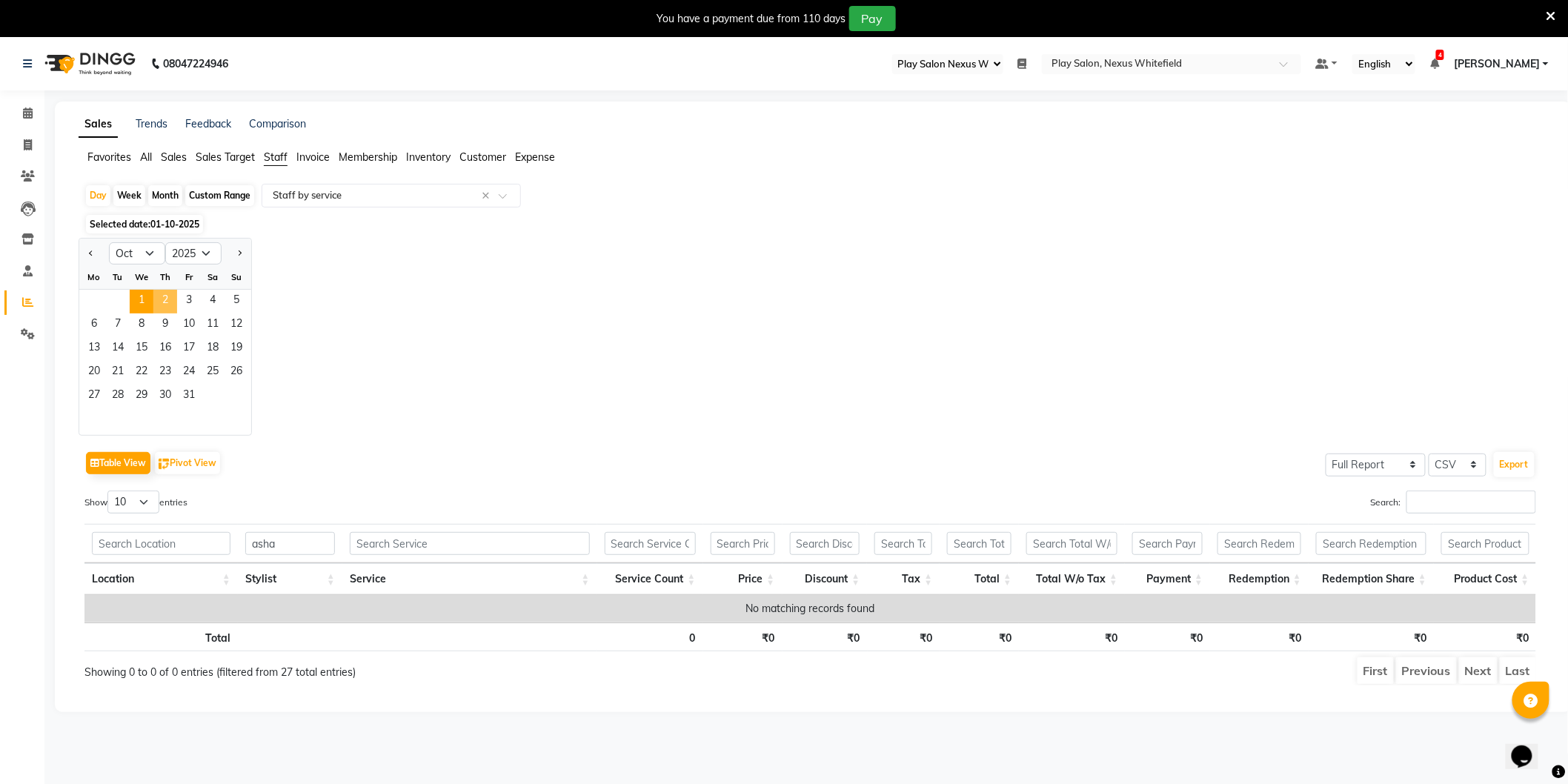
click at [165, 305] on span "2" at bounding box center [165, 301] width 24 height 24
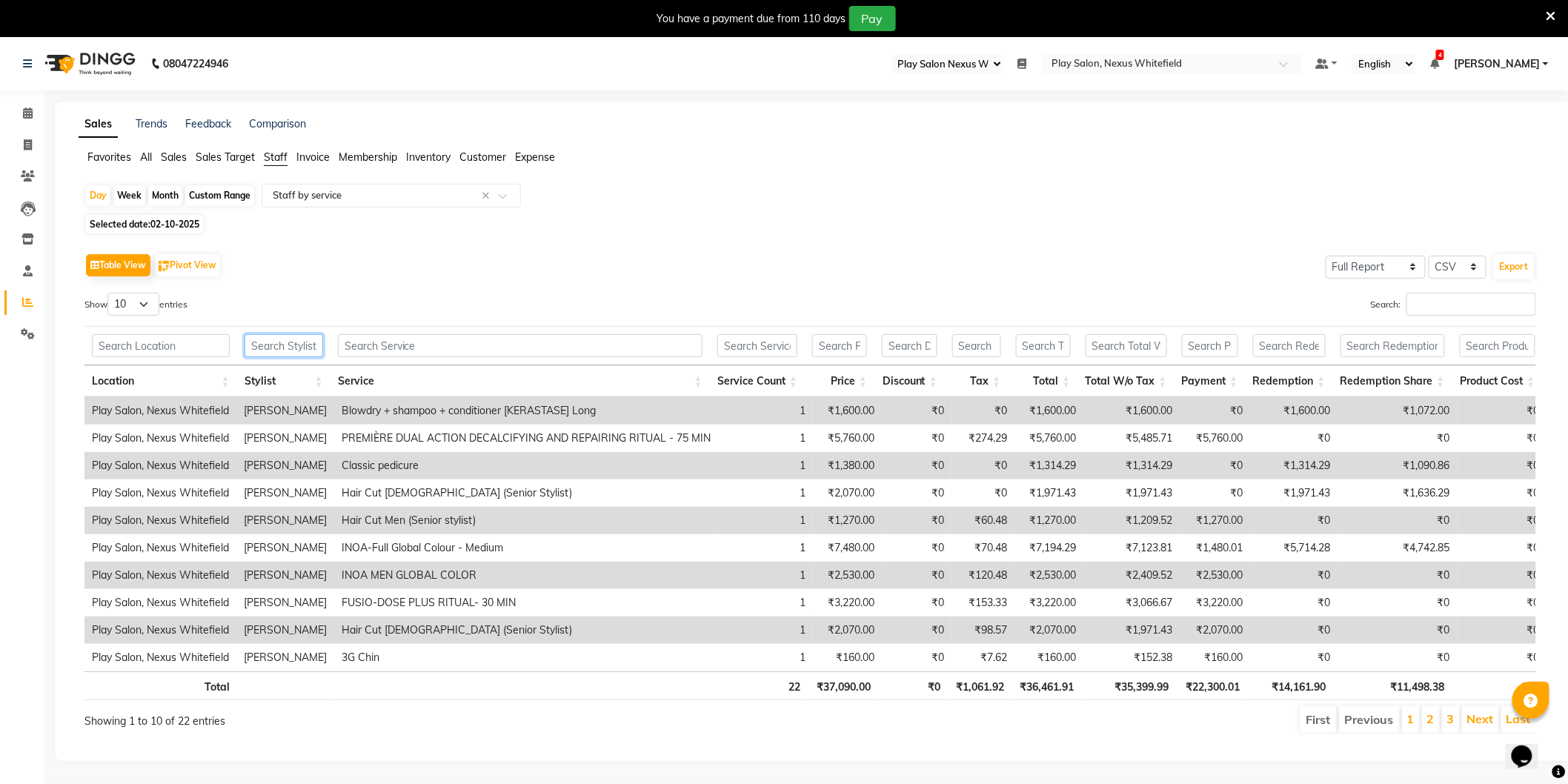
click at [277, 343] on input "text" at bounding box center [284, 346] width 79 height 23
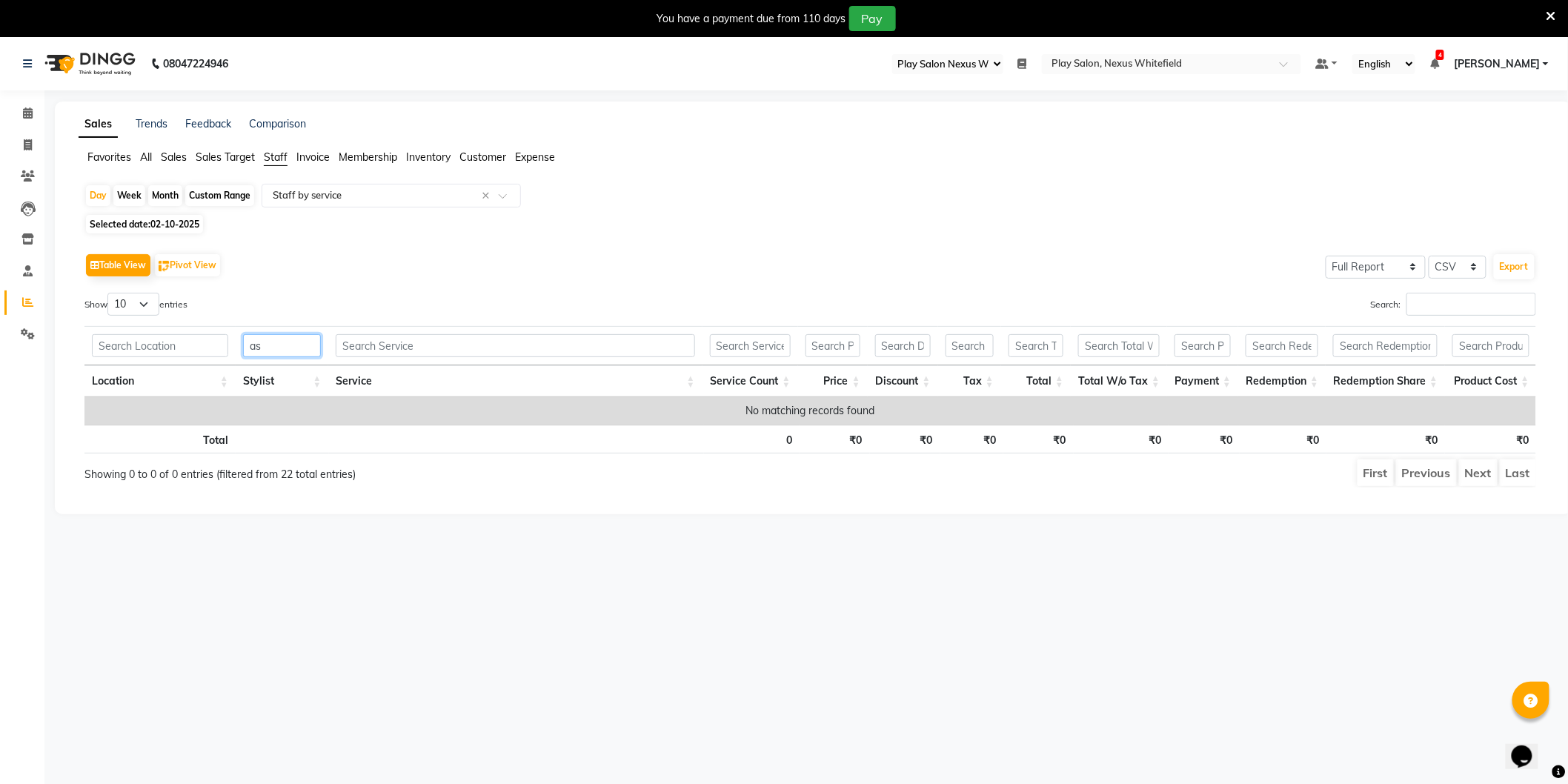
type input "a"
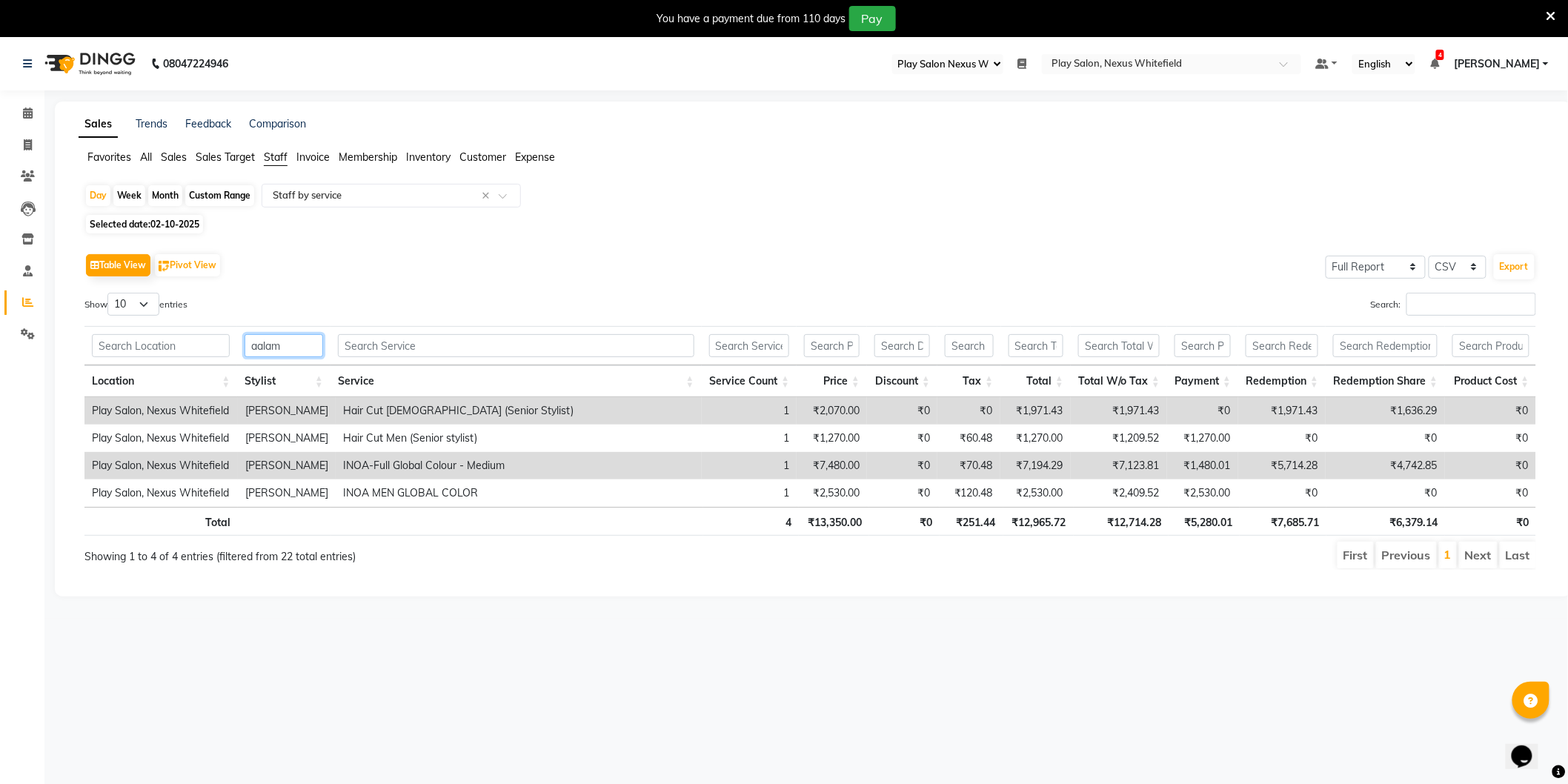
drag, startPoint x: 282, startPoint y: 350, endPoint x: 241, endPoint y: 349, distance: 41.0
click at [242, 349] on th "aalam" at bounding box center [284, 345] width 94 height 39
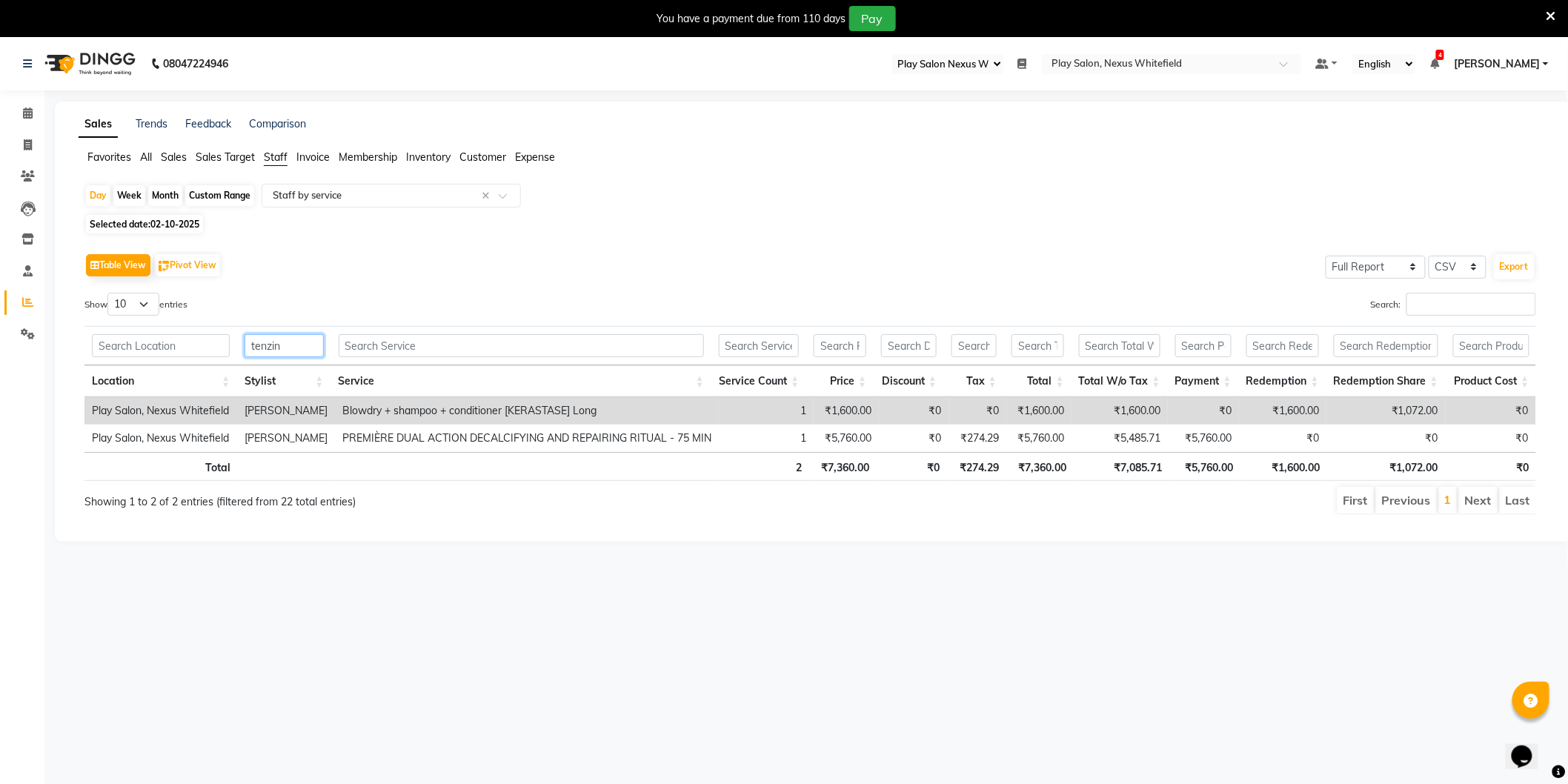
drag, startPoint x: 278, startPoint y: 349, endPoint x: 233, endPoint y: 350, distance: 45.0
click at [234, 350] on tr "tenzin" at bounding box center [810, 345] width 1452 height 39
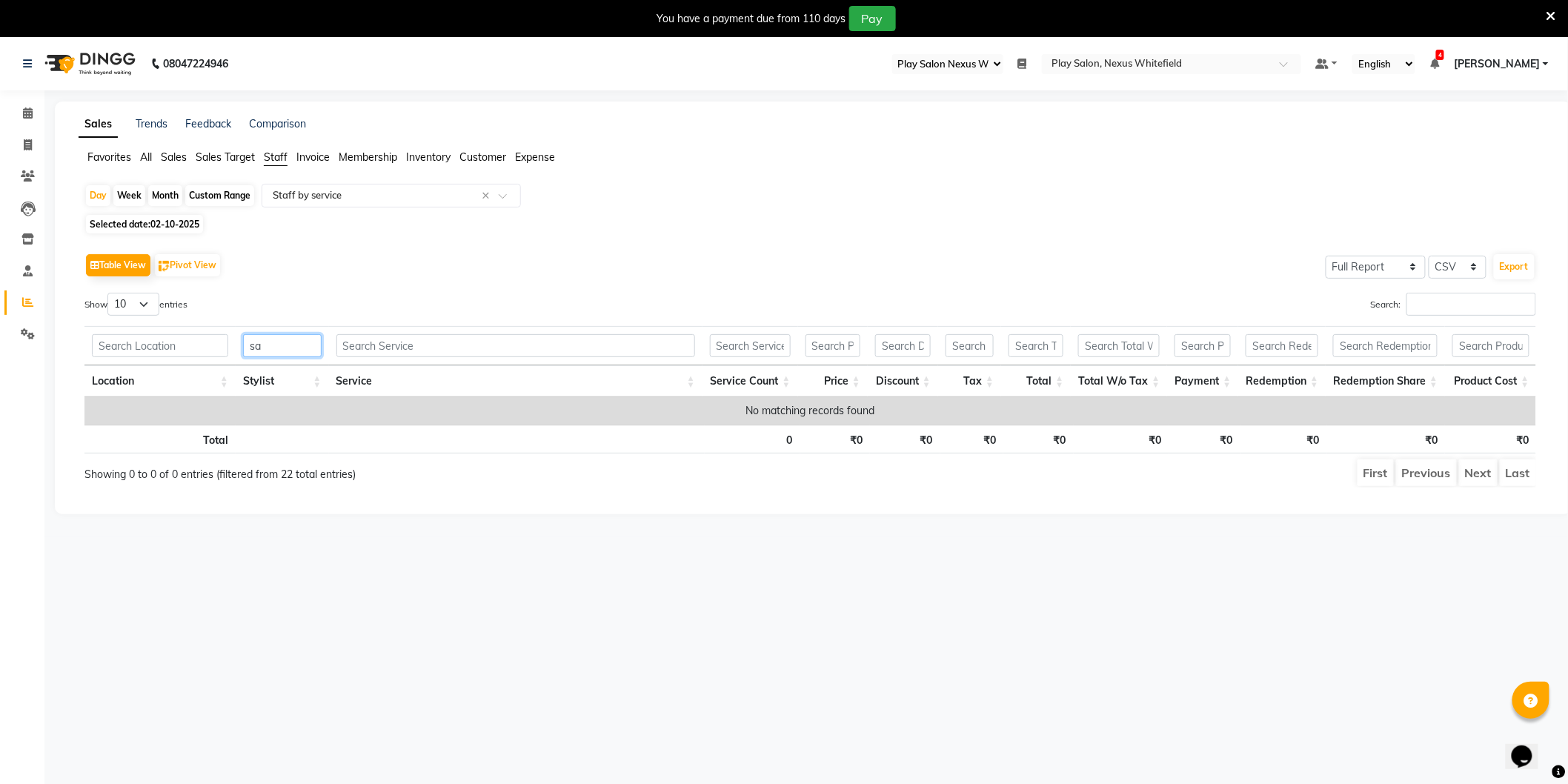
type input "s"
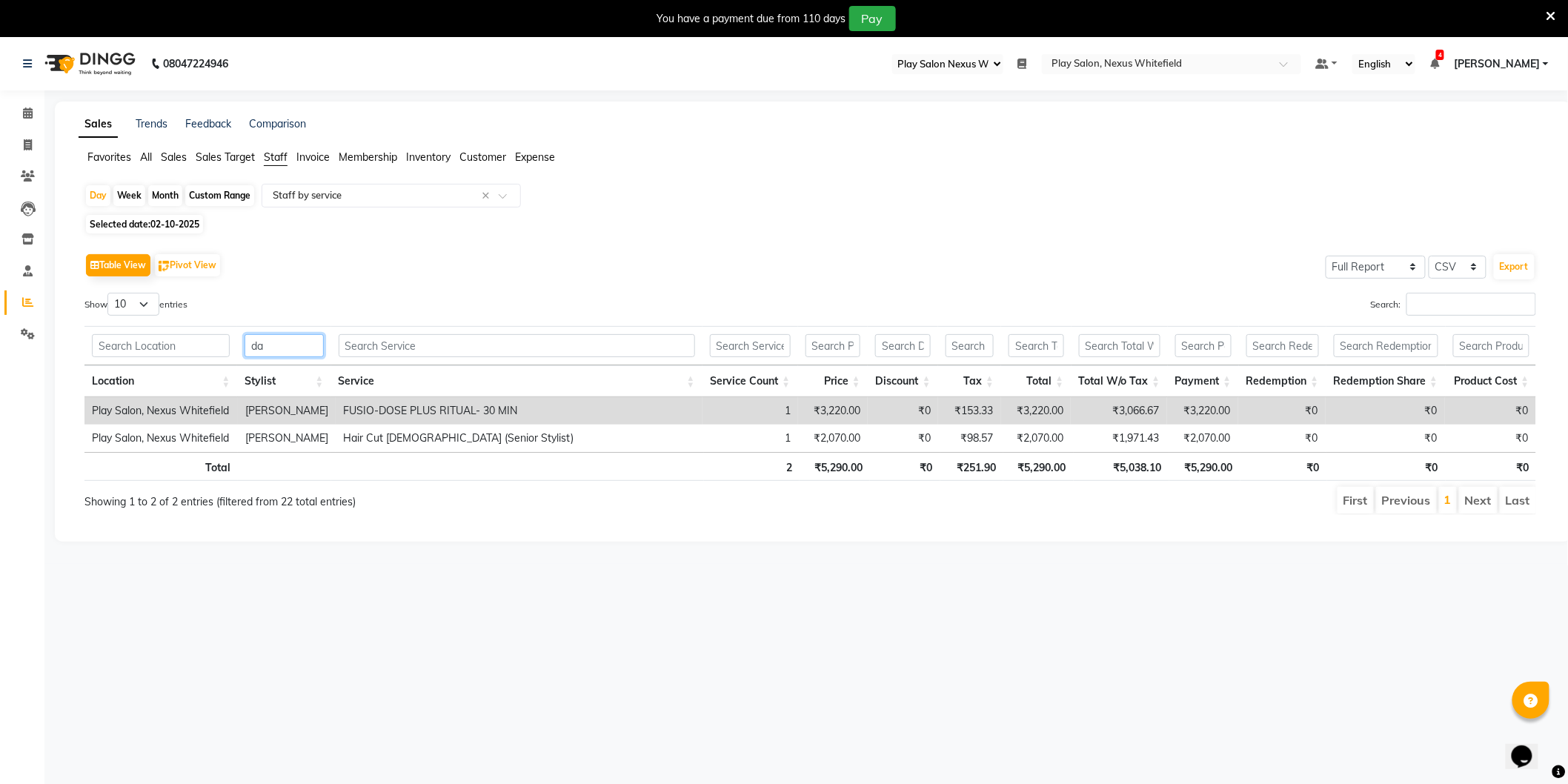
type input "d"
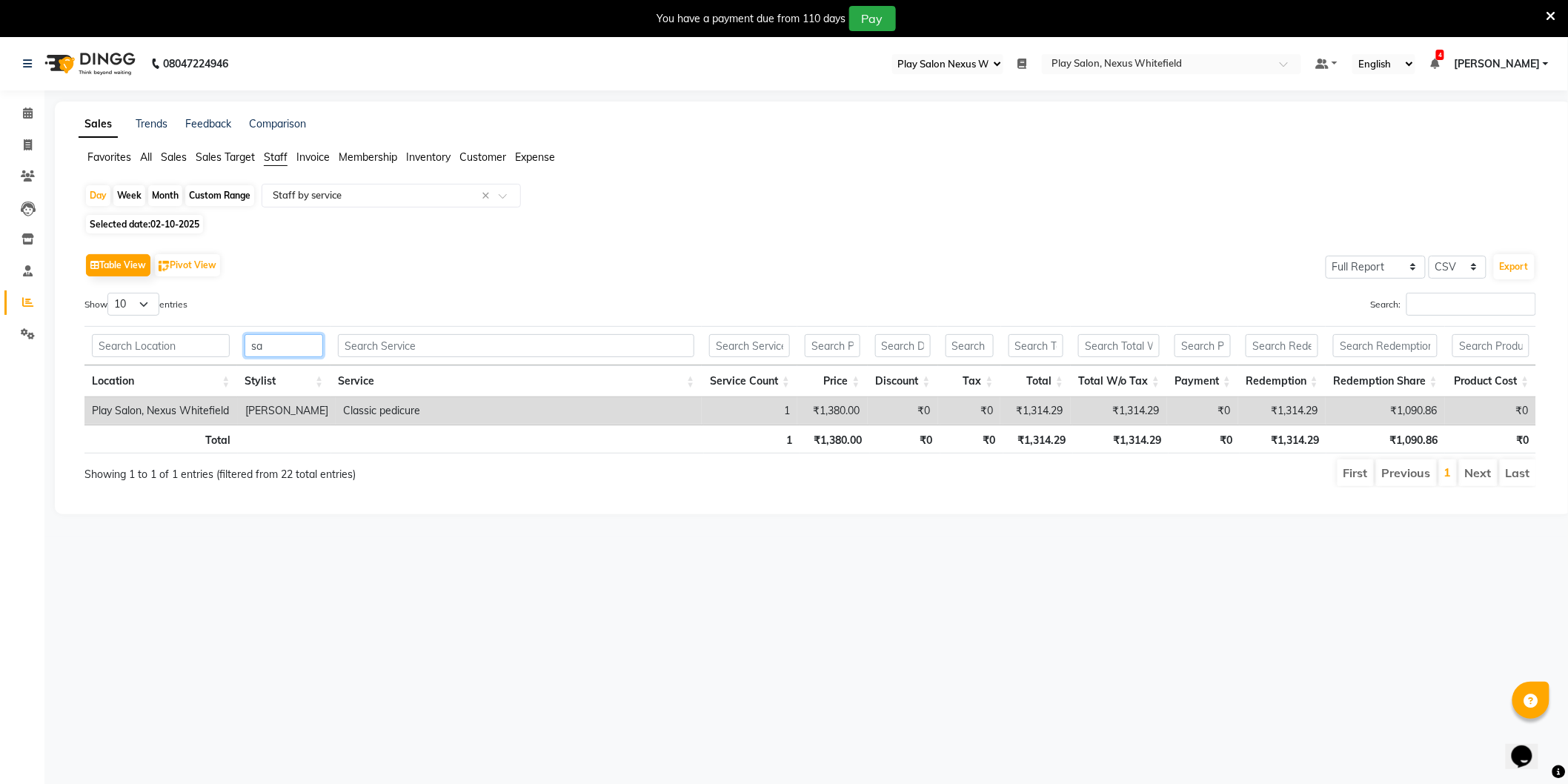
type input "s"
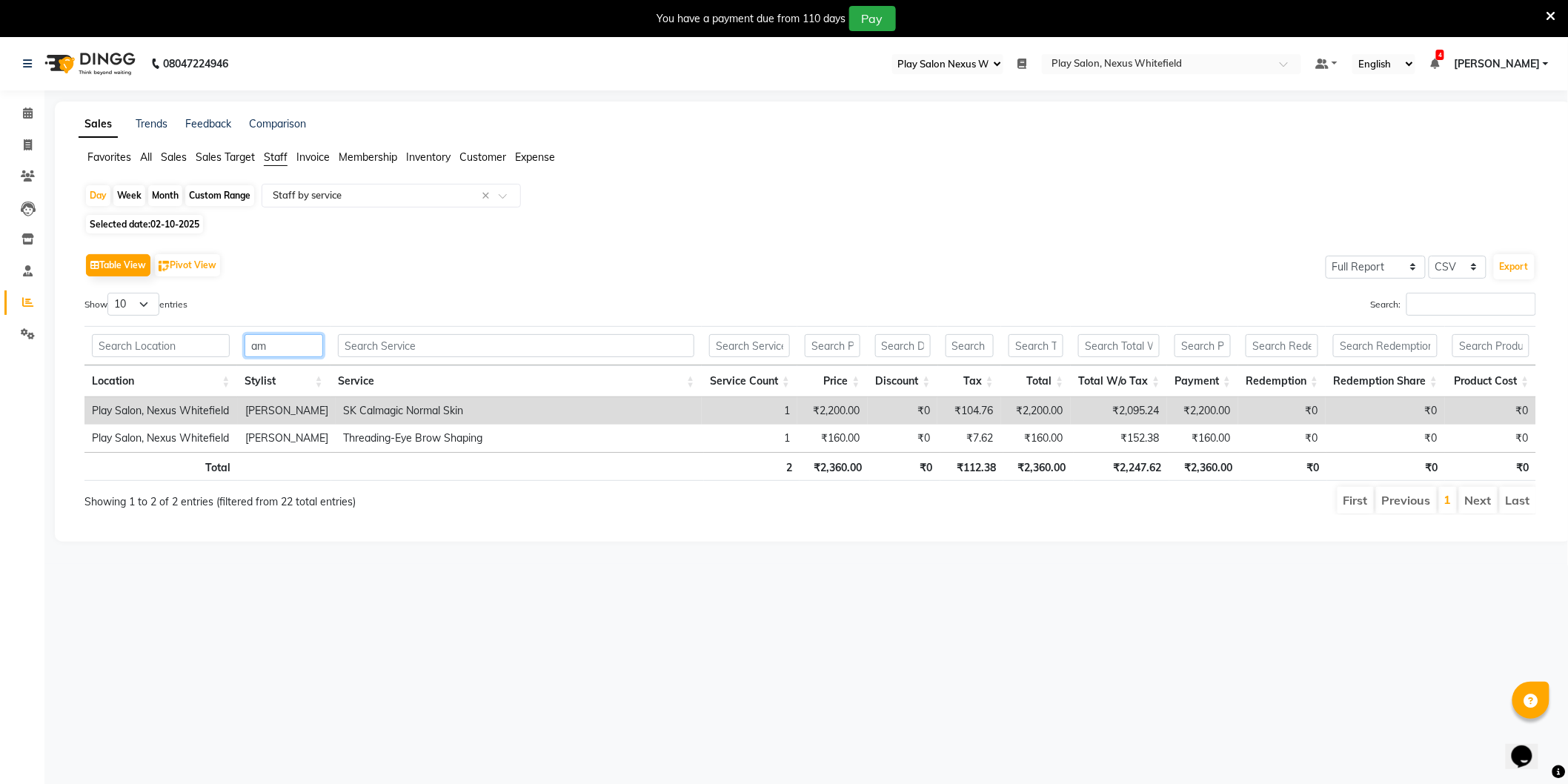
type input "a"
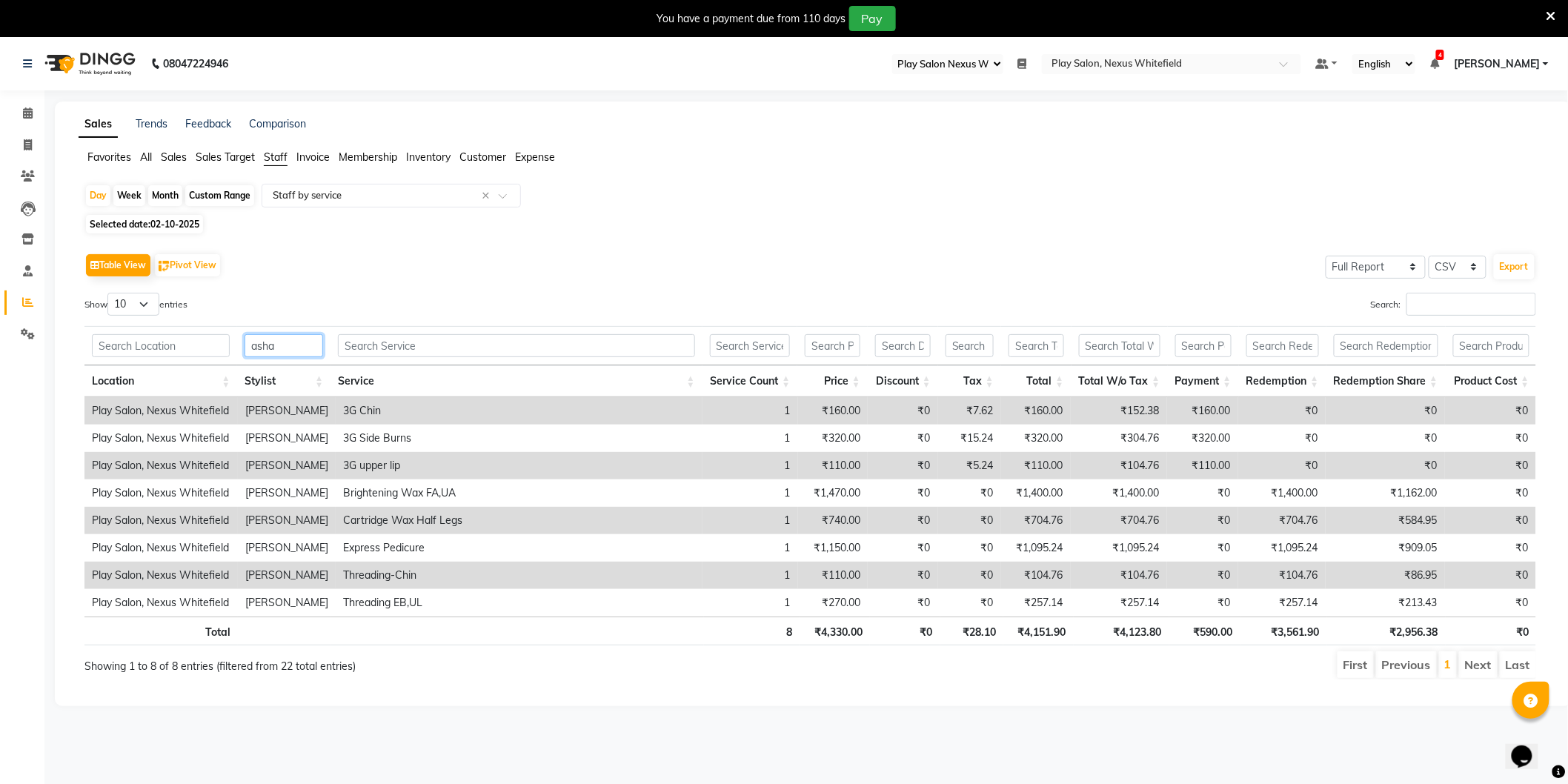
type input "asha"
drag, startPoint x: 257, startPoint y: 347, endPoint x: 236, endPoint y: 347, distance: 21.0
click at [236, 347] on tr "asha" at bounding box center [810, 345] width 1452 height 39
click at [160, 220] on span "02-10-2025" at bounding box center [175, 224] width 49 height 11
select select "10"
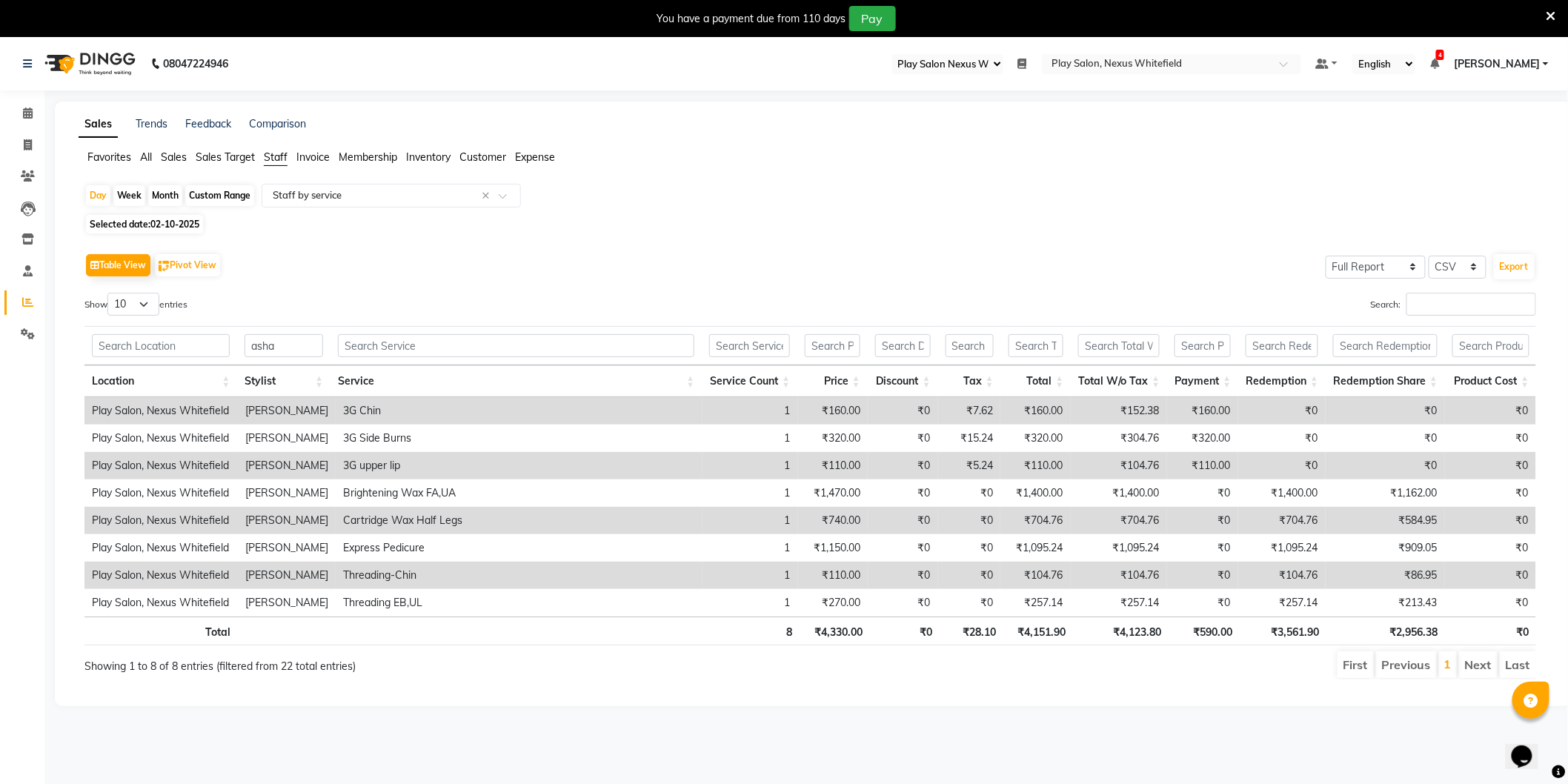
select select "2025"
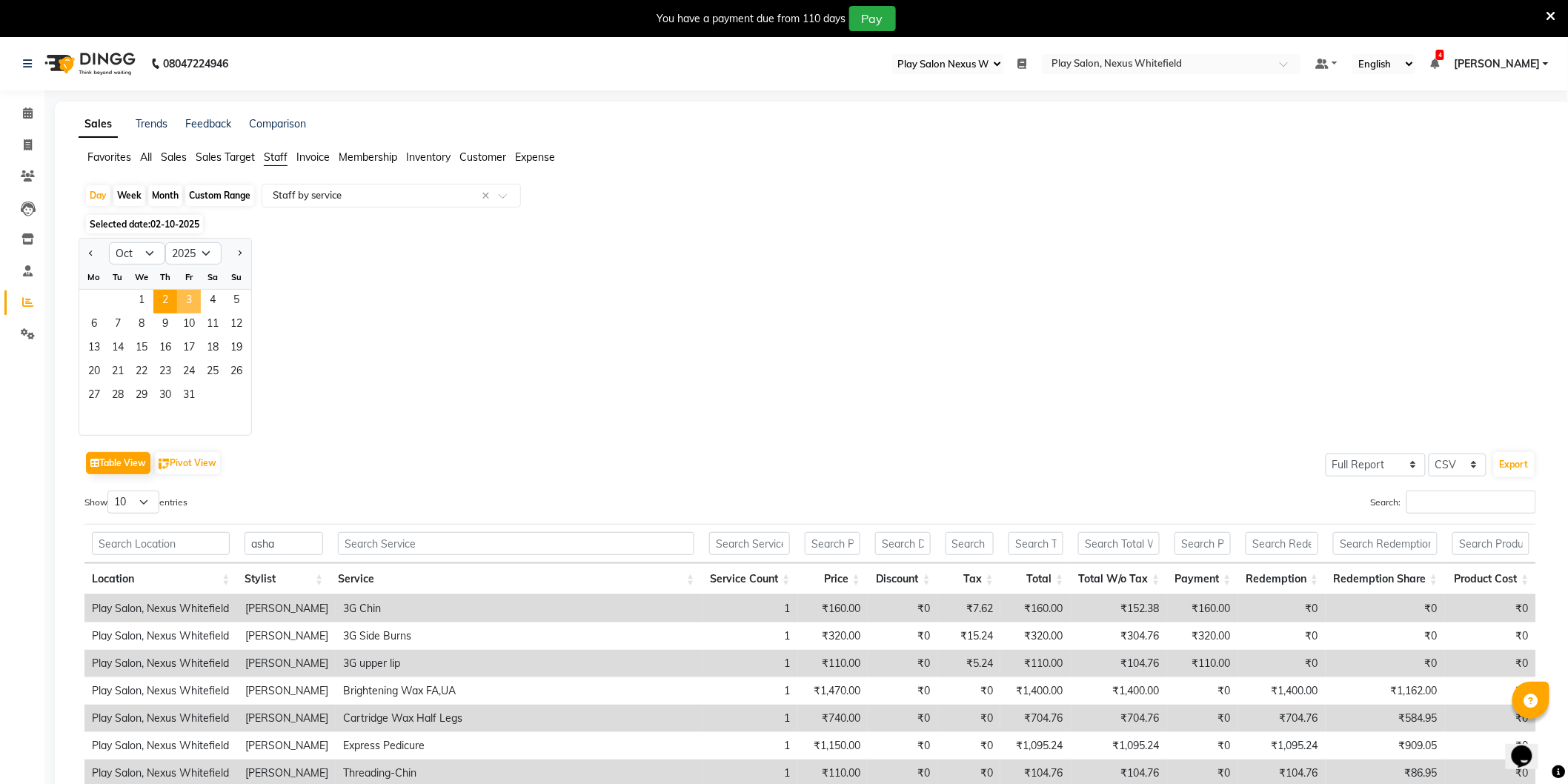
click at [190, 298] on span "3" at bounding box center [188, 301] width 24 height 24
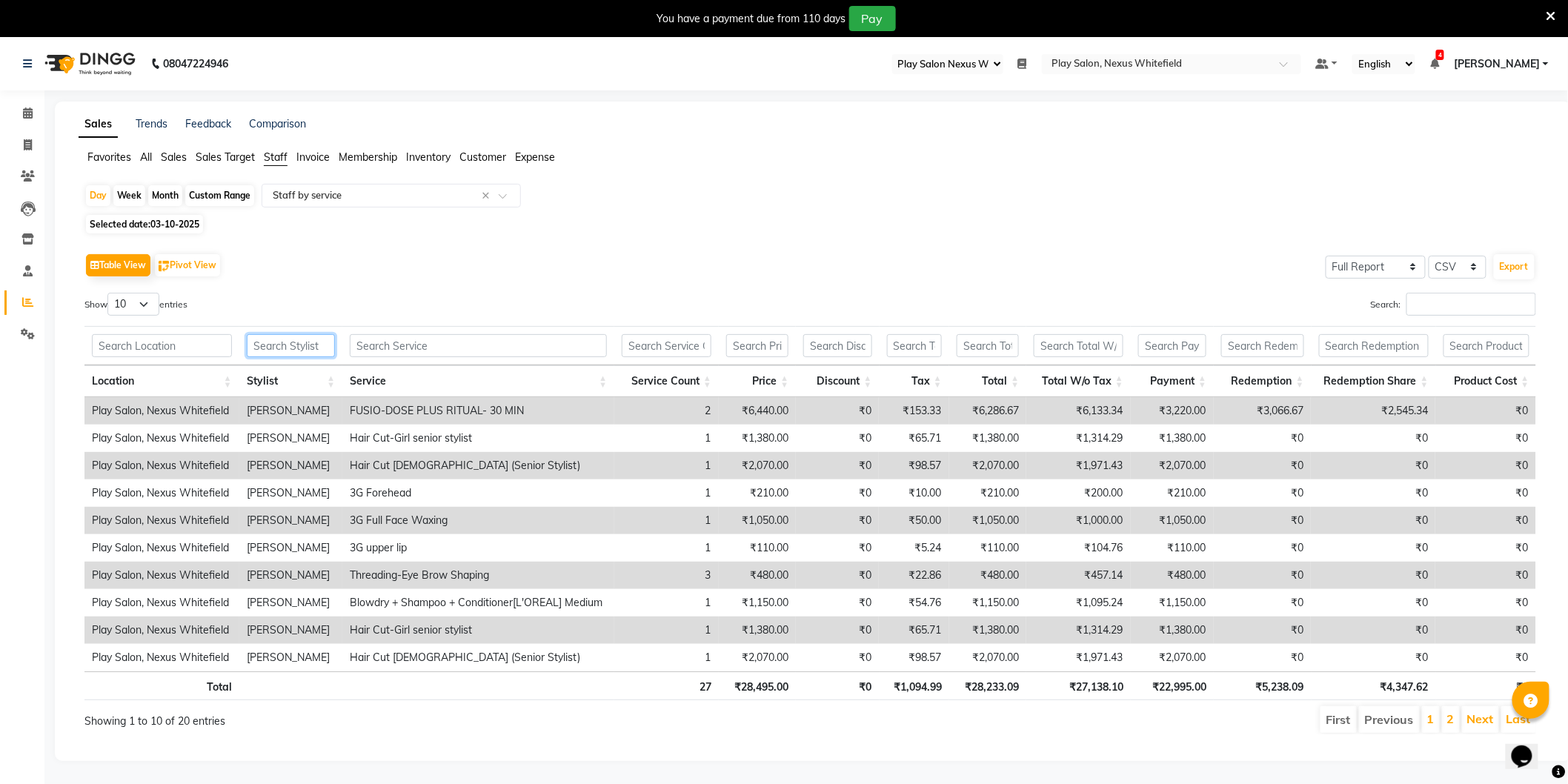
click at [272, 345] on input "text" at bounding box center [292, 346] width 89 height 23
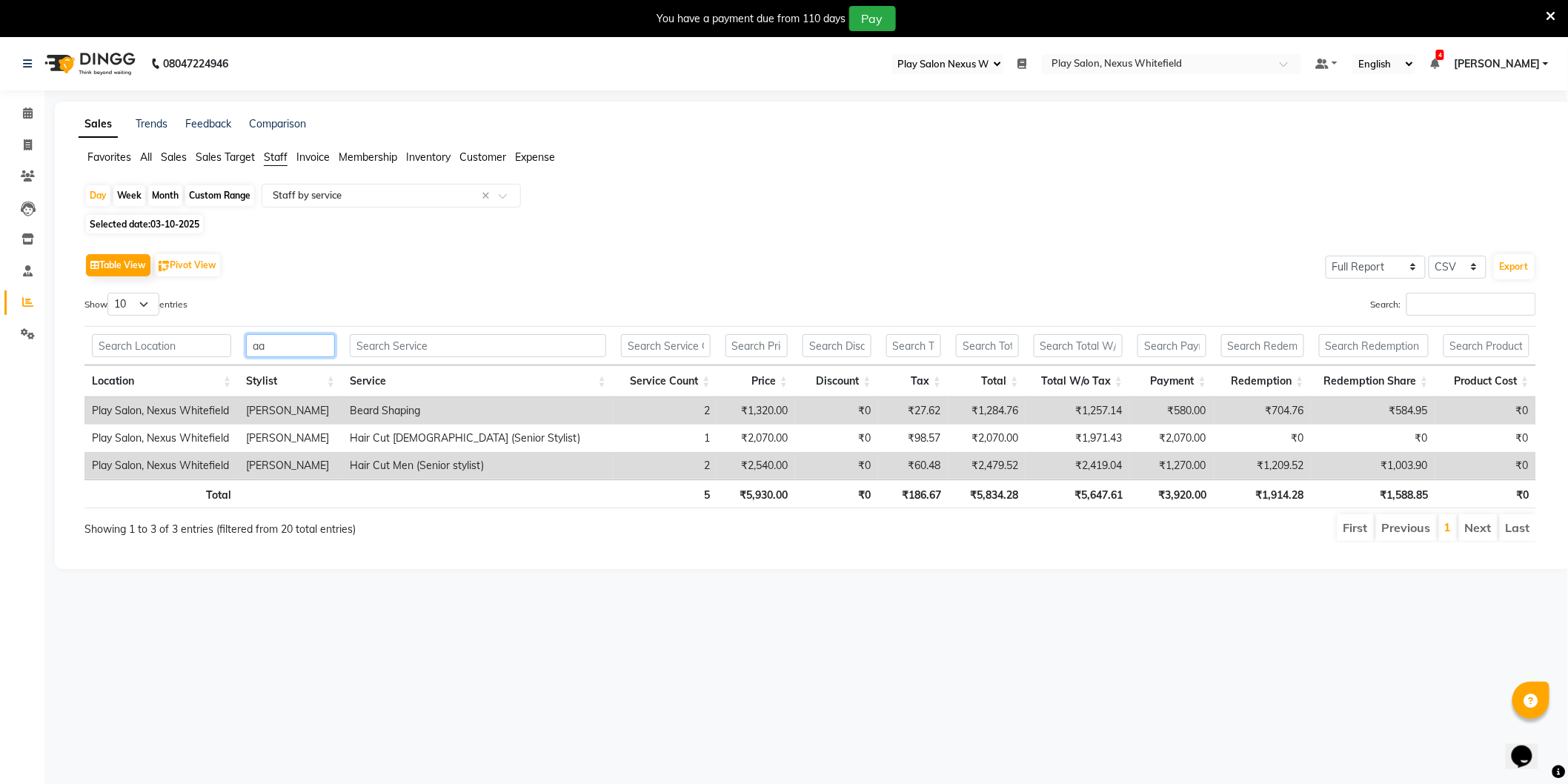
type input "a"
type input "t"
type input "s"
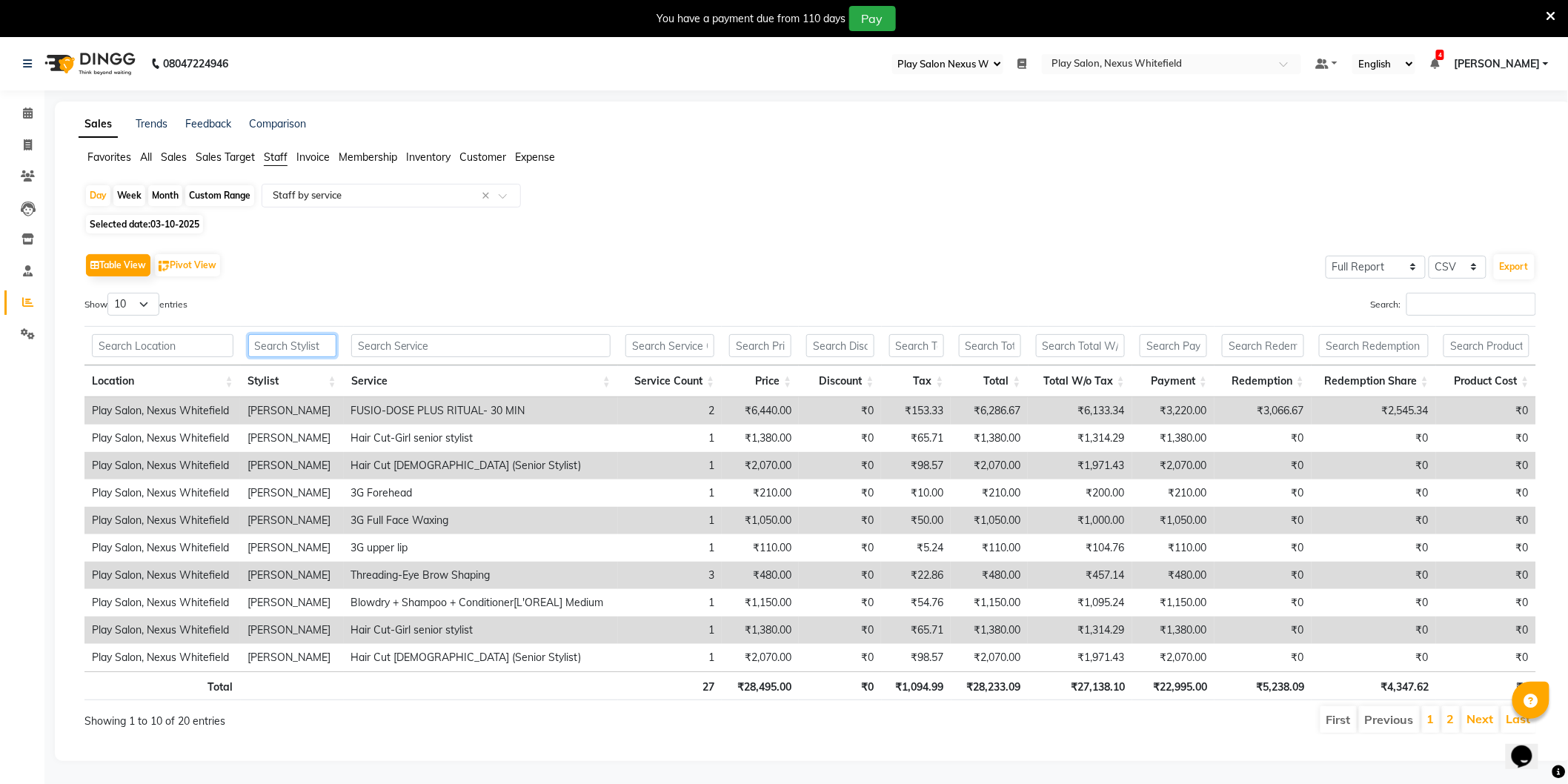
type input "s"
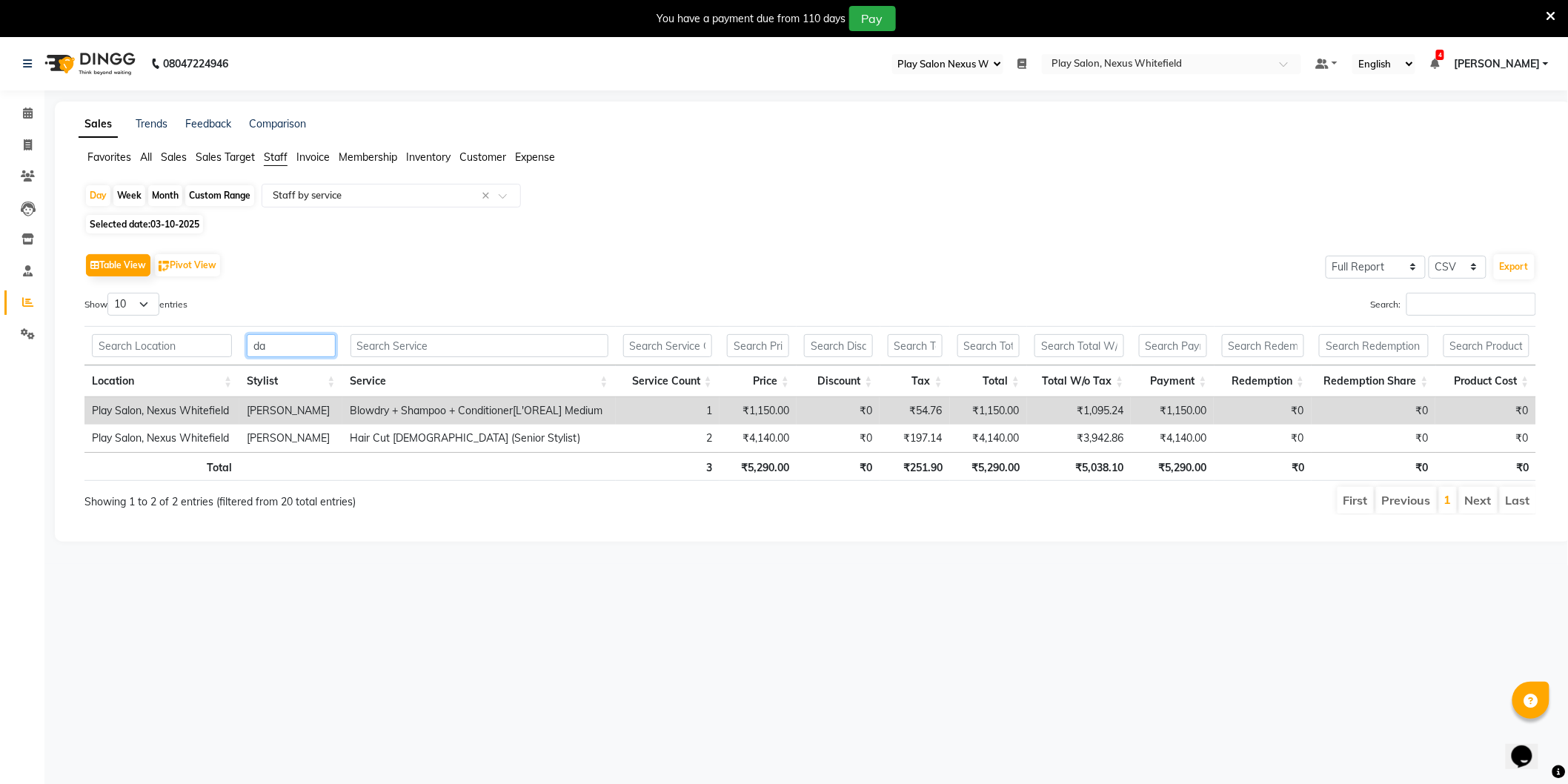
type input "d"
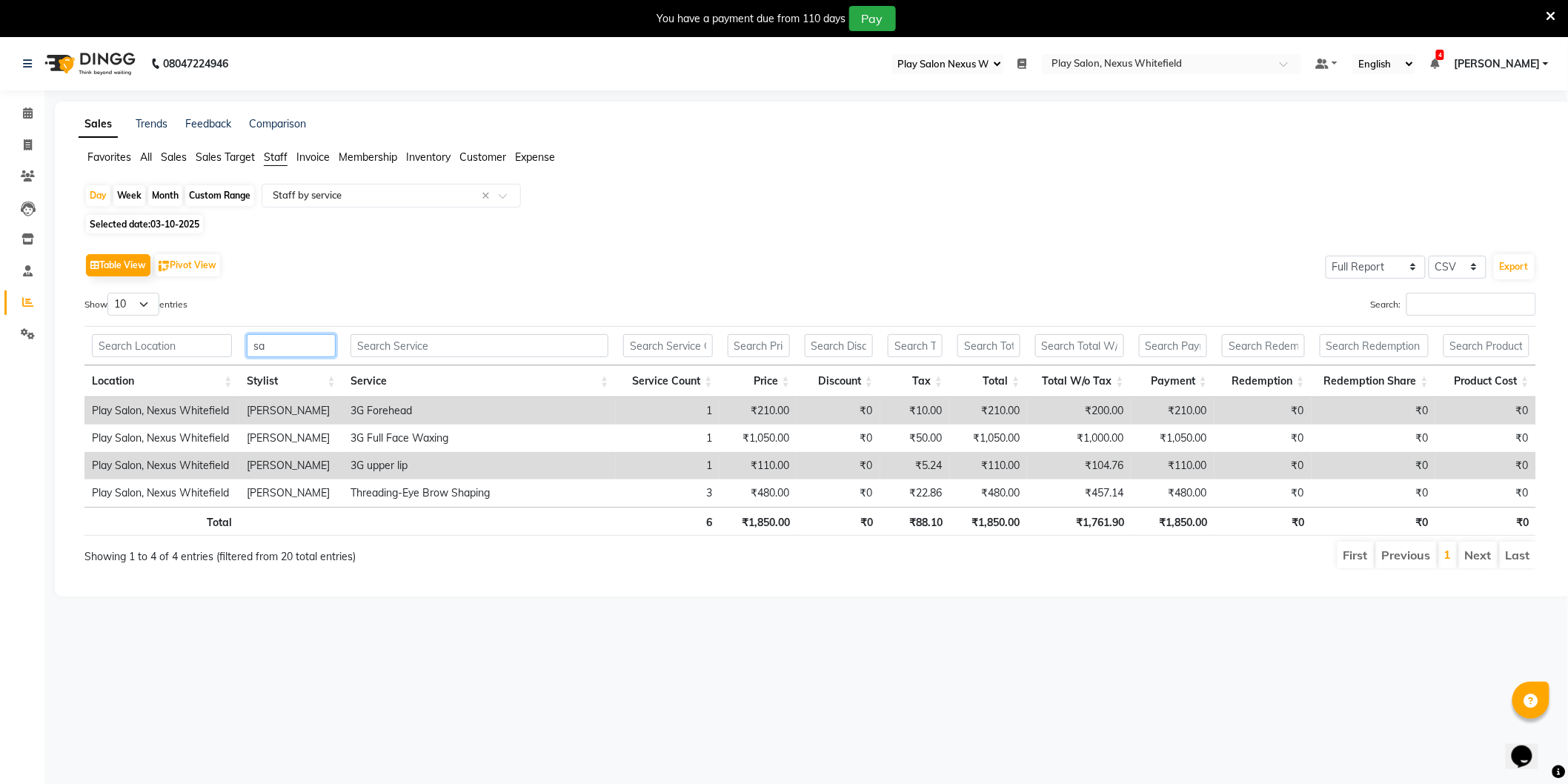
type input "s"
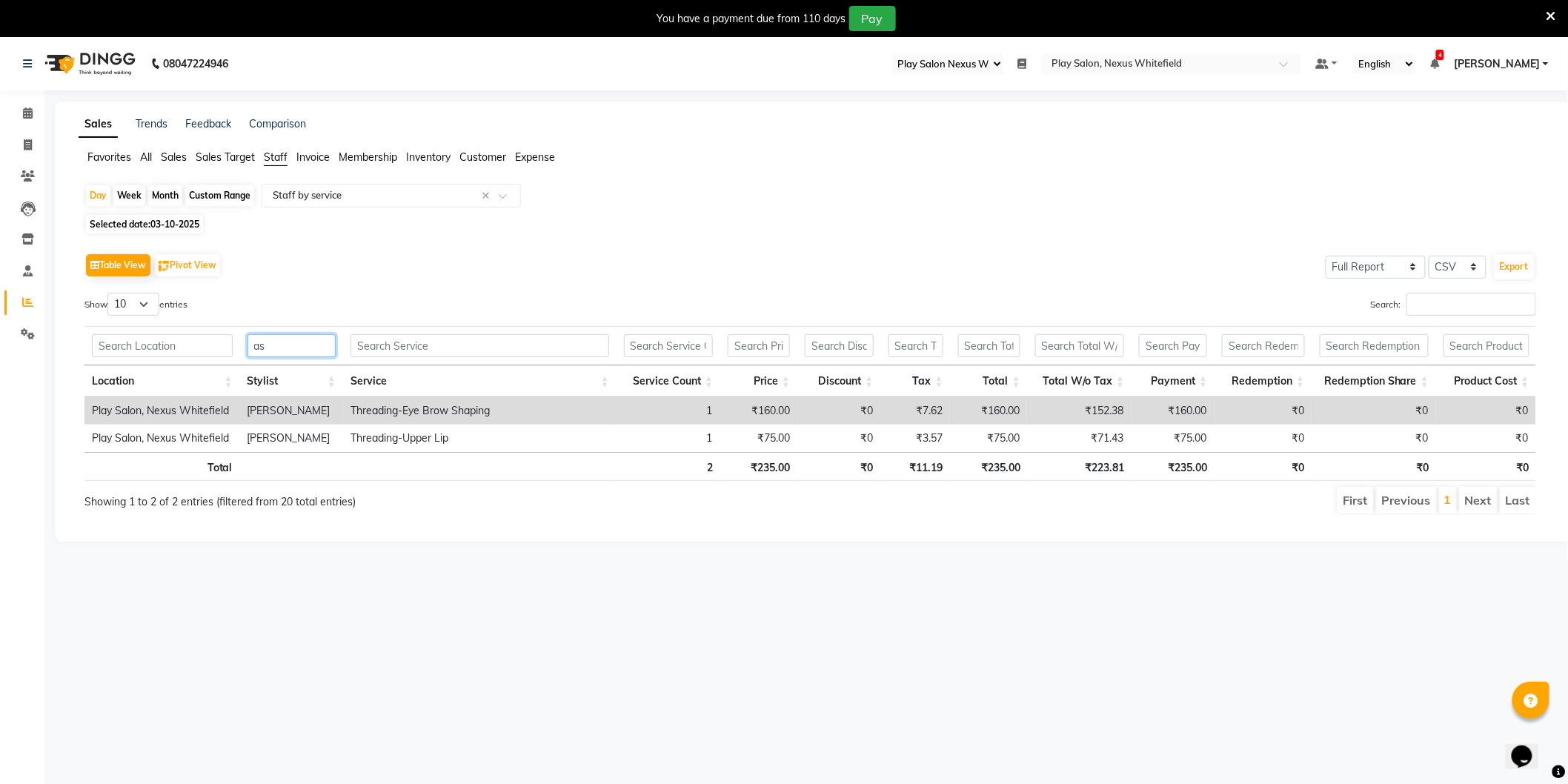
type input "a"
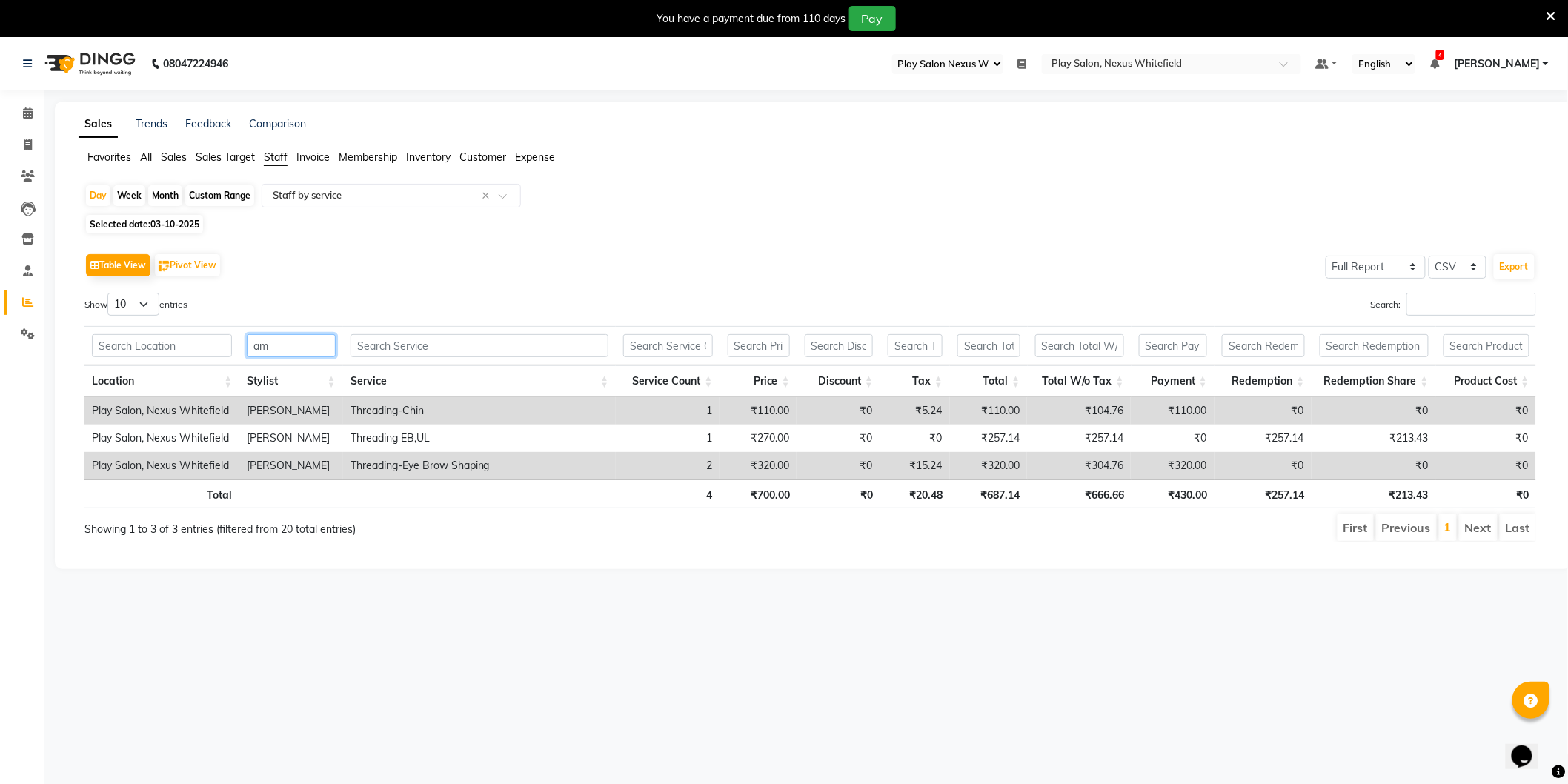
type input "a"
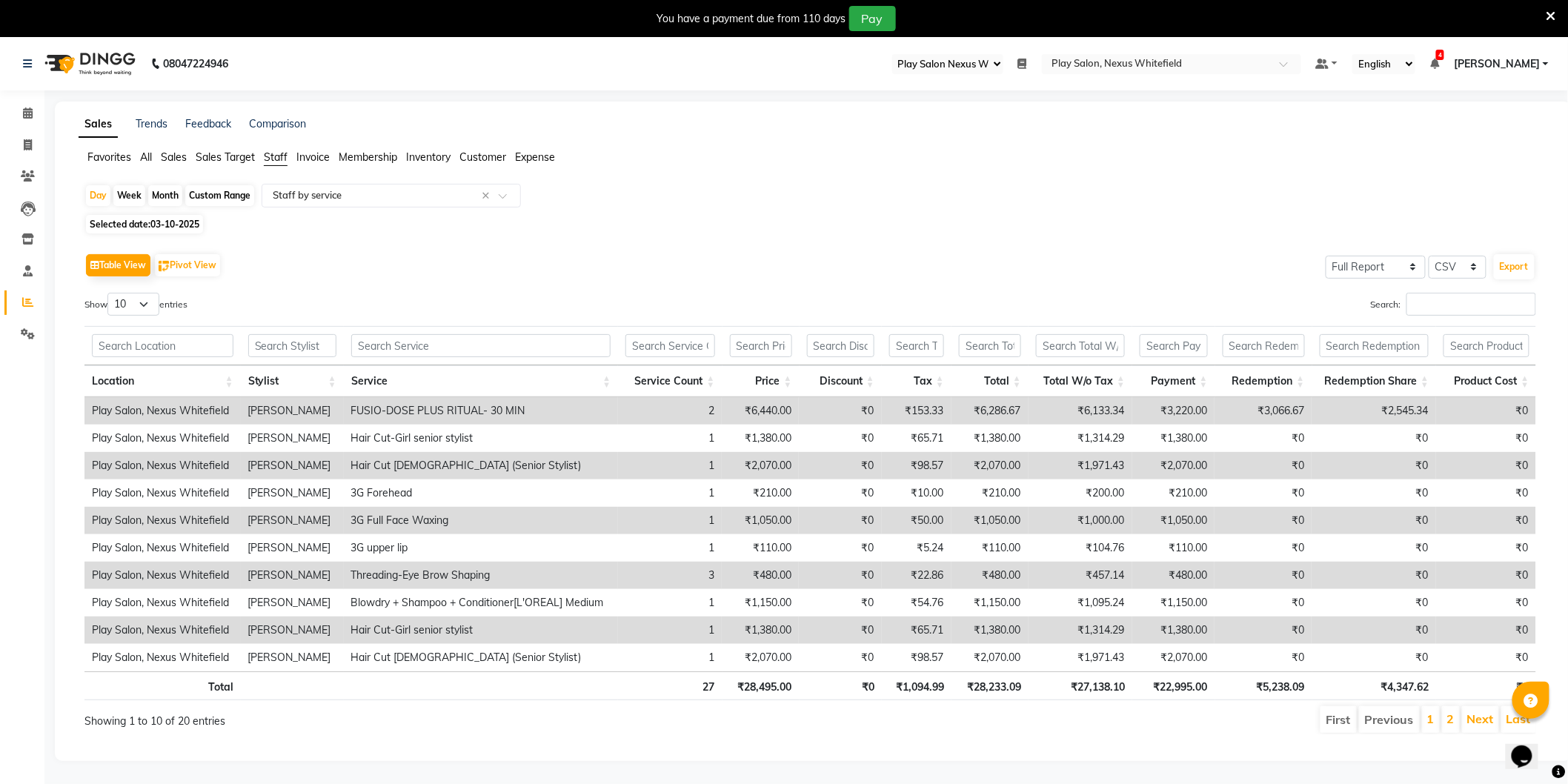
click at [1520, 60] on span "[PERSON_NAME]" at bounding box center [1496, 64] width 86 height 16
click at [1485, 141] on link "Sign out" at bounding box center [1472, 139] width 136 height 23
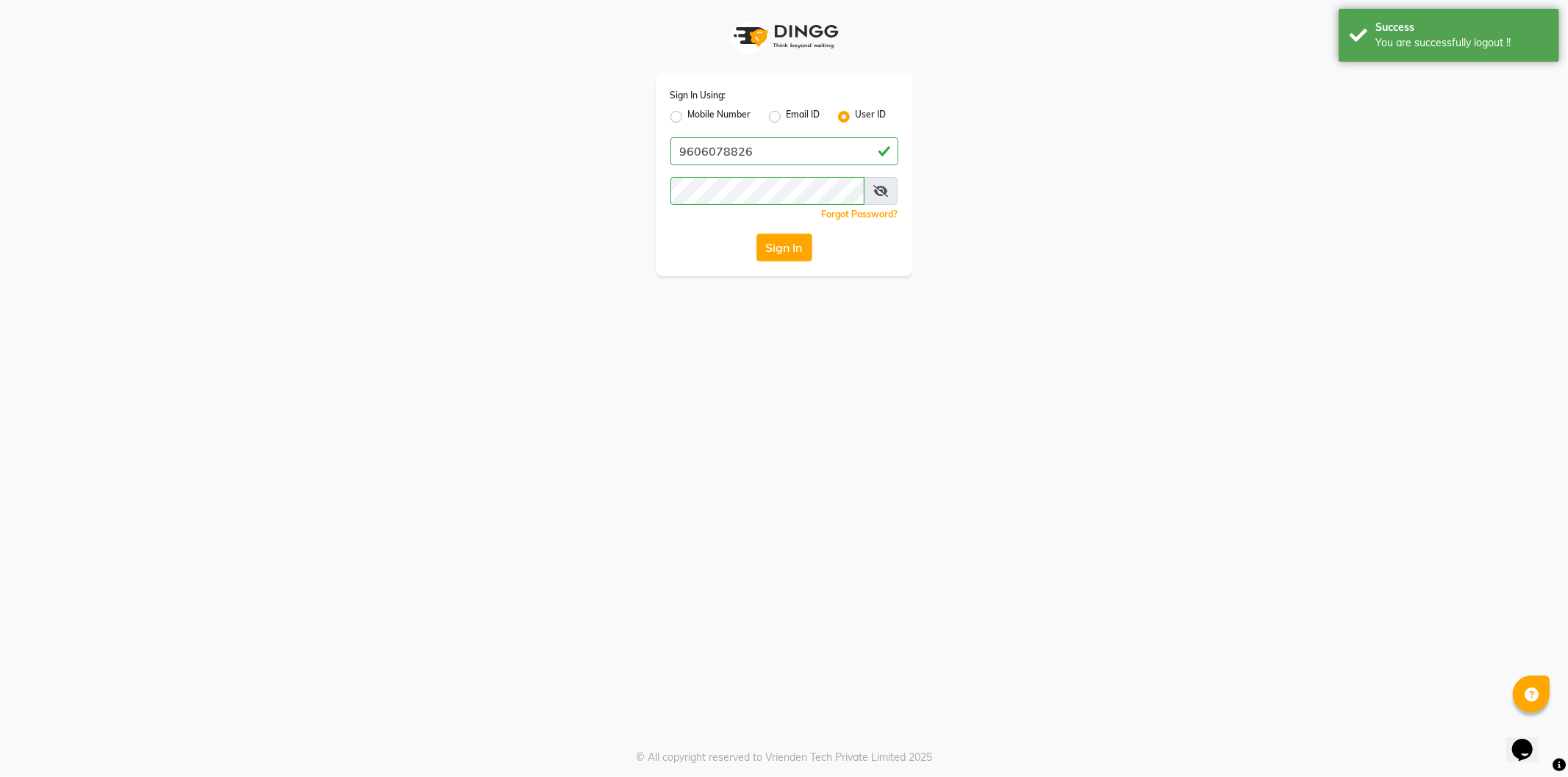
click at [688, 116] on label "Mobile Number" at bounding box center [719, 116] width 63 height 17
click at [688, 116] on input "Mobile Number" at bounding box center [692, 112] width 10 height 10
radio input "true"
radio input "false"
click at [786, 151] on input "Username" at bounding box center [809, 151] width 179 height 28
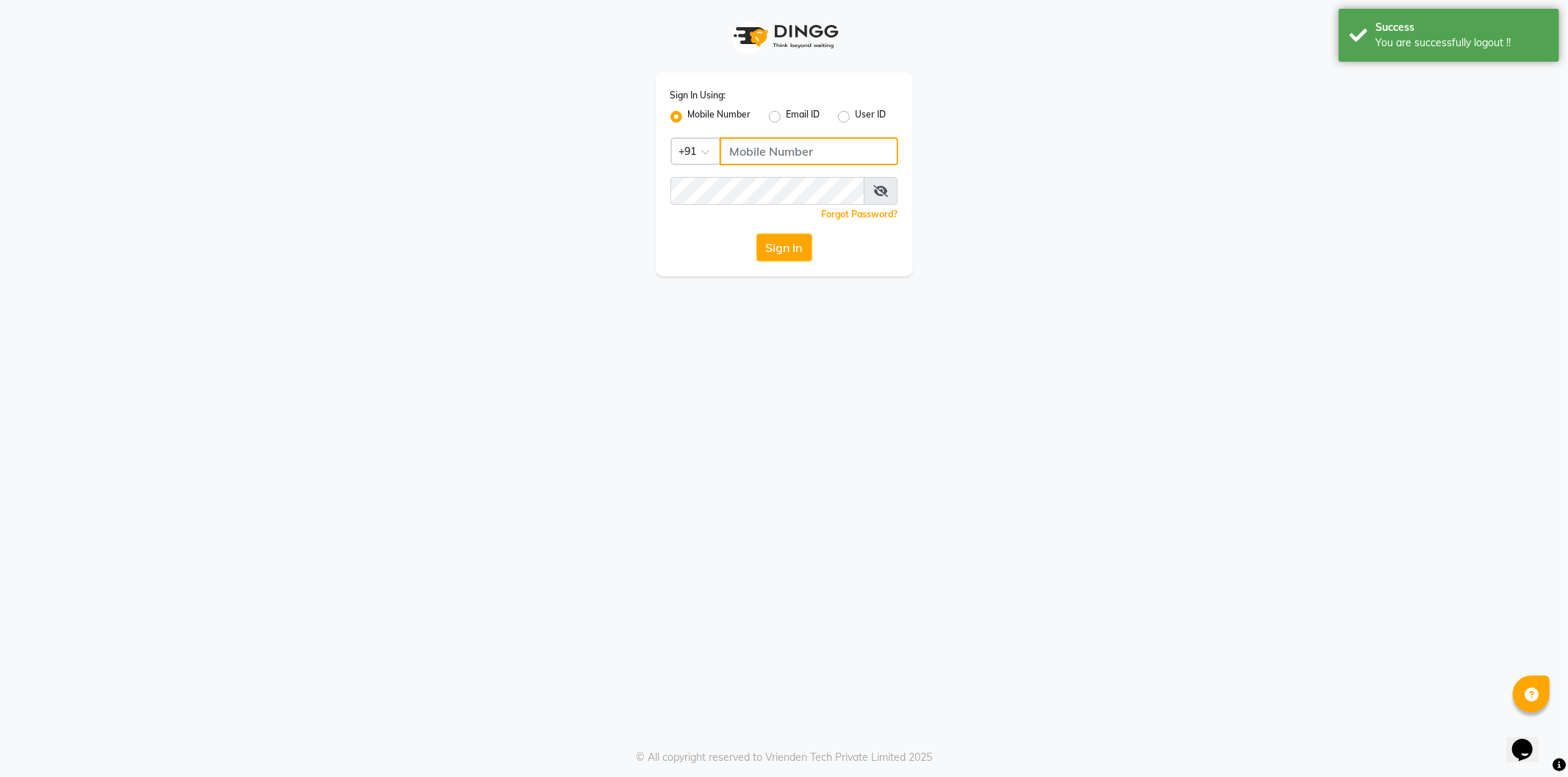
type input "9606078826"
click at [796, 246] on button "Sign In" at bounding box center [784, 247] width 56 height 28
